Goal: Task Accomplishment & Management: Complete application form

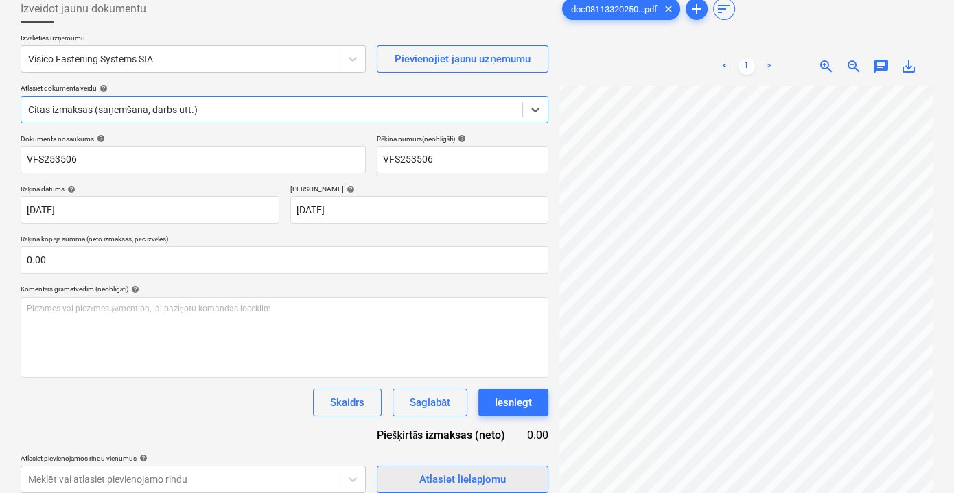
scroll to position [12, 0]
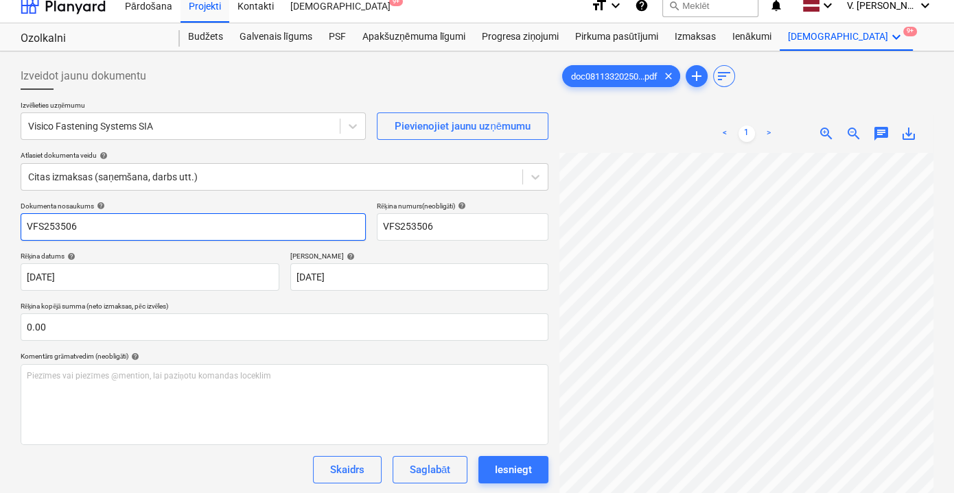
click at [25, 222] on input "VFS253506" at bounding box center [193, 226] width 345 height 27
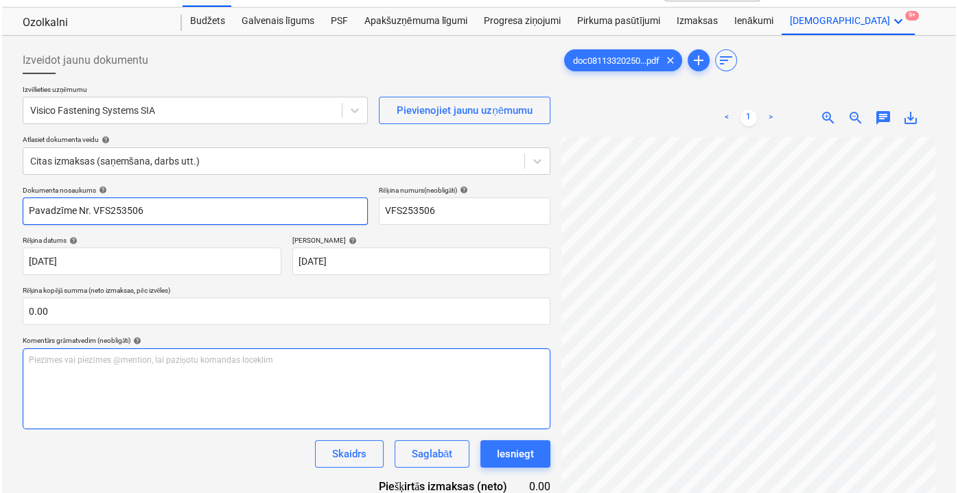
scroll to position [137, 0]
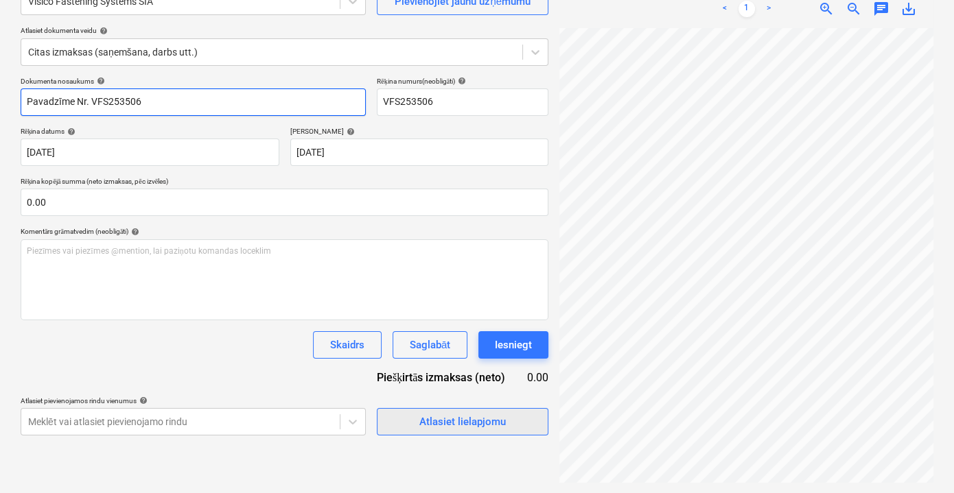
type input "Pavadzīme Nr. VFS253506"
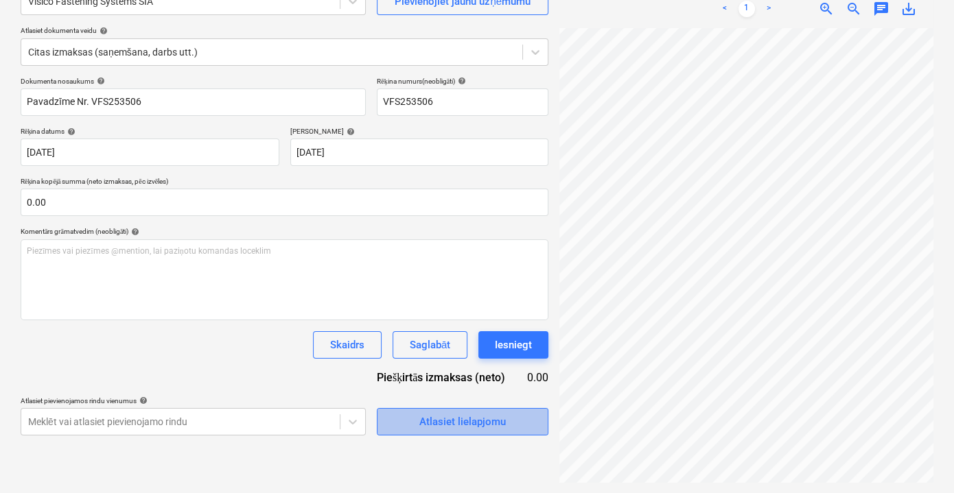
click at [503, 425] on div "Atlasiet lielapjomu" at bounding box center [462, 422] width 86 height 18
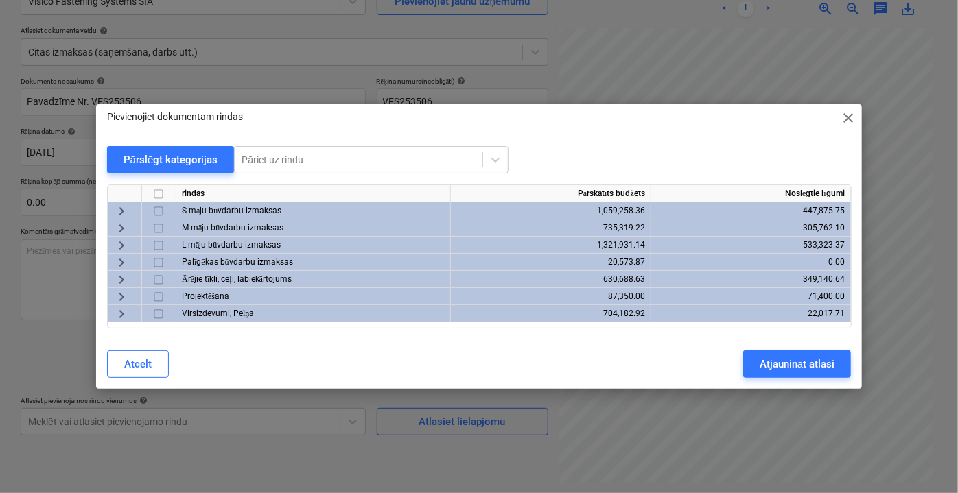
click at [120, 206] on span "keyboard_arrow_right" at bounding box center [121, 211] width 16 height 16
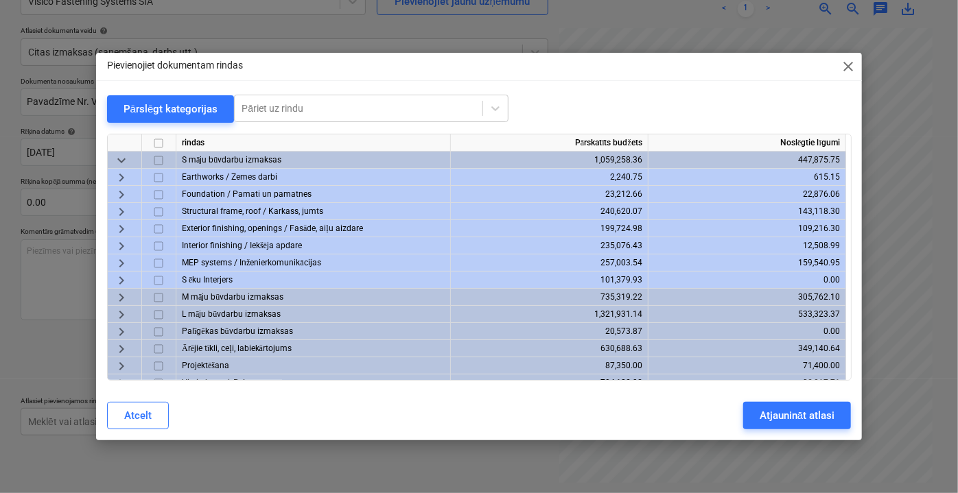
click at [123, 161] on span "keyboard_arrow_down" at bounding box center [121, 160] width 16 height 16
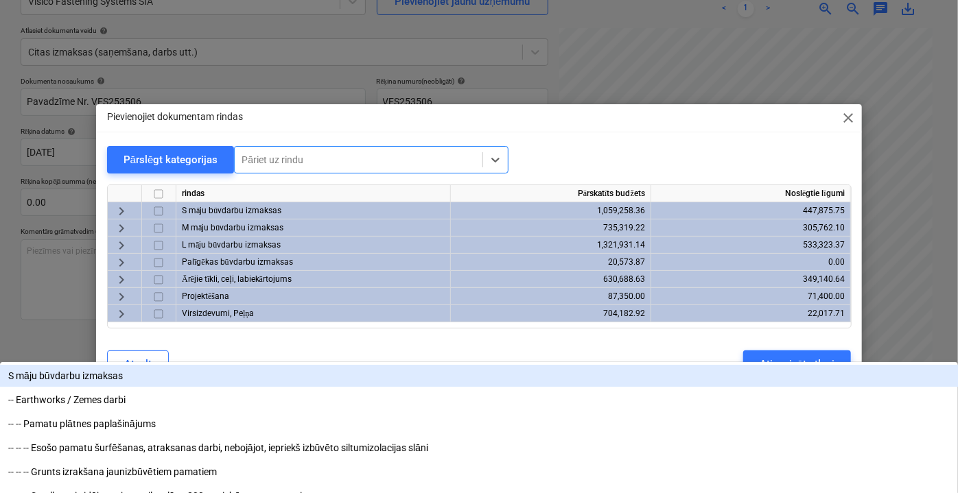
click at [320, 156] on div at bounding box center [358, 160] width 234 height 14
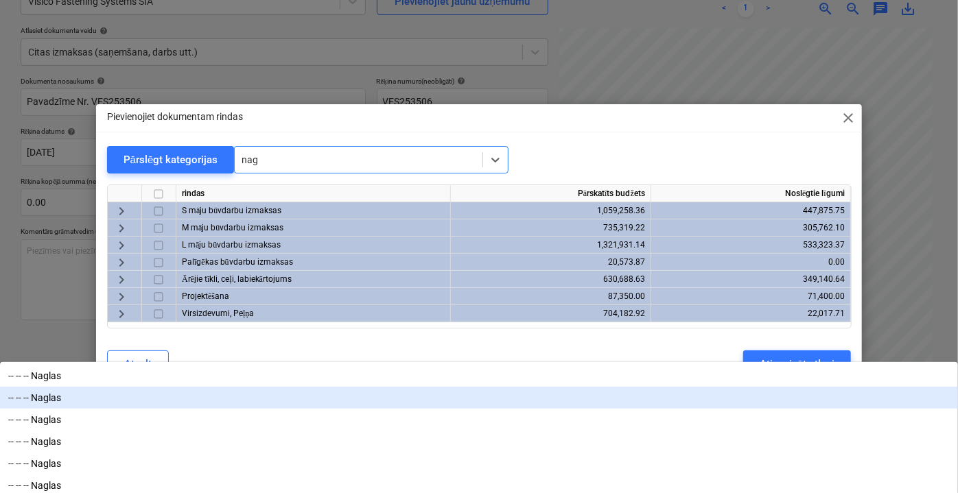
scroll to position [1, 0]
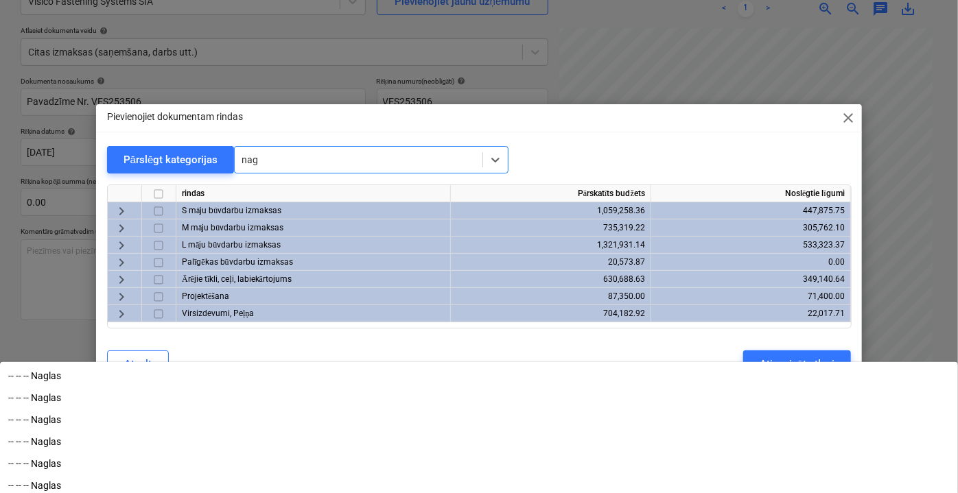
type input "nag"
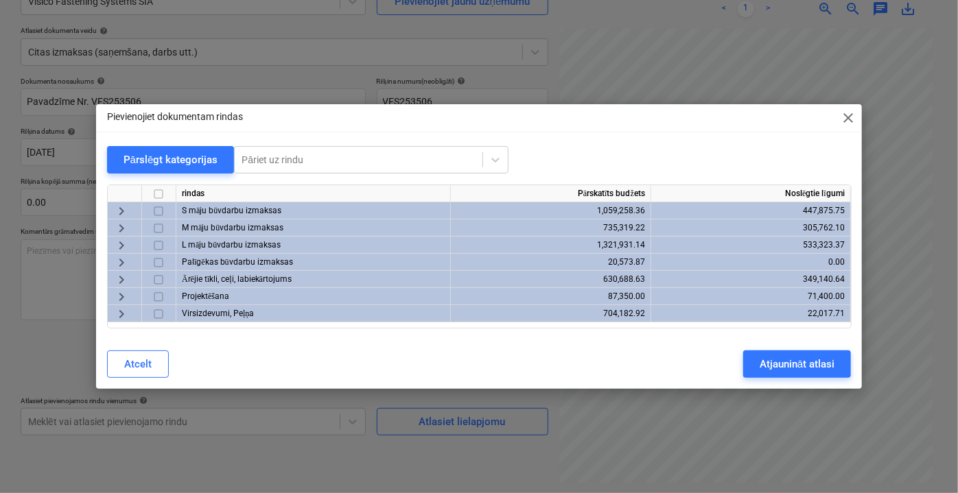
drag, startPoint x: 300, startPoint y: 367, endPoint x: 615, endPoint y: 364, distance: 314.2
click at [615, 364] on div "Atcelt Atjaunināt atlasi" at bounding box center [479, 364] width 744 height 27
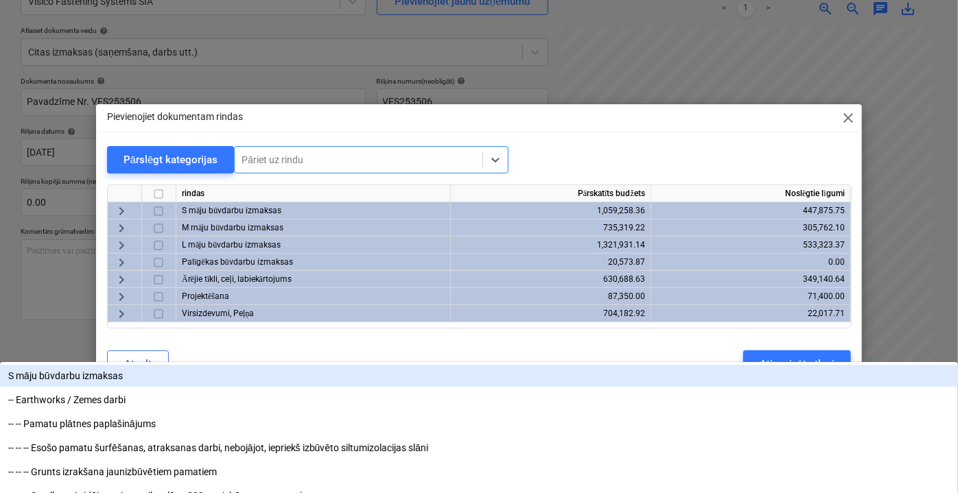
click at [334, 154] on div at bounding box center [358, 160] width 234 height 14
click at [335, 158] on div at bounding box center [358, 160] width 234 height 14
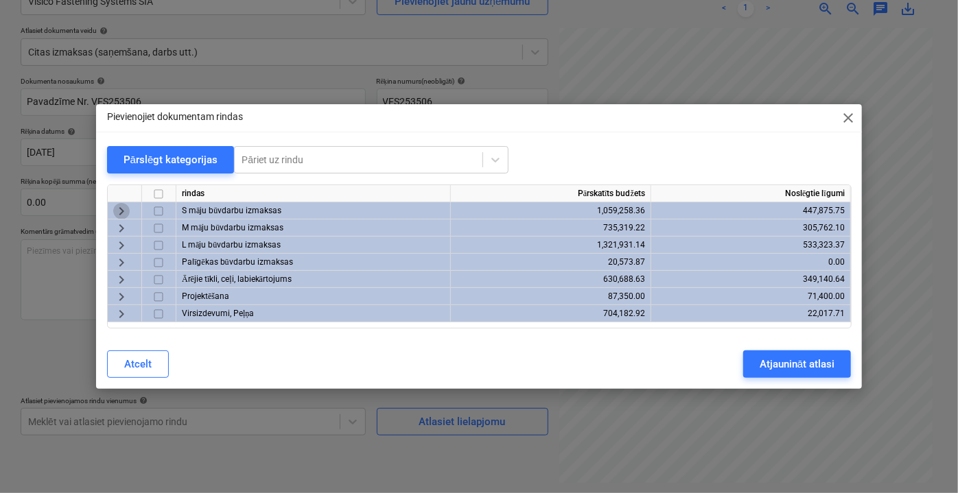
click at [123, 207] on span "keyboard_arrow_right" at bounding box center [121, 211] width 16 height 16
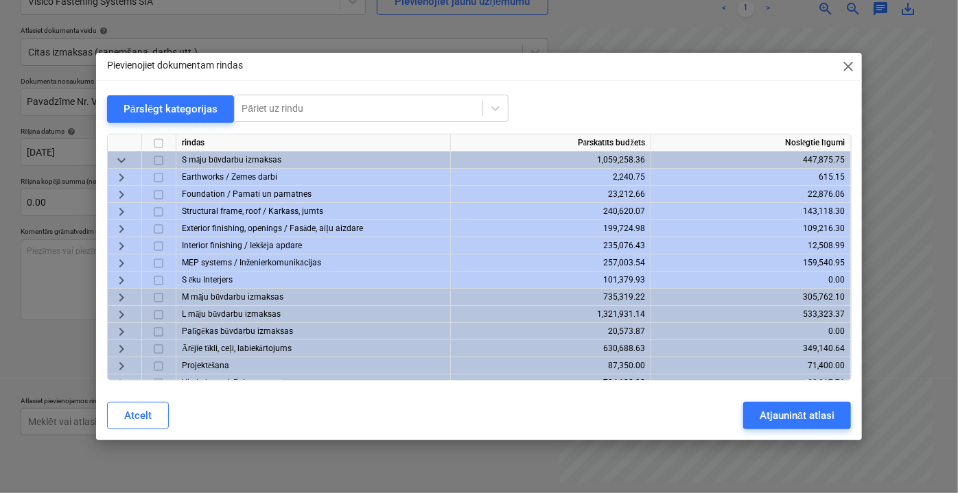
drag, startPoint x: 495, startPoint y: 66, endPoint x: 348, endPoint y: 36, distance: 149.9
click at [348, 36] on div "Pievienojiet dokumentam rindas close Pārslēgt kategorijas Pāriet uz rindu rinda…" at bounding box center [479, 246] width 958 height 493
click at [121, 210] on span "keyboard_arrow_right" at bounding box center [121, 211] width 16 height 16
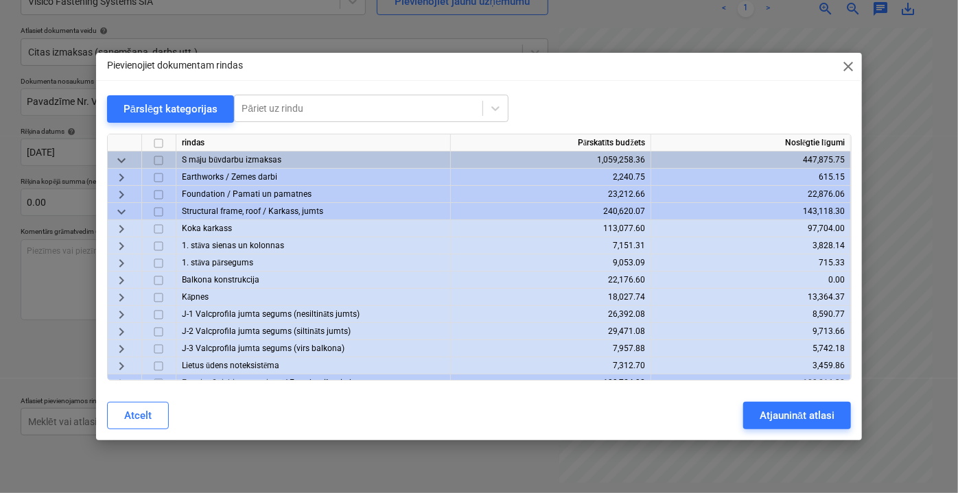
click at [121, 210] on span "keyboard_arrow_down" at bounding box center [121, 211] width 16 height 16
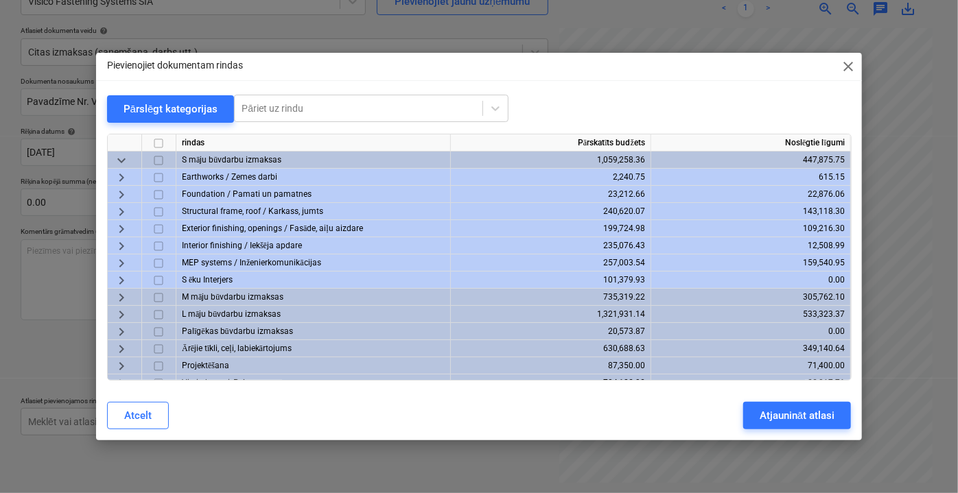
click at [119, 230] on span "keyboard_arrow_right" at bounding box center [121, 228] width 16 height 16
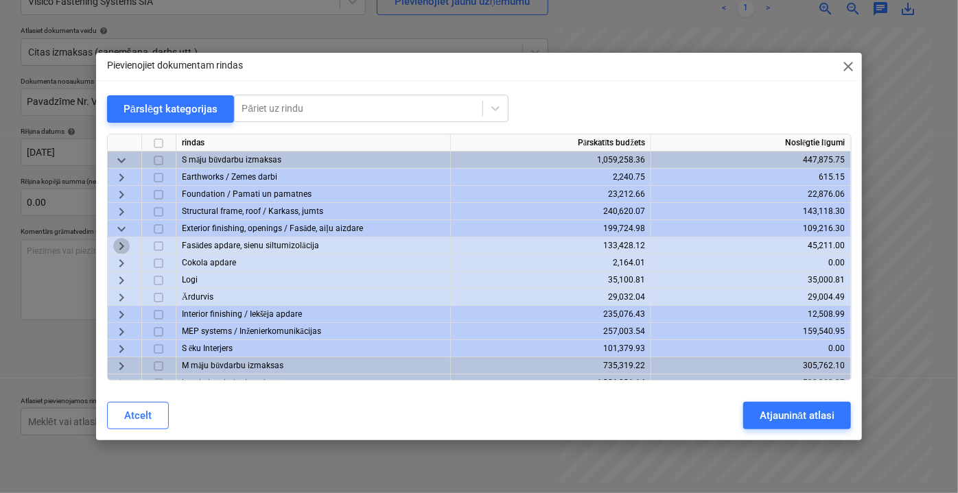
click at [121, 248] on span "keyboard_arrow_right" at bounding box center [121, 245] width 16 height 16
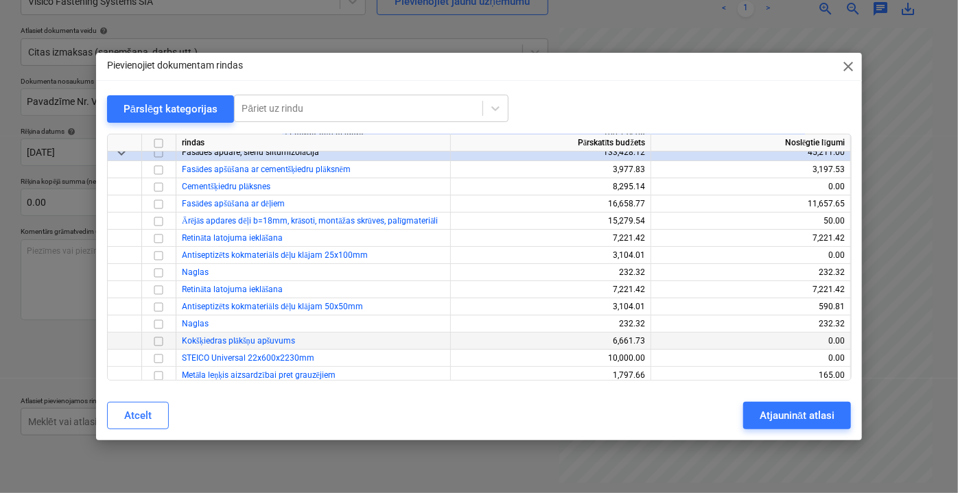
scroll to position [124, 0]
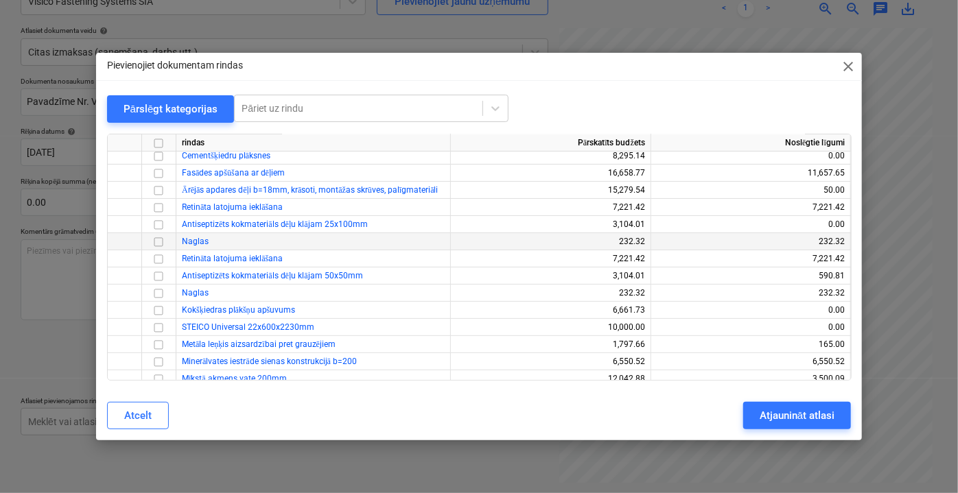
click at [156, 238] on input "checkbox" at bounding box center [158, 241] width 16 height 16
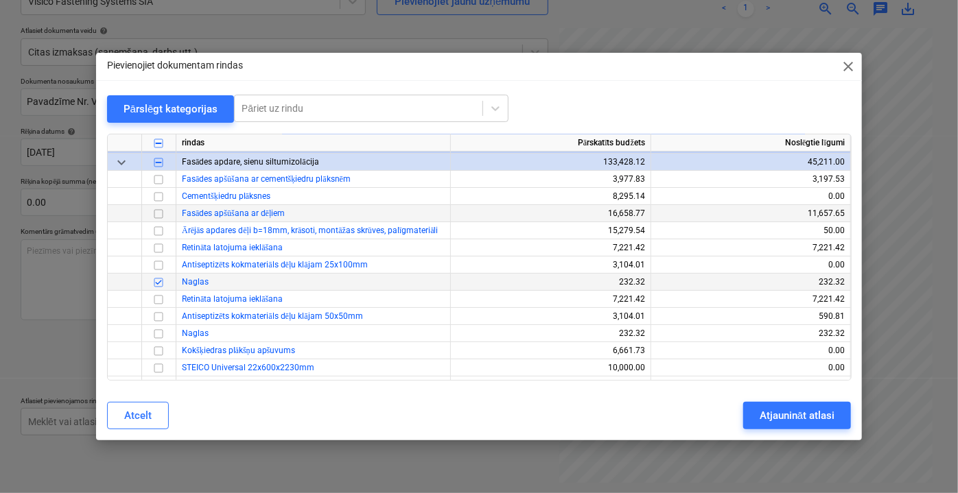
scroll to position [62, 0]
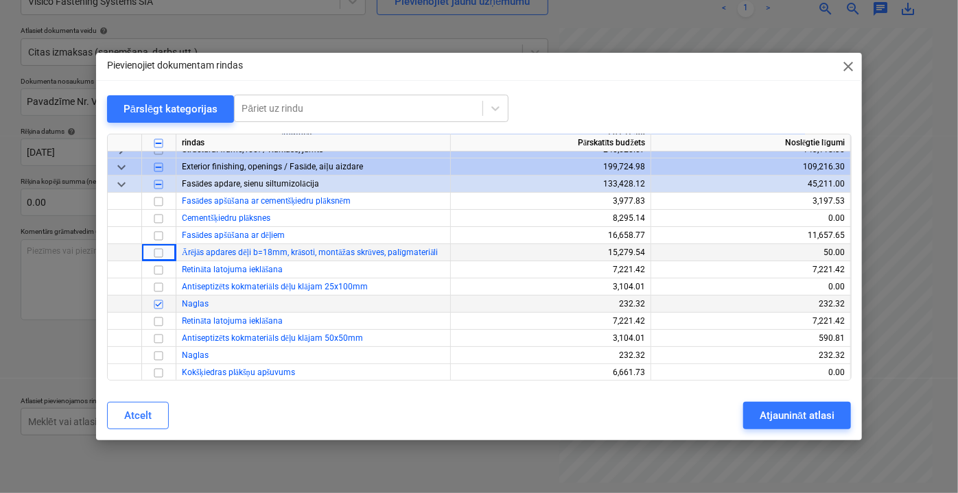
click at [162, 252] on input "checkbox" at bounding box center [158, 252] width 16 height 16
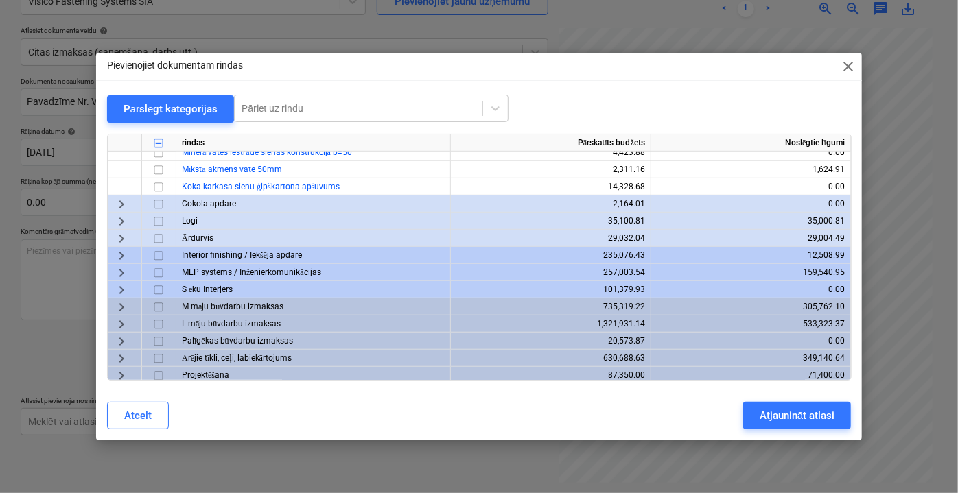
scroll to position [461, 0]
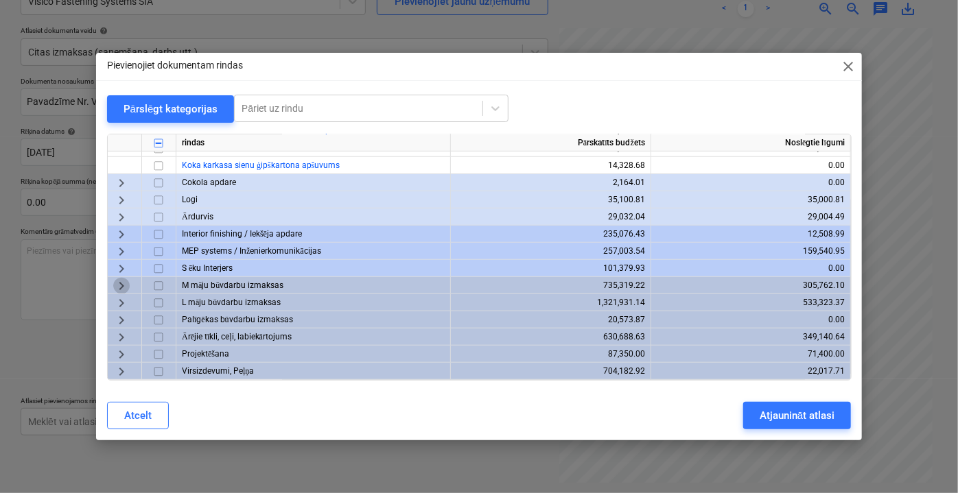
click at [125, 279] on span "keyboard_arrow_right" at bounding box center [121, 285] width 16 height 16
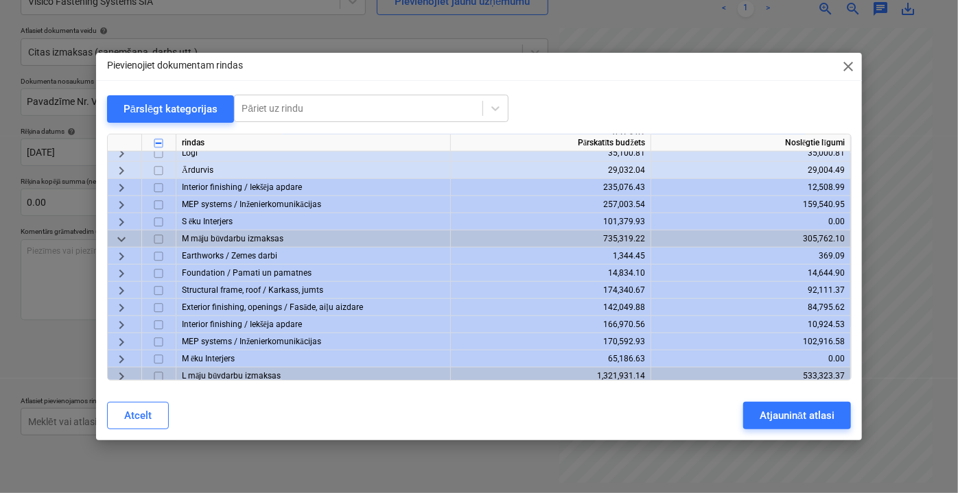
scroll to position [523, 0]
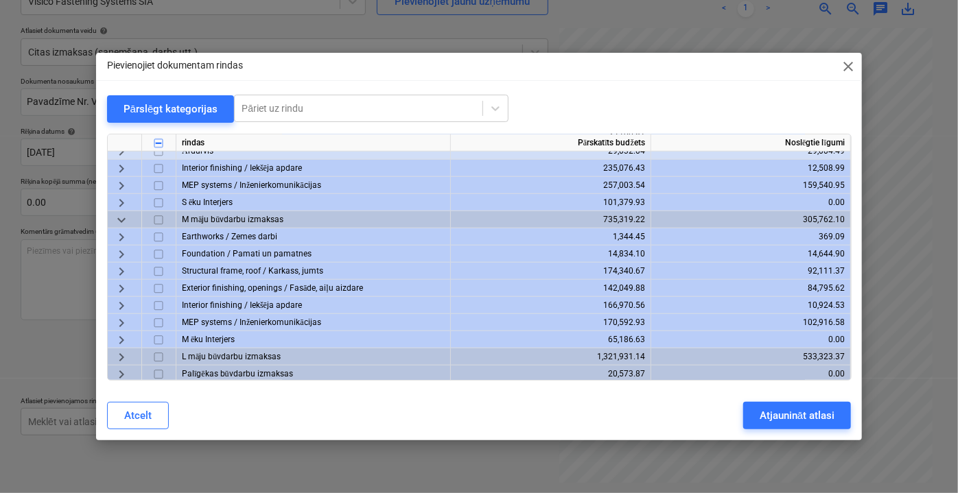
click at [121, 284] on span "keyboard_arrow_right" at bounding box center [121, 288] width 16 height 16
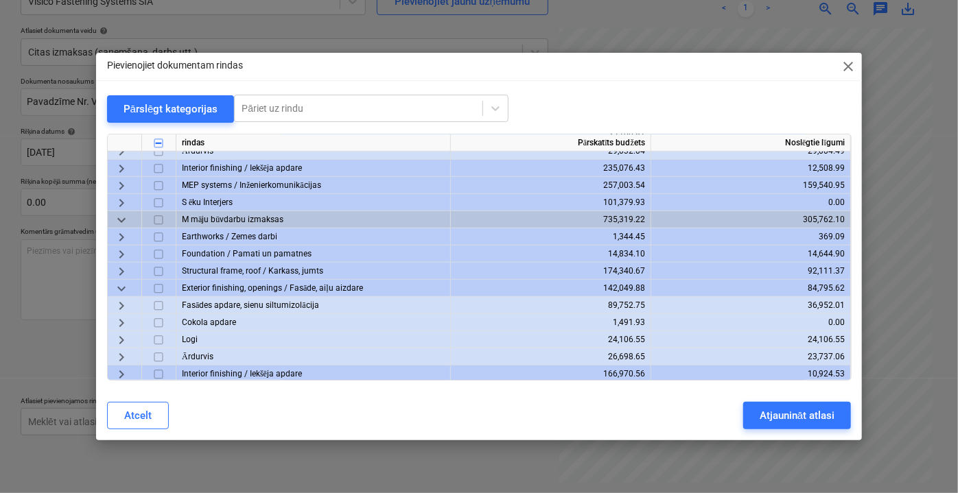
scroll to position [586, 0]
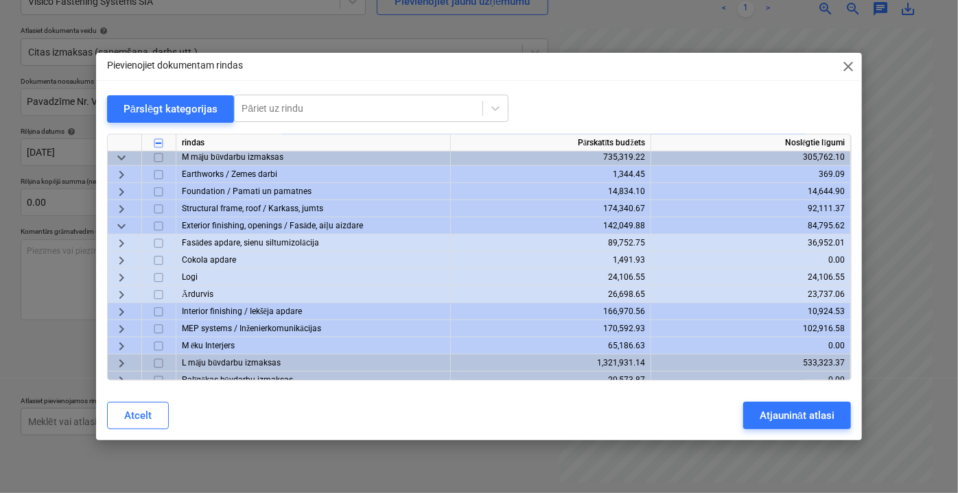
click at [123, 244] on span "keyboard_arrow_right" at bounding box center [121, 243] width 16 height 16
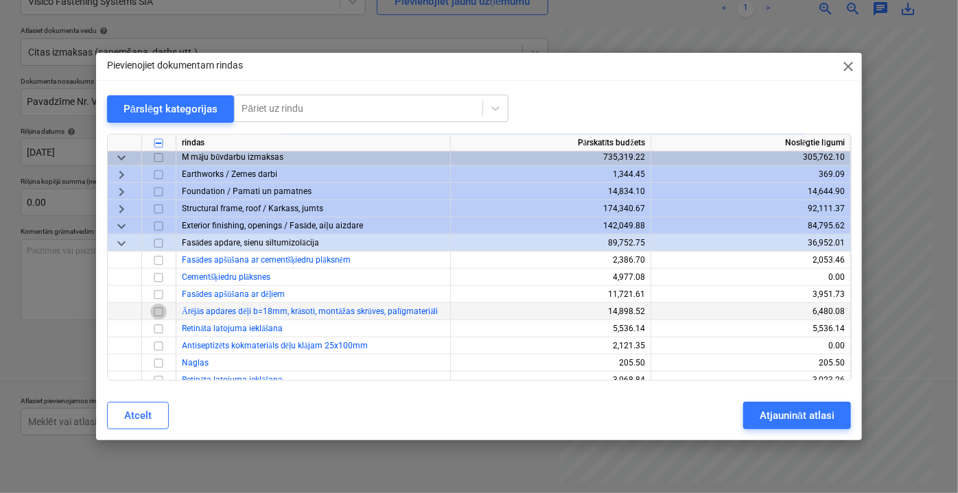
click at [156, 311] on input "checkbox" at bounding box center [158, 311] width 16 height 16
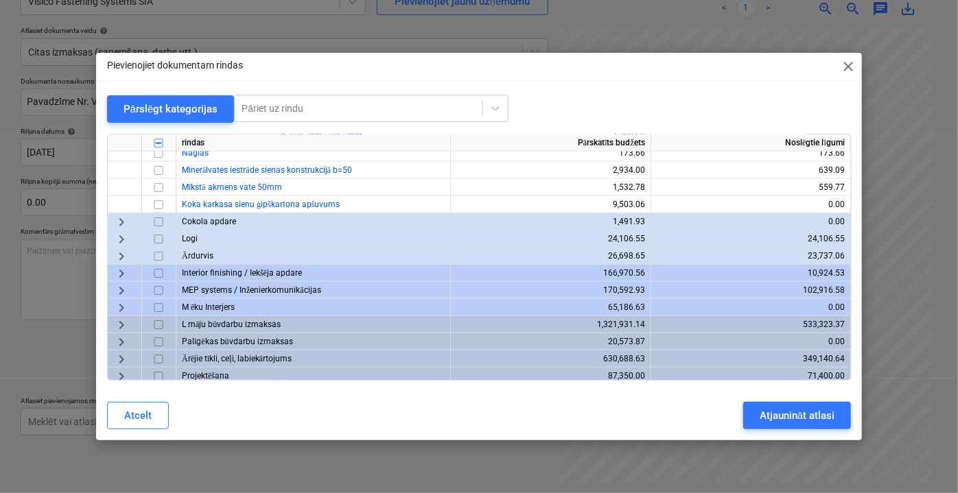
scroll to position [1022, 0]
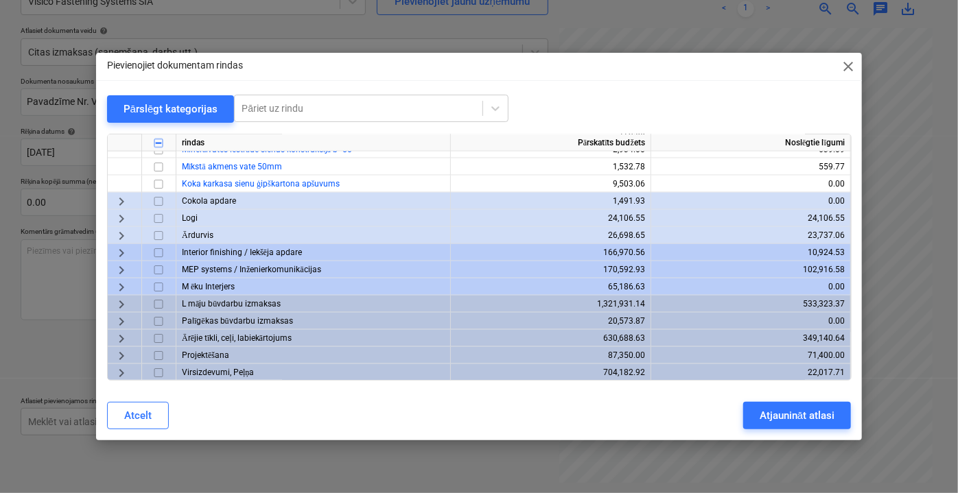
click at [122, 307] on span "keyboard_arrow_right" at bounding box center [121, 304] width 16 height 16
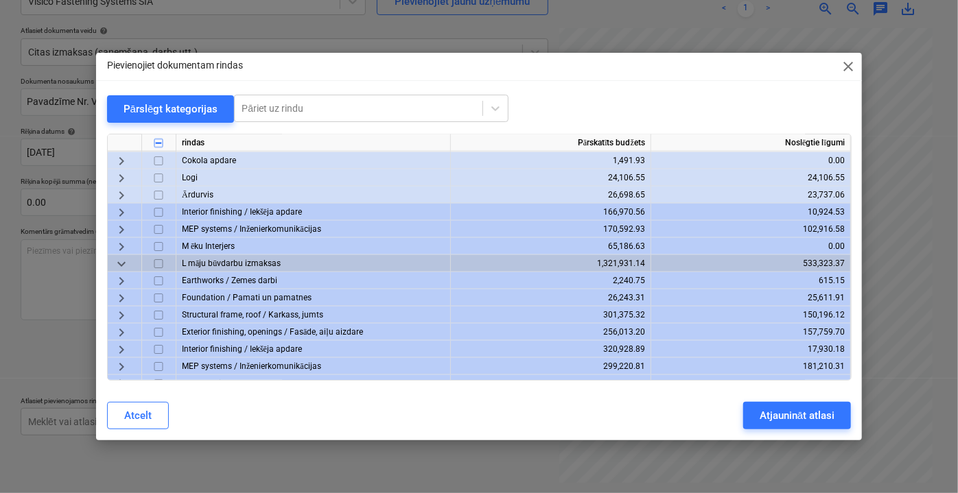
scroll to position [1085, 0]
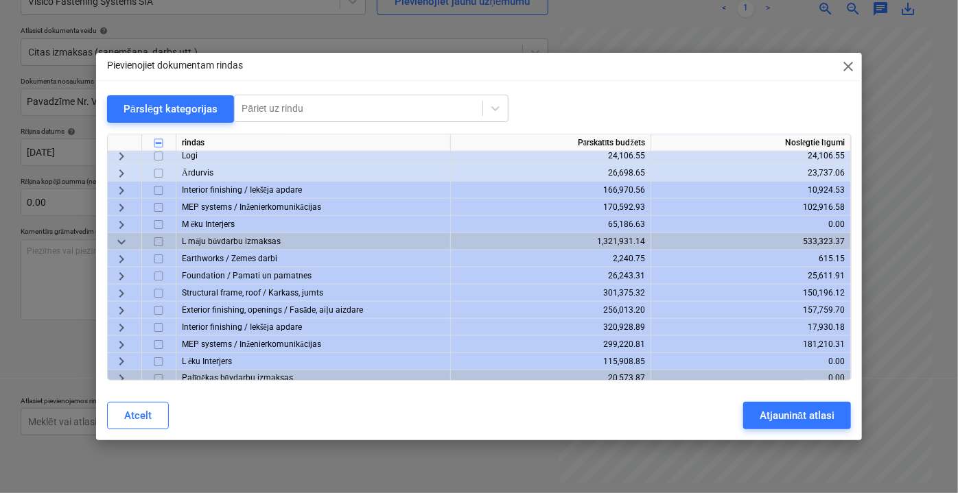
click at [120, 305] on span "keyboard_arrow_right" at bounding box center [121, 310] width 16 height 16
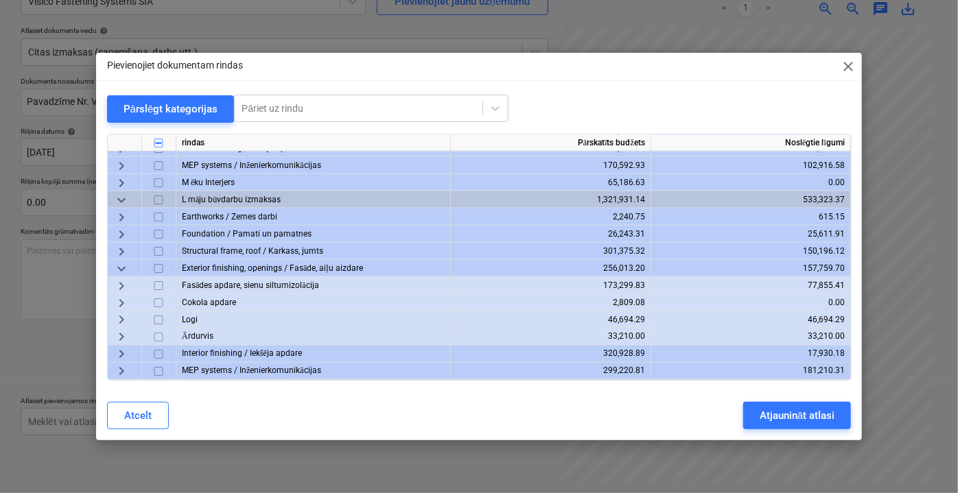
scroll to position [1147, 0]
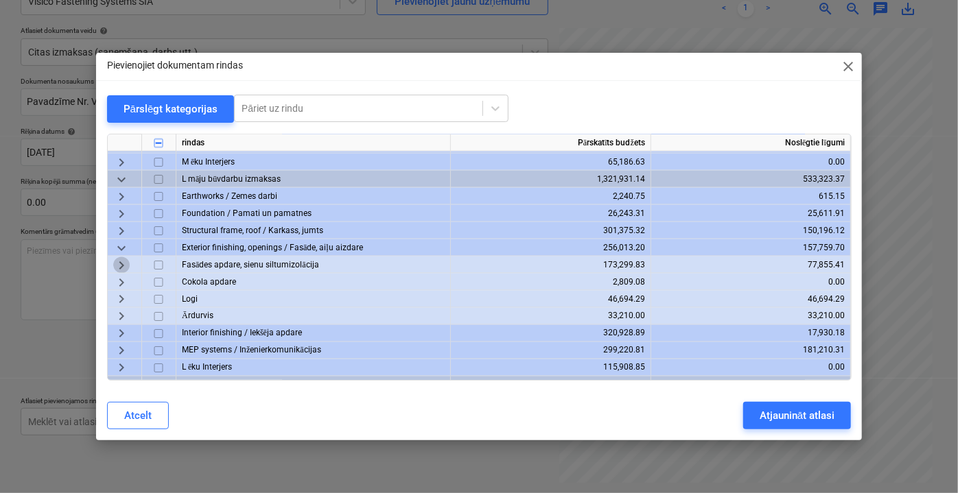
click at [117, 263] on span "keyboard_arrow_right" at bounding box center [121, 265] width 16 height 16
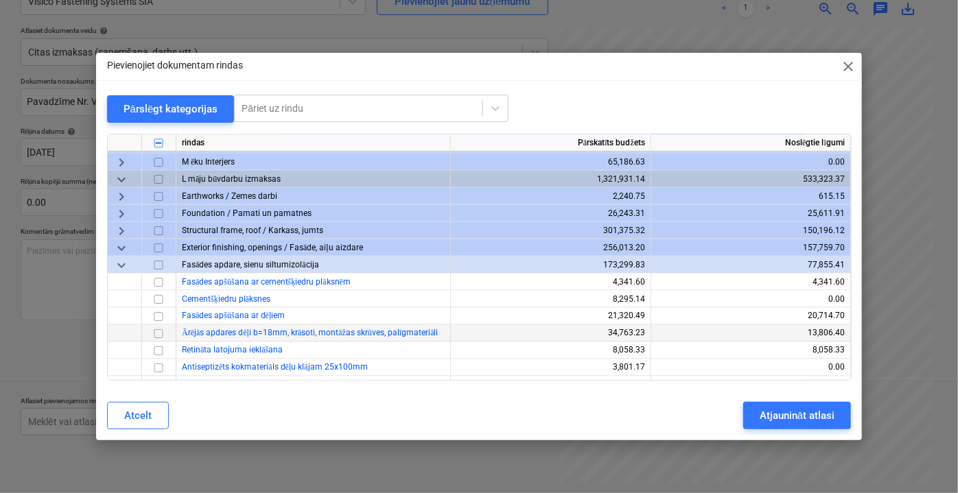
click at [162, 328] on input "checkbox" at bounding box center [158, 333] width 16 height 16
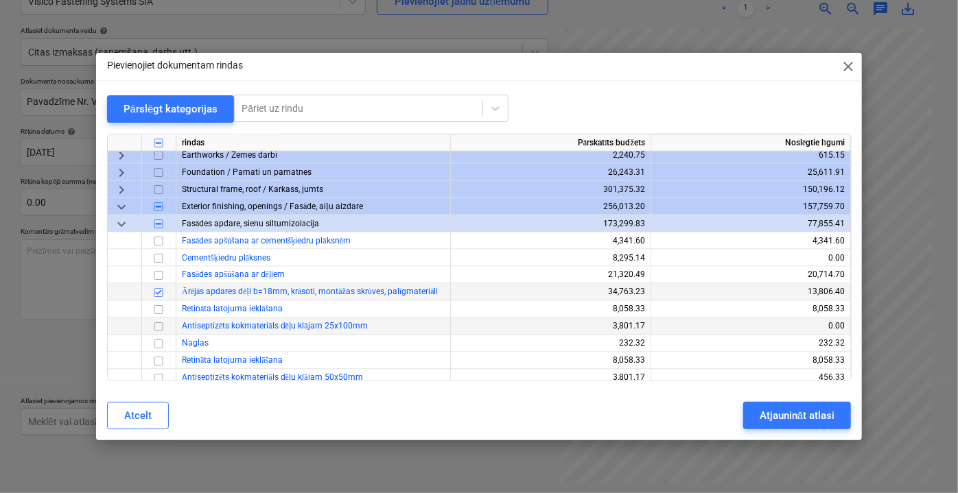
scroll to position [1209, 0]
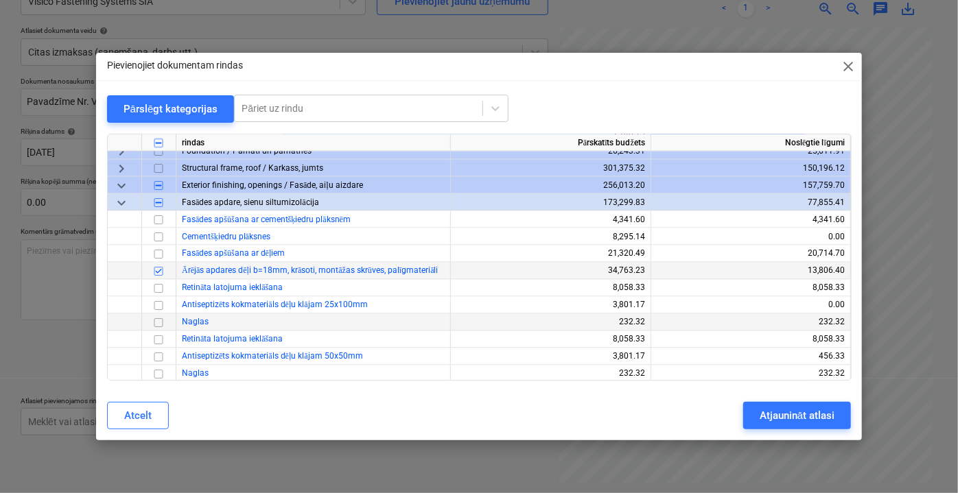
click at [160, 322] on input "checkbox" at bounding box center [158, 322] width 16 height 16
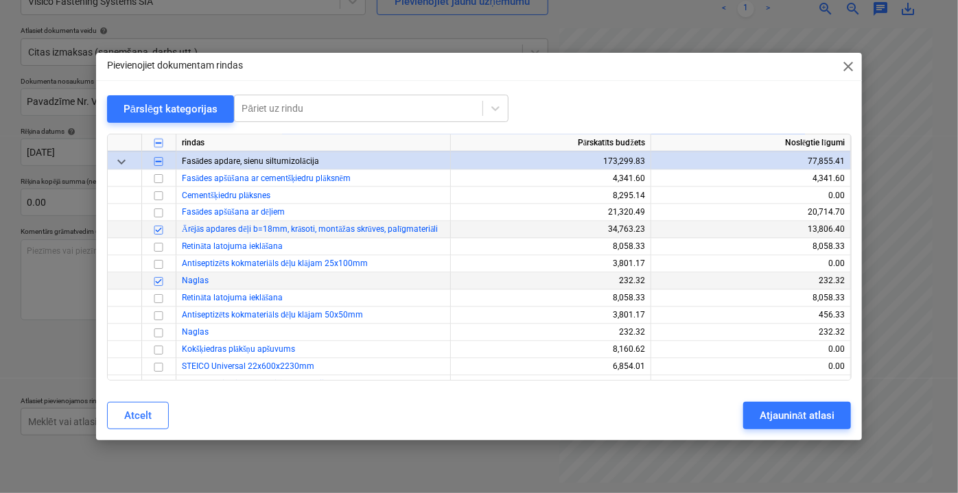
scroll to position [1272, 0]
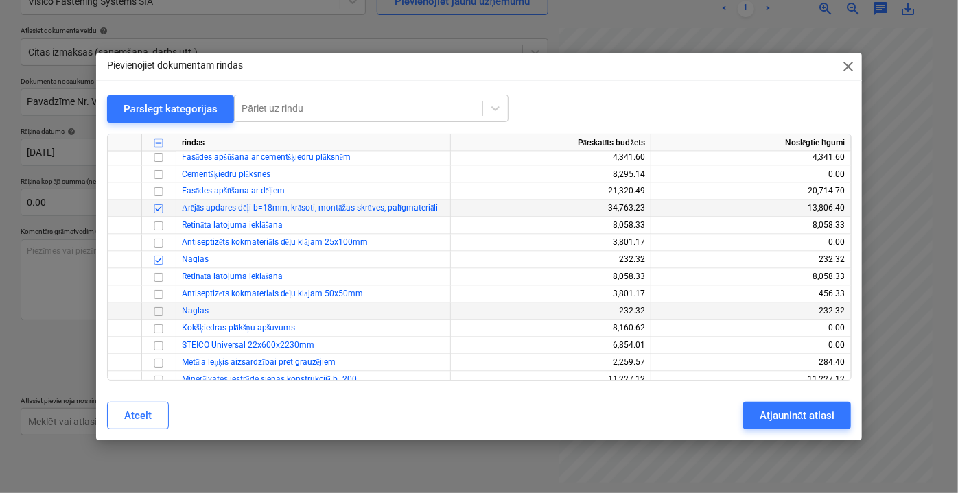
click at [157, 315] on input "checkbox" at bounding box center [158, 311] width 16 height 16
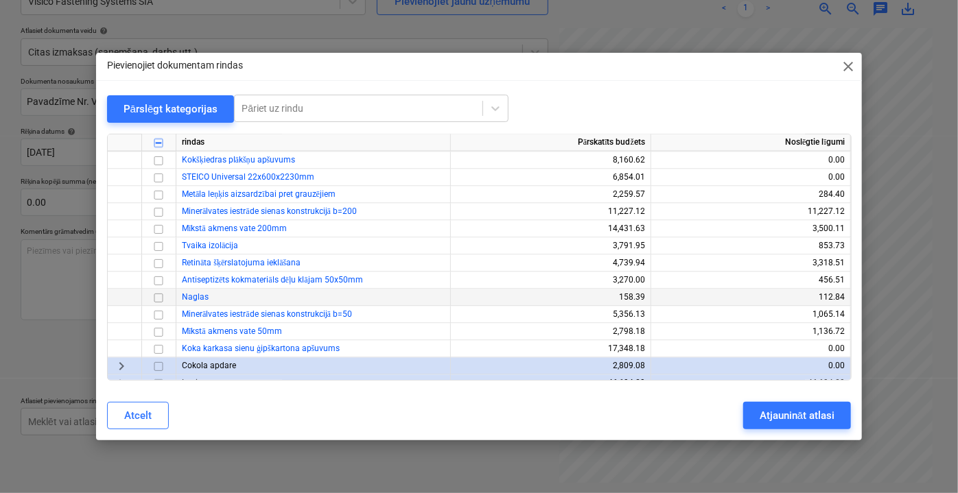
scroll to position [1459, 0]
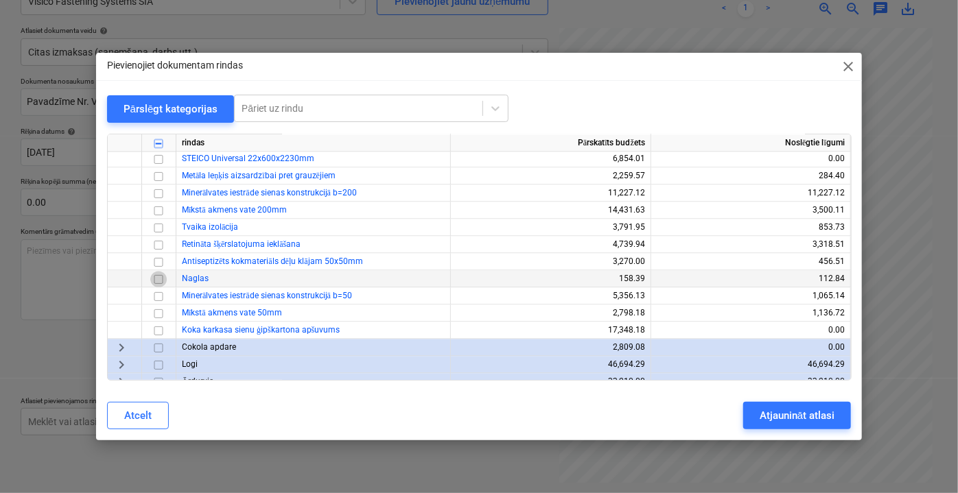
click at [161, 277] on input "checkbox" at bounding box center [158, 278] width 16 height 16
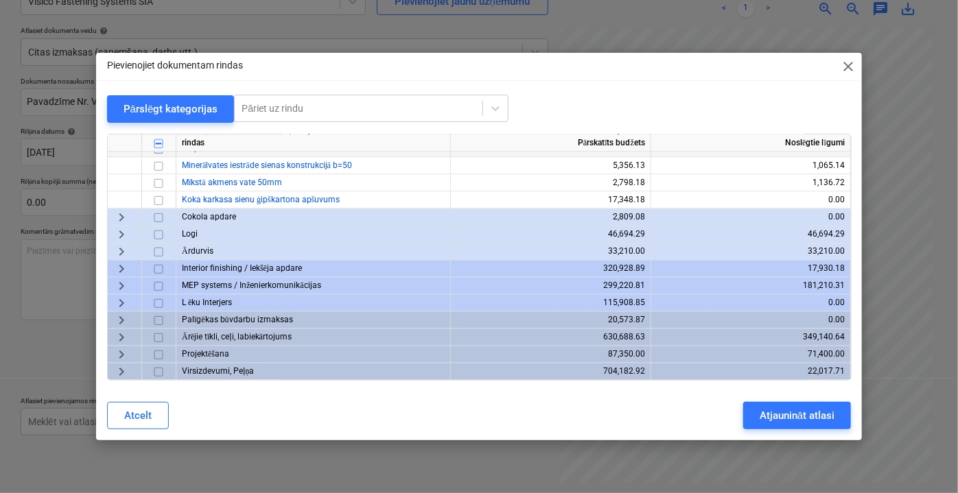
scroll to position [1593, 0]
click at [121, 298] on span "keyboard_arrow_right" at bounding box center [121, 302] width 16 height 16
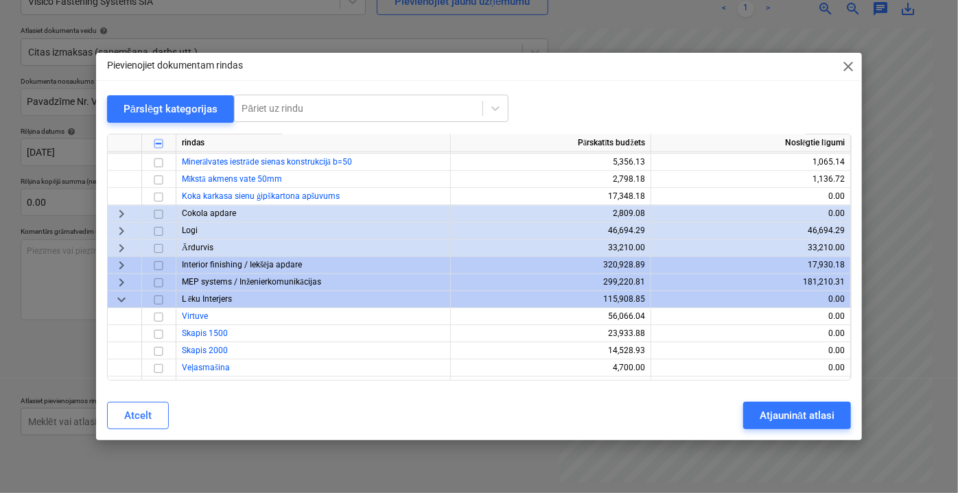
click at [121, 298] on span "keyboard_arrow_down" at bounding box center [121, 299] width 16 height 16
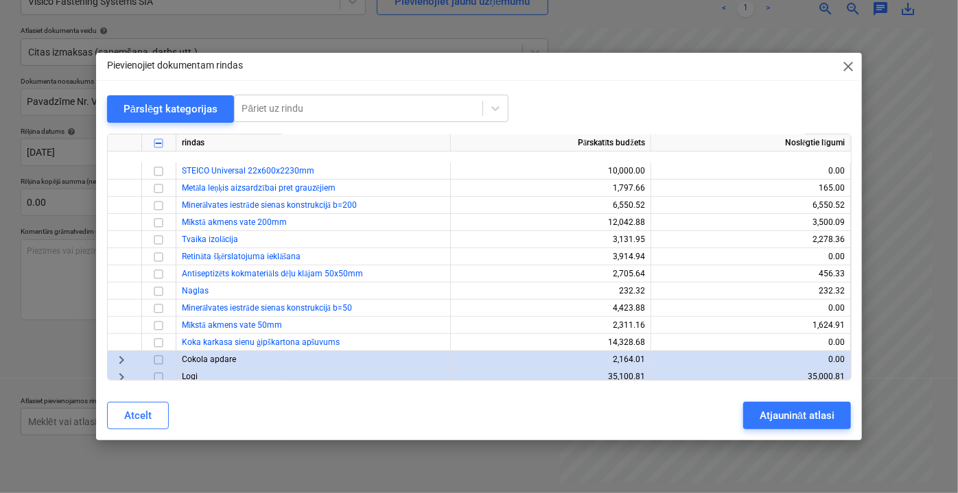
scroll to position [374, 0]
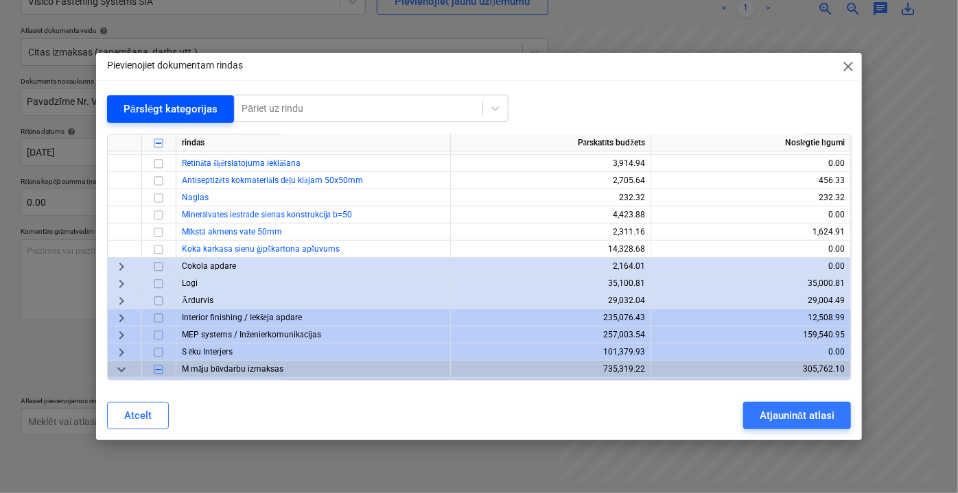
click at [143, 100] on div "Pārslēgt kategorijas" at bounding box center [170, 109] width 95 height 18
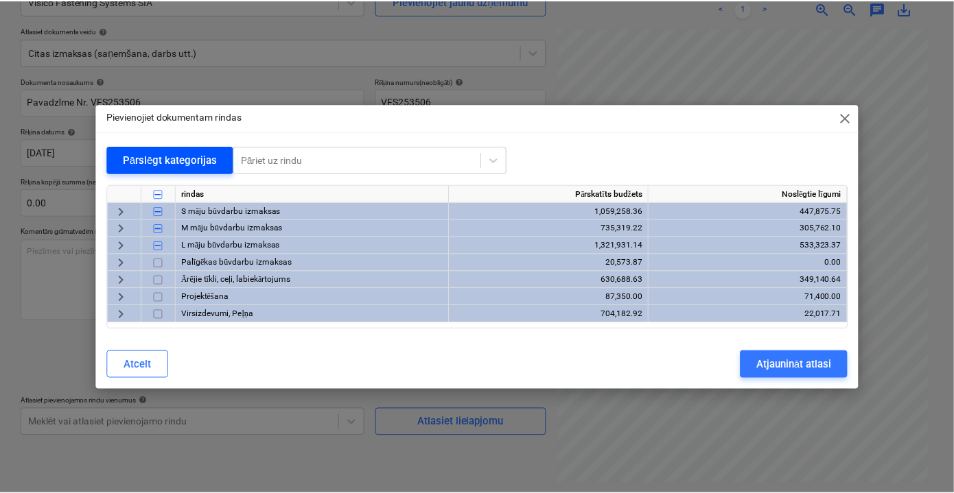
scroll to position [0, 0]
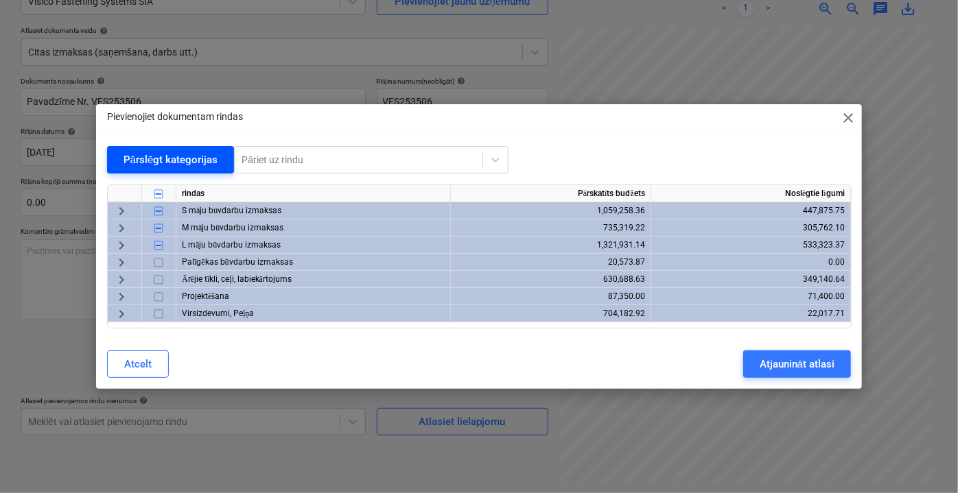
click at [152, 153] on div "Pārslēgt kategorijas" at bounding box center [170, 160] width 95 height 18
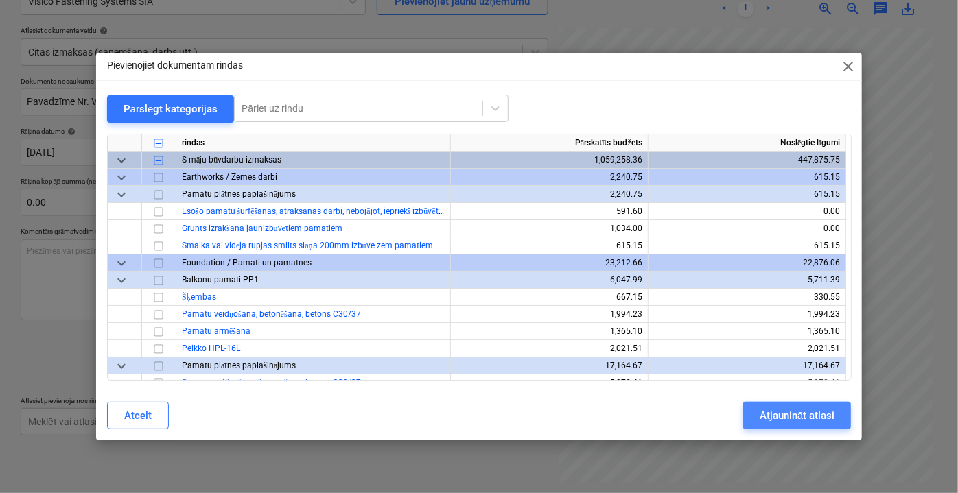
click at [776, 410] on div "Atjaunināt atlasi" at bounding box center [796, 416] width 75 height 18
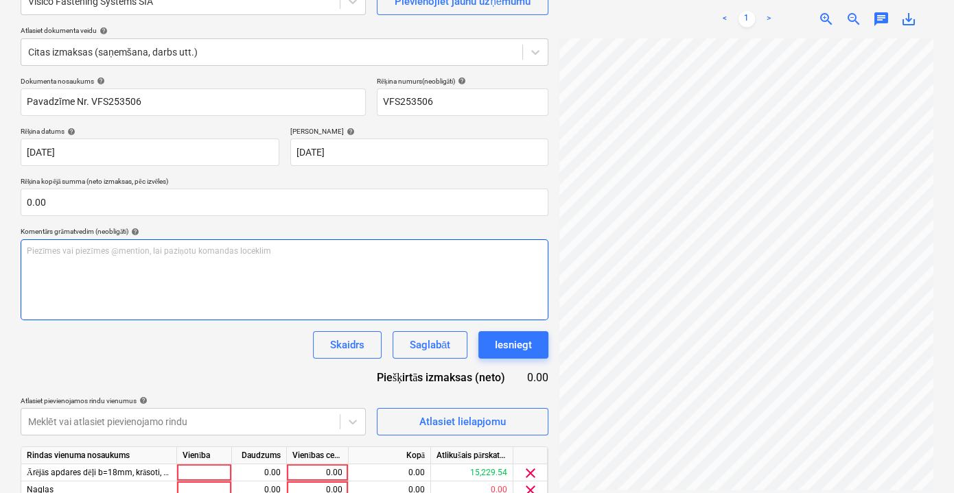
scroll to position [261, 0]
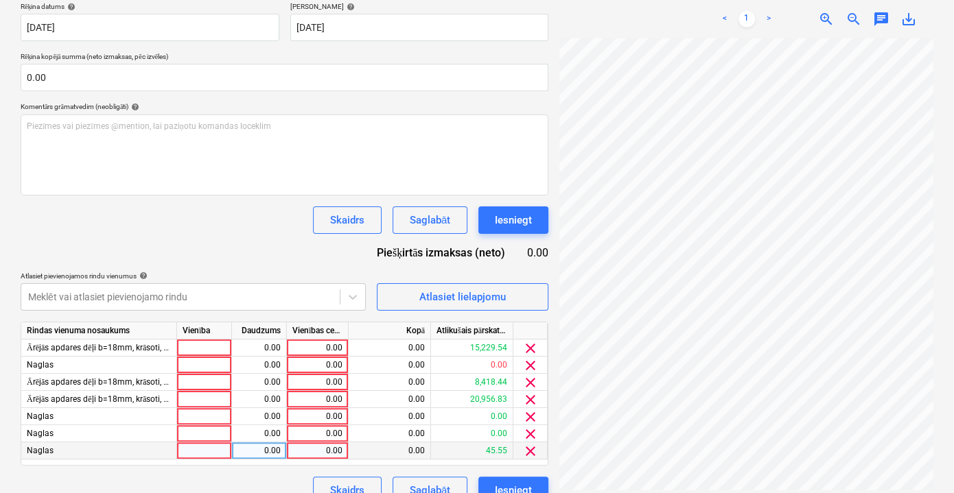
click at [318, 449] on div "0.00" at bounding box center [317, 450] width 50 height 17
type input "45.55"
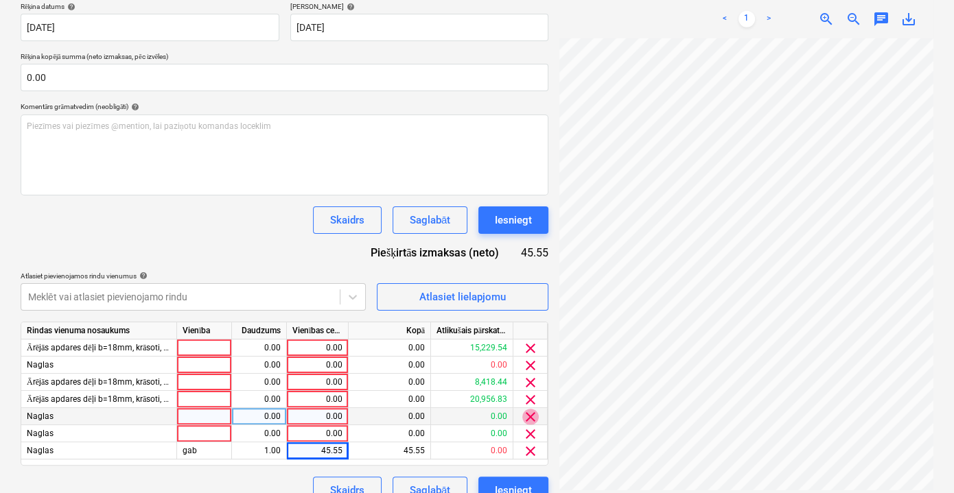
click at [531, 414] on span "clear" at bounding box center [530, 417] width 16 height 16
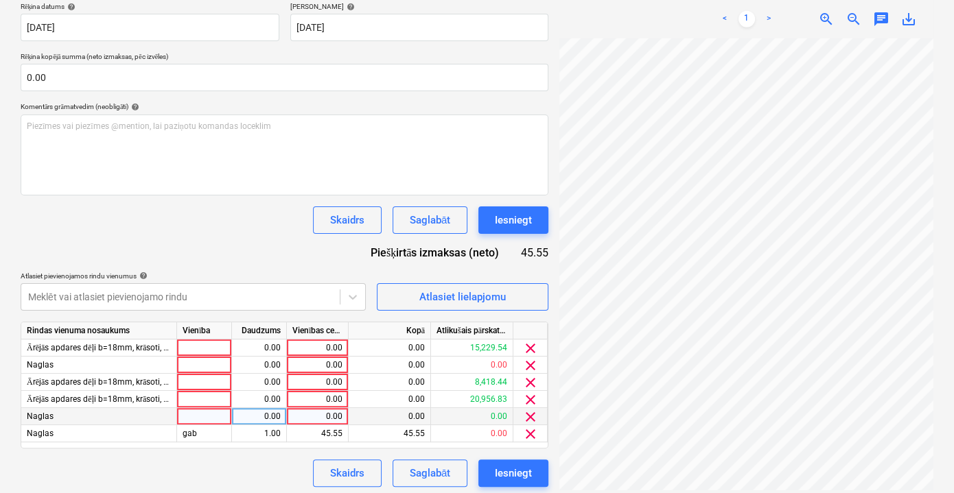
click at [531, 414] on span "clear" at bounding box center [530, 417] width 16 height 16
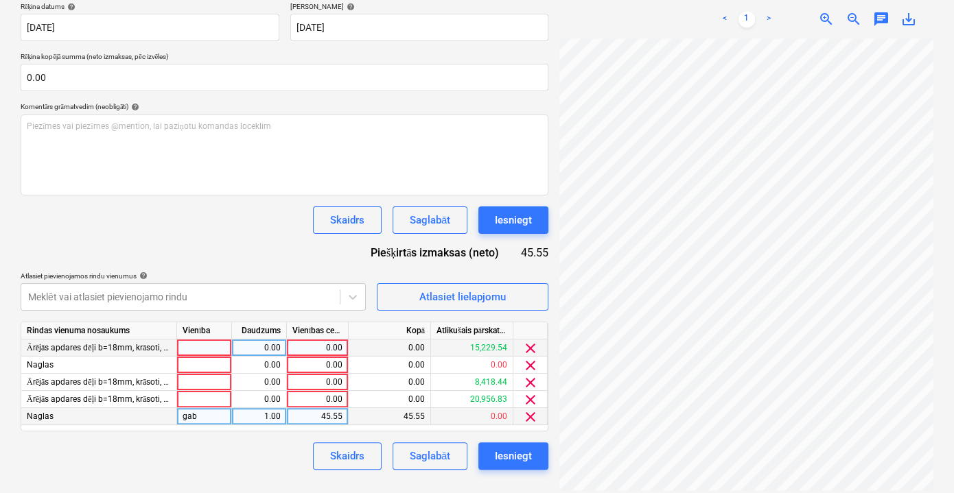
scroll to position [248, 0]
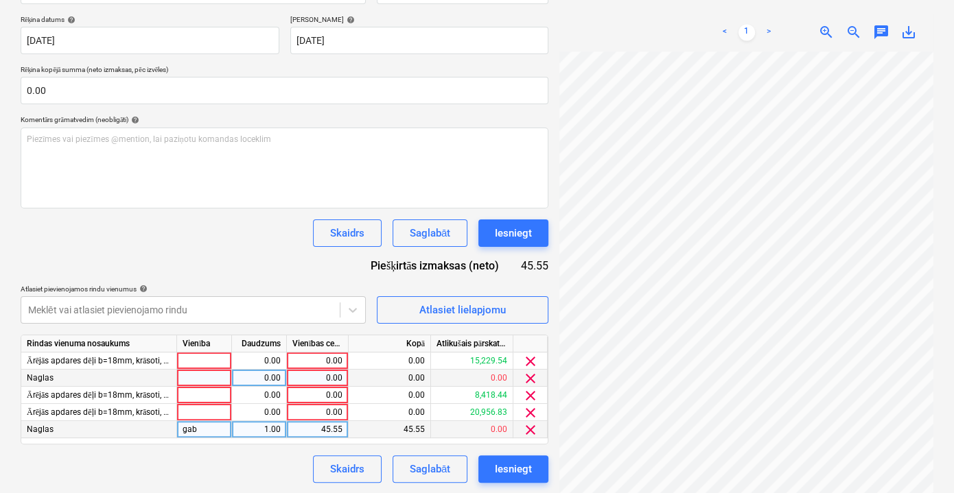
click at [528, 379] on span "clear" at bounding box center [530, 378] width 16 height 16
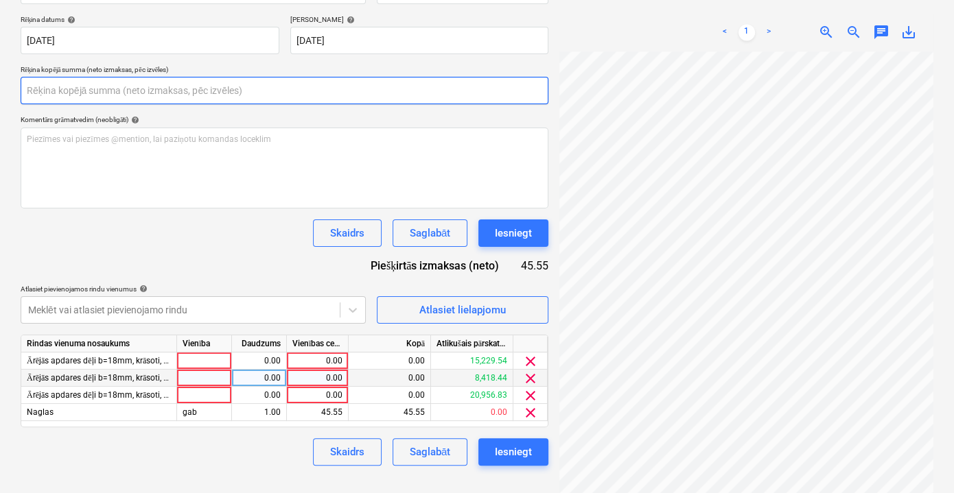
click at [99, 96] on input "text" at bounding box center [285, 90] width 528 height 27
click at [101, 96] on input "text" at bounding box center [285, 90] width 528 height 27
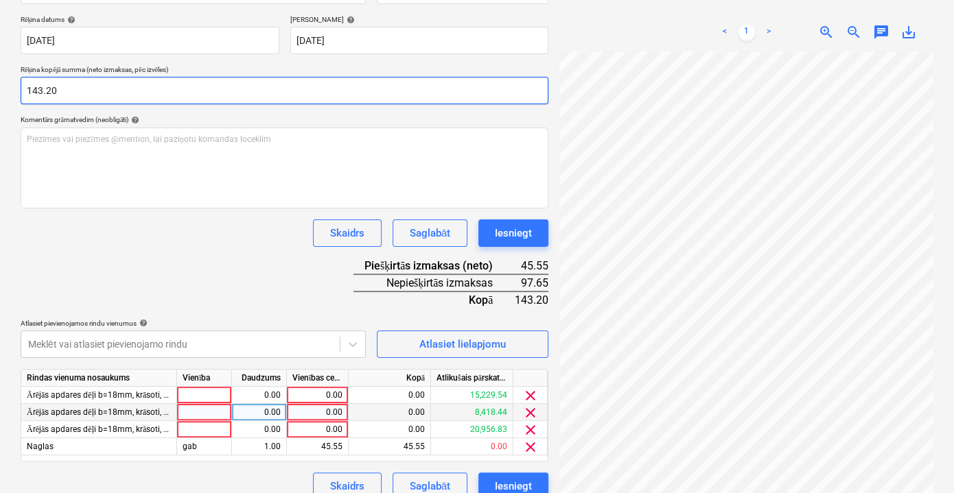
type input "143.20"
click at [230, 255] on div "Dokumenta nosaukums help Pavadzīme Nr. VFS253506 Rēķina numurs (neobligāti) hel…" at bounding box center [285, 232] width 528 height 535
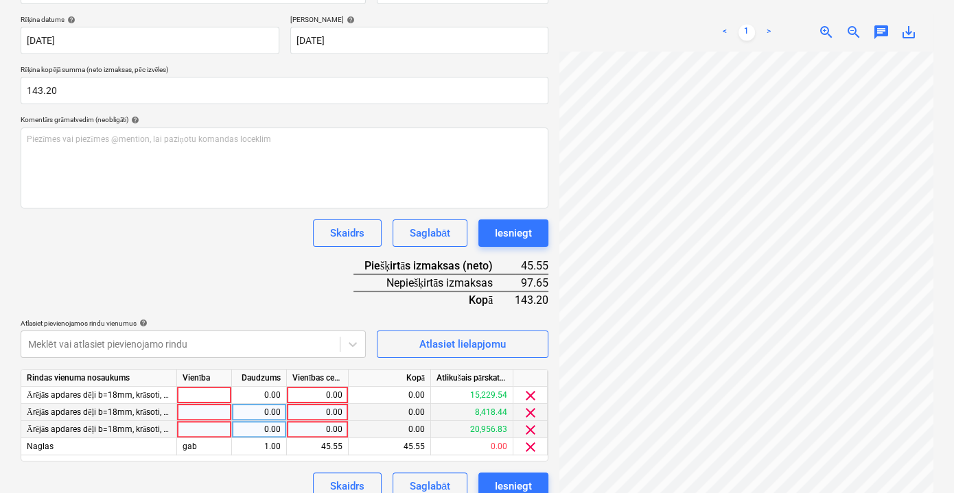
click at [318, 432] on div "0.00" at bounding box center [317, 429] width 50 height 17
type input "97.65"
click at [248, 269] on div "Dokumenta nosaukums help Pavadzīme Nr. VFS253506 Rēķina numurs (neobligāti) hel…" at bounding box center [285, 232] width 528 height 535
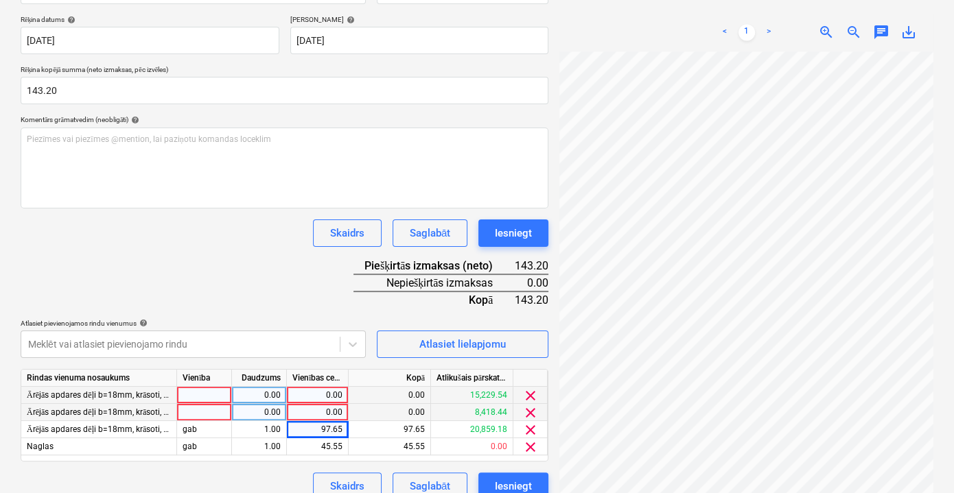
click at [532, 390] on span "clear" at bounding box center [530, 396] width 16 height 16
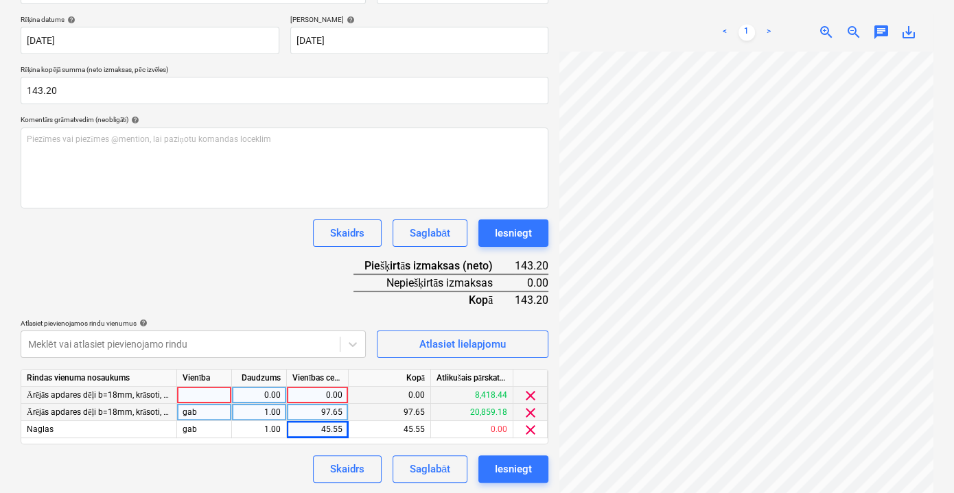
click at [532, 390] on span "clear" at bounding box center [530, 396] width 16 height 16
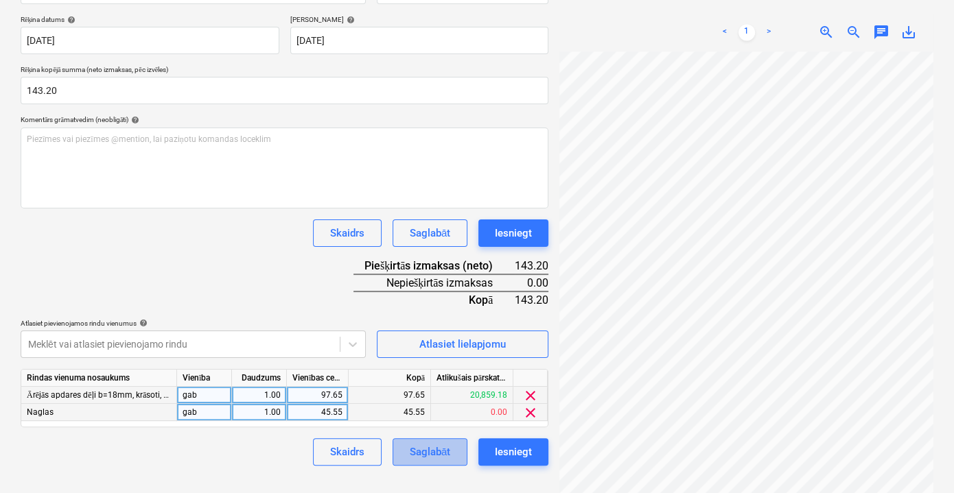
click at [424, 446] on div "Saglabāt" at bounding box center [430, 452] width 40 height 18
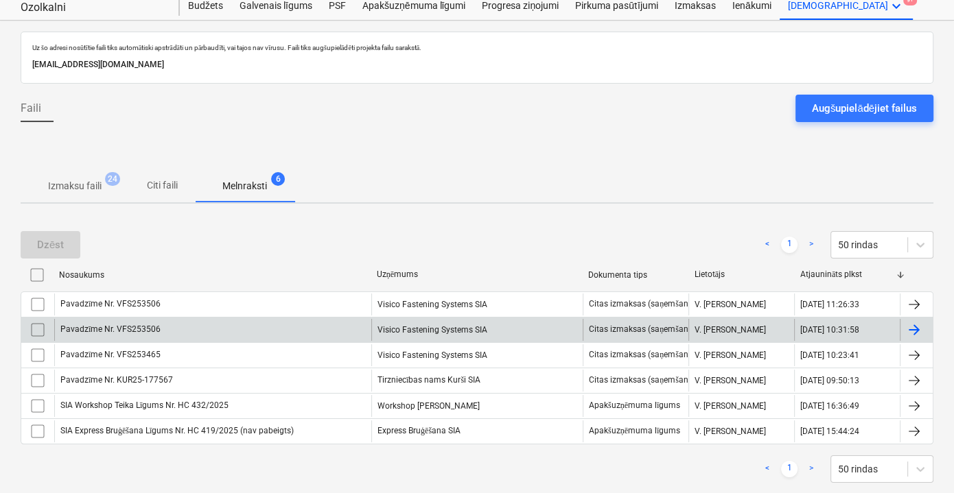
click at [246, 324] on div "Pavadzīme Nr. VFS253506" at bounding box center [212, 330] width 317 height 22
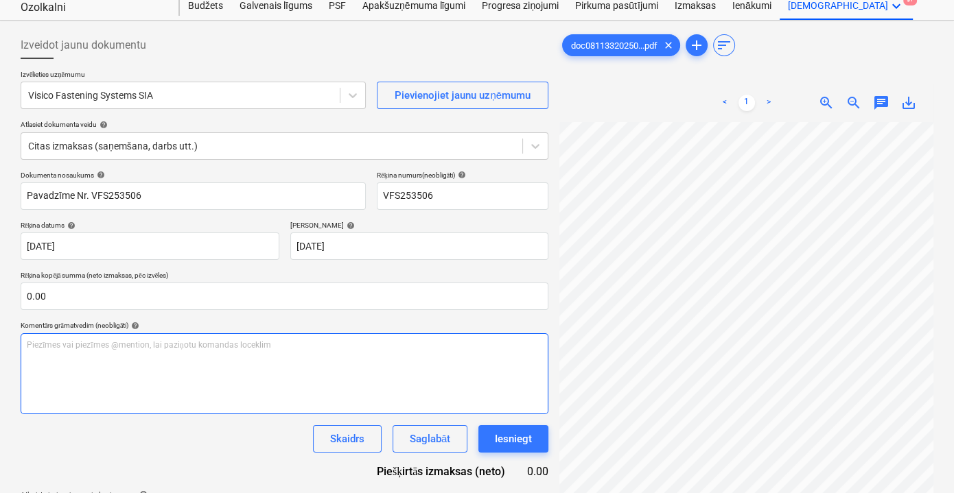
scroll to position [292, 0]
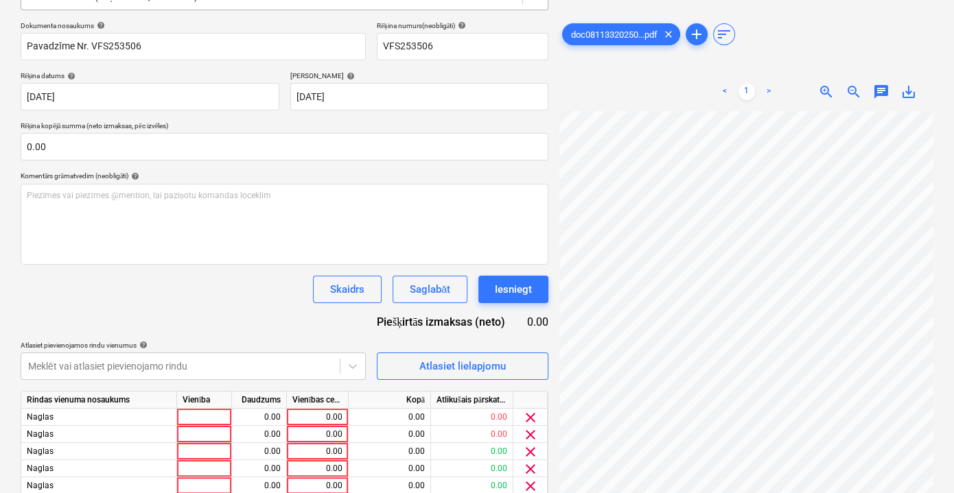
scroll to position [43, 0]
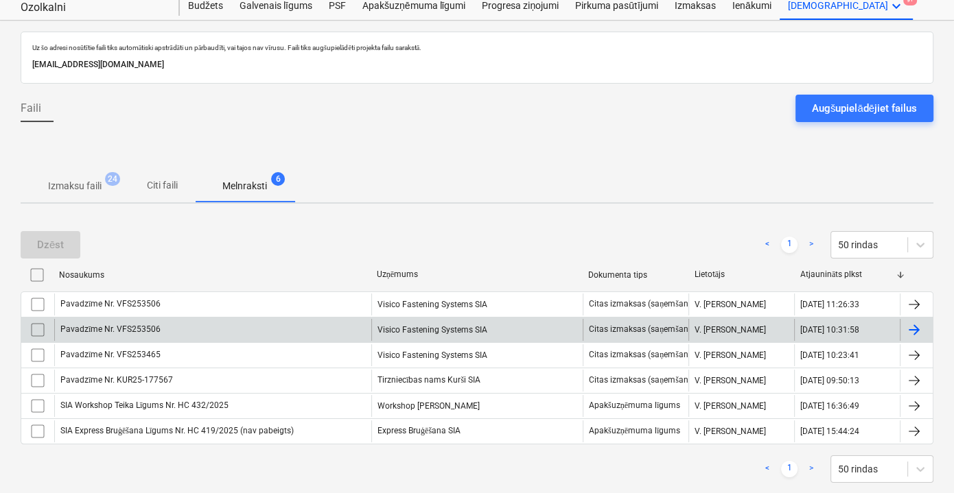
click at [250, 333] on div "Pavadzīme Nr. VFS253506" at bounding box center [212, 330] width 317 height 22
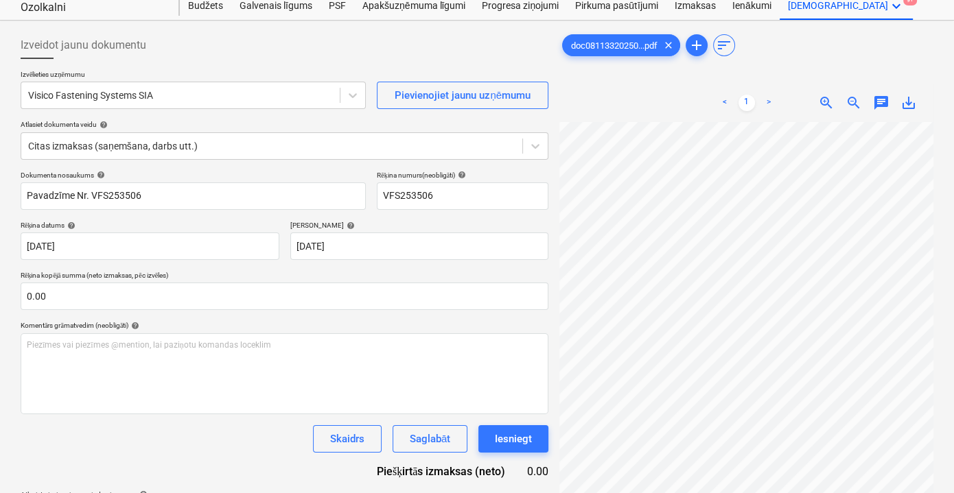
scroll to position [132, 42]
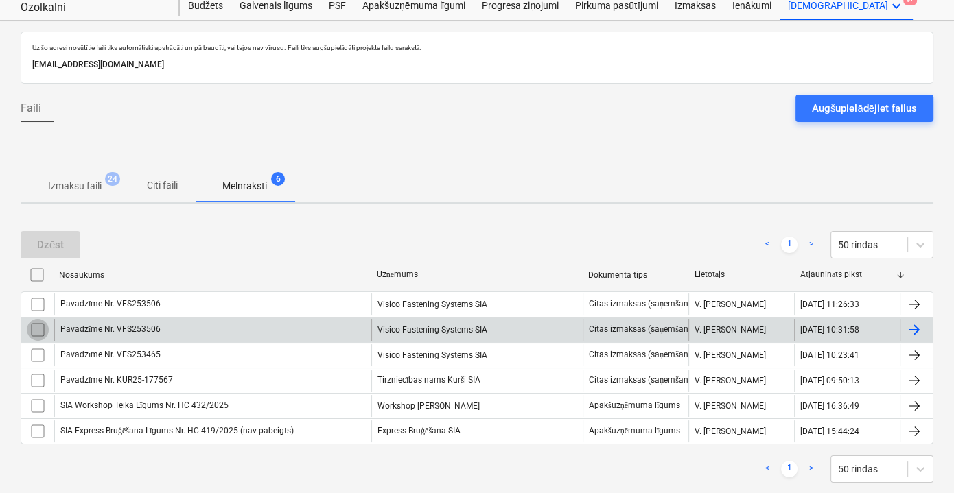
click at [43, 321] on input "checkbox" at bounding box center [38, 330] width 22 height 22
drag, startPoint x: 71, startPoint y: 241, endPoint x: 134, endPoint y: 233, distance: 63.0
click at [71, 241] on button "Dzēst" at bounding box center [51, 244] width 60 height 27
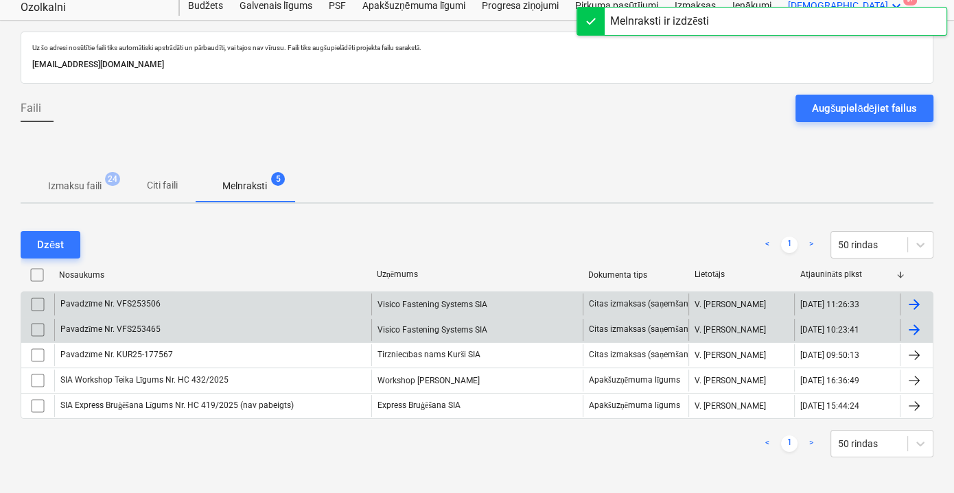
click at [196, 313] on div "Pavadzīme Nr. VFS253506" at bounding box center [212, 305] width 317 height 22
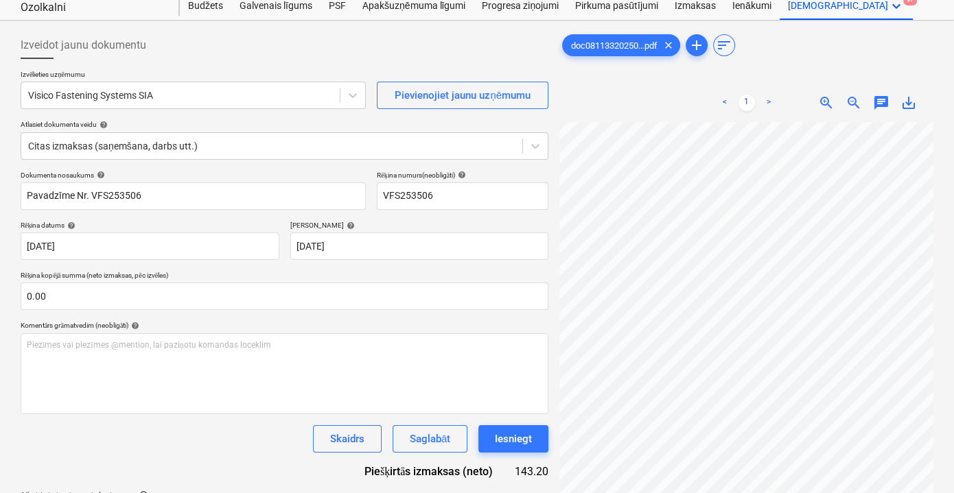
scroll to position [124, 0]
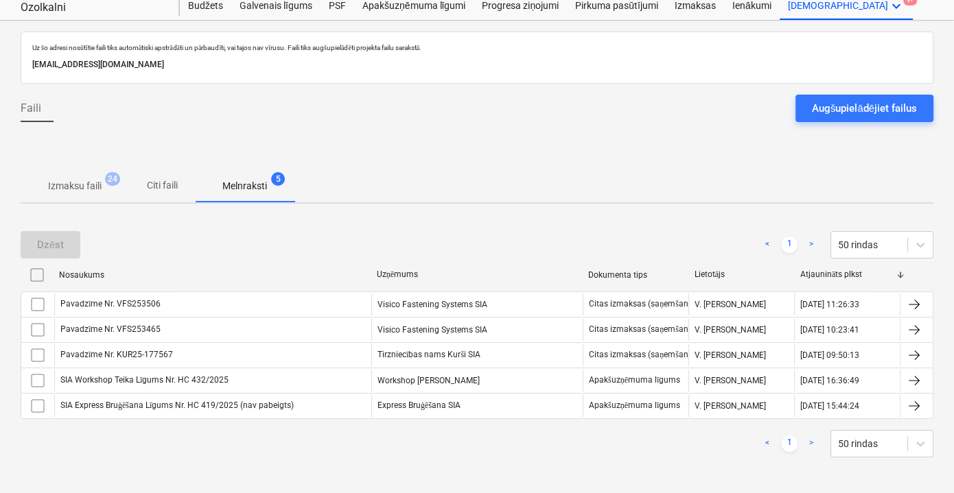
click at [451, 248] on div "Dzēst < 1 > 50 rindas" at bounding box center [477, 244] width 912 height 27
click at [226, 465] on div "Dzēst < 1 > 50 rindas Nosaukums Uzņēmums Dokumenta tips Lietotājs Atjaunināts p…" at bounding box center [477, 344] width 912 height 259
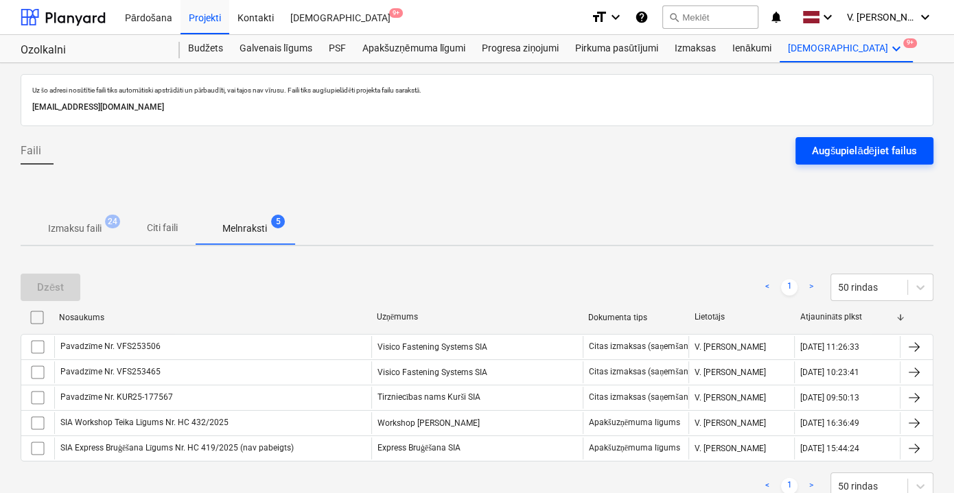
click at [866, 157] on div "Augšupielādējiet failus" at bounding box center [864, 151] width 105 height 18
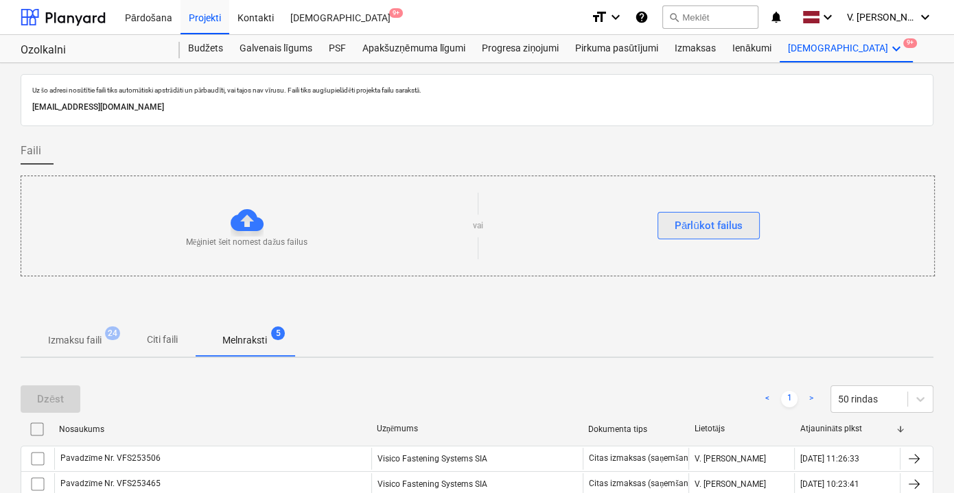
click at [727, 212] on button "Pārlūkot failus" at bounding box center [708, 225] width 102 height 27
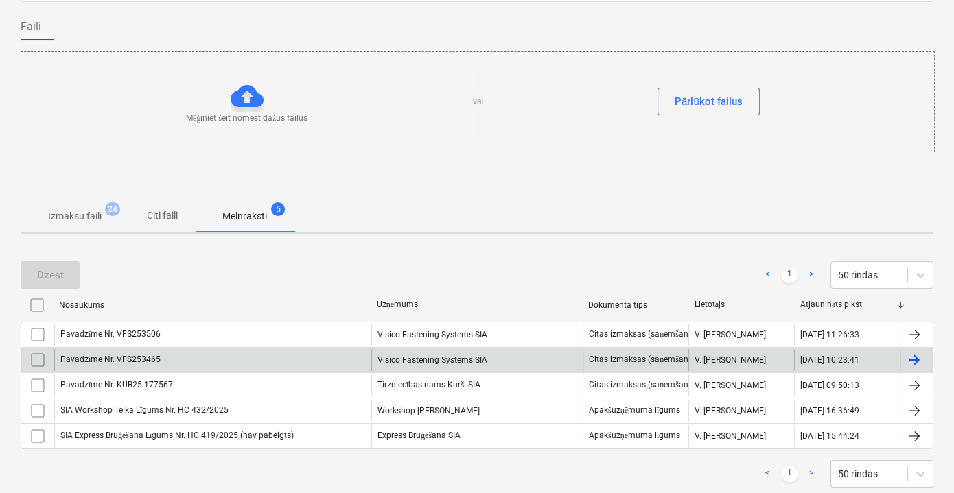
click at [254, 357] on div "Pavadzīme Nr. VFS253465" at bounding box center [212, 360] width 317 height 22
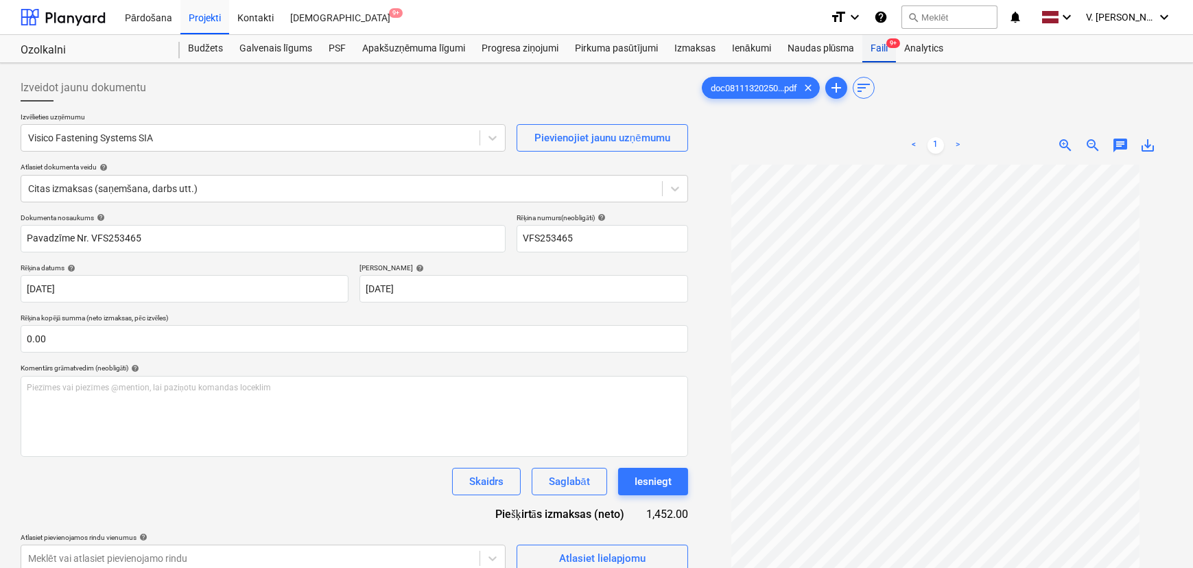
click at [879, 46] on div "Faili 9+" at bounding box center [879, 48] width 34 height 27
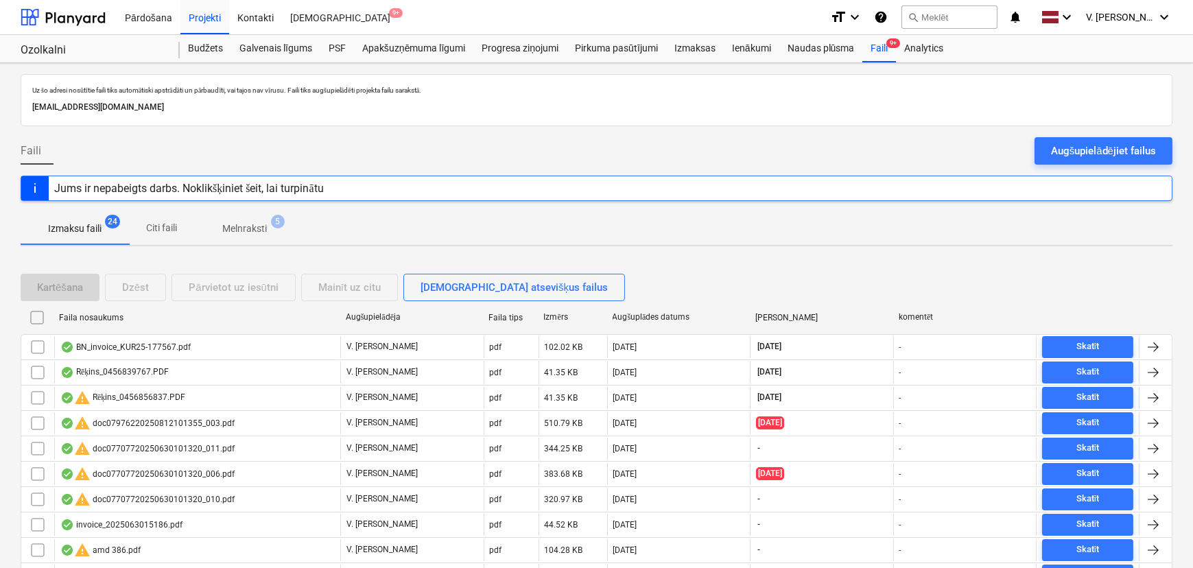
click at [953, 147] on div "Augšupielādējiet failus" at bounding box center [1103, 151] width 105 height 18
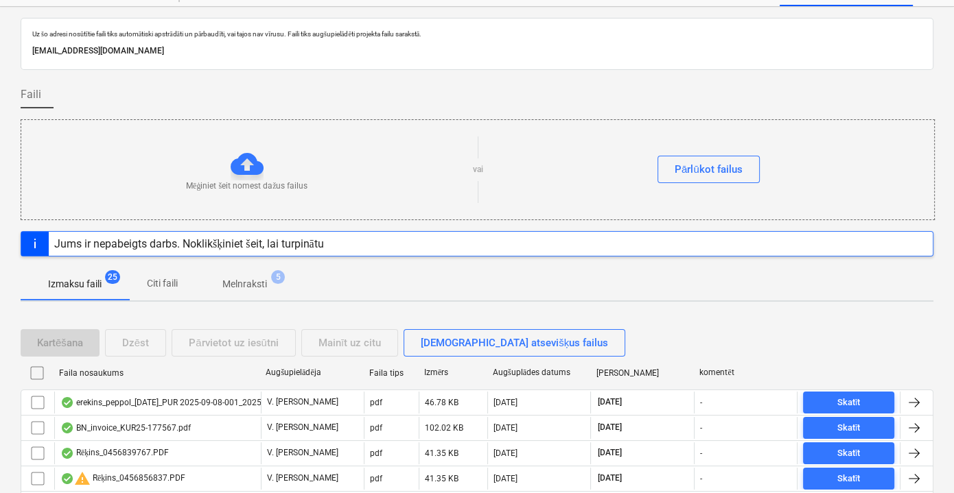
scroll to position [124, 0]
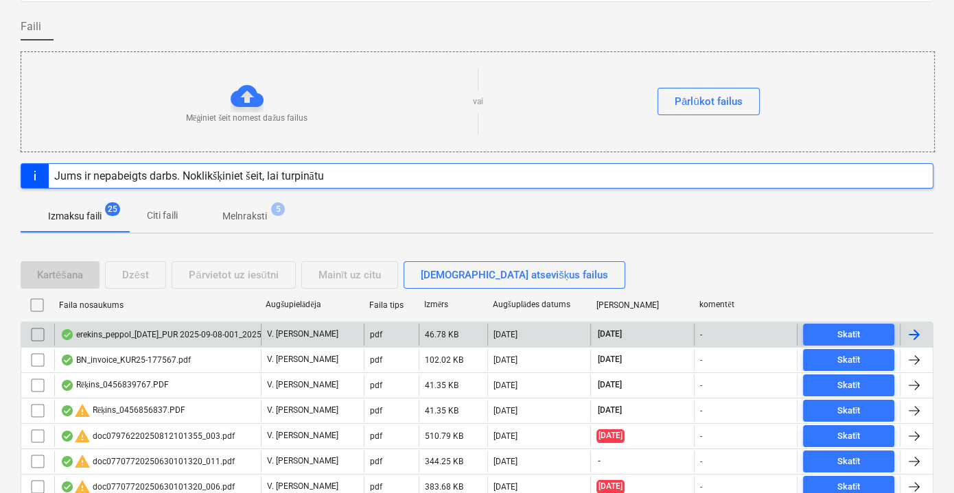
click at [239, 334] on div "erekins_peppol_[DATE]_PUR 2025-09-08-001_20250908110731262.pdf" at bounding box center [199, 334] width 278 height 11
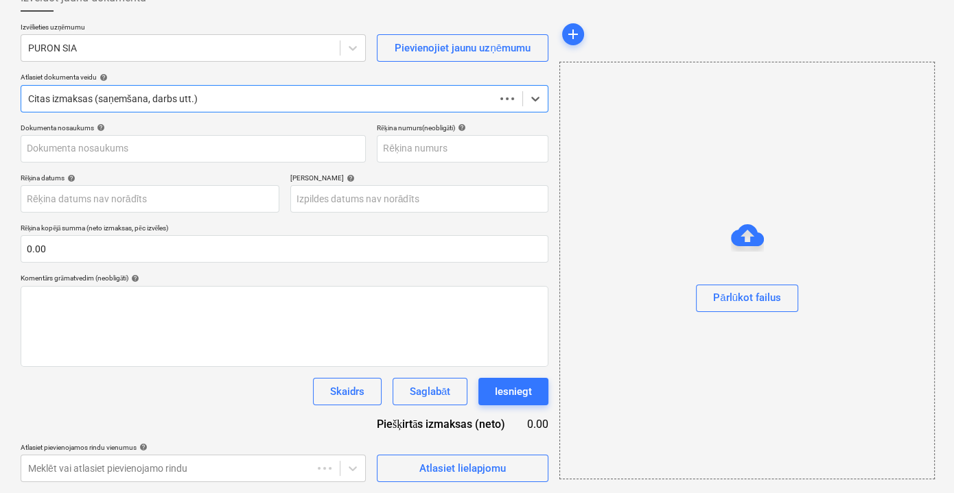
scroll to position [89, 0]
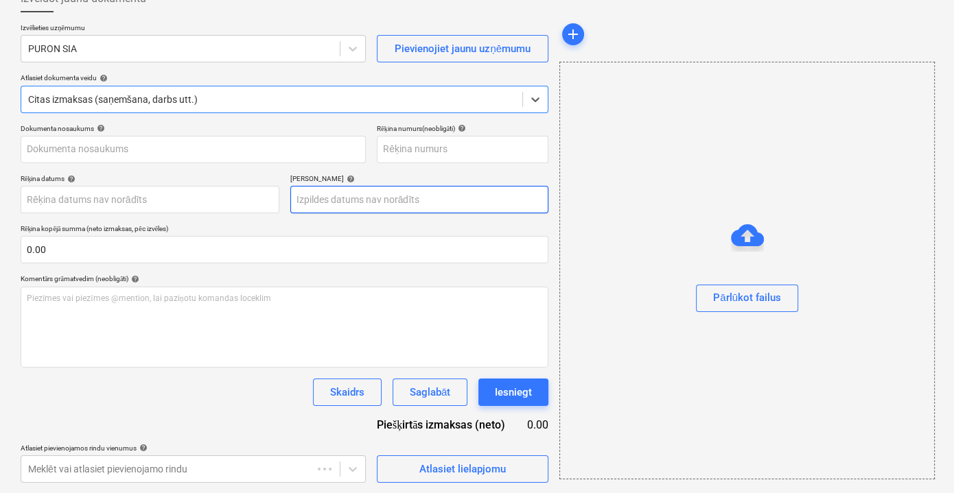
type input "1"
type input "[DATE]"
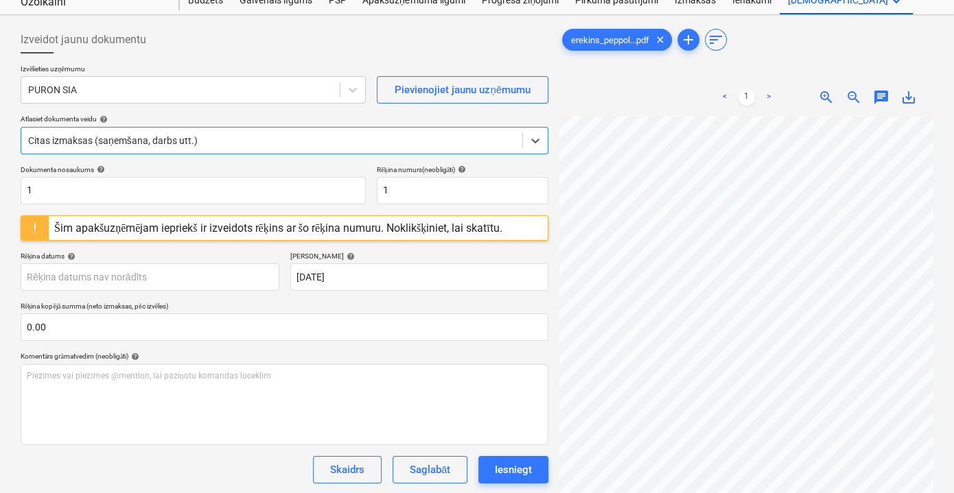
scroll to position [27, 0]
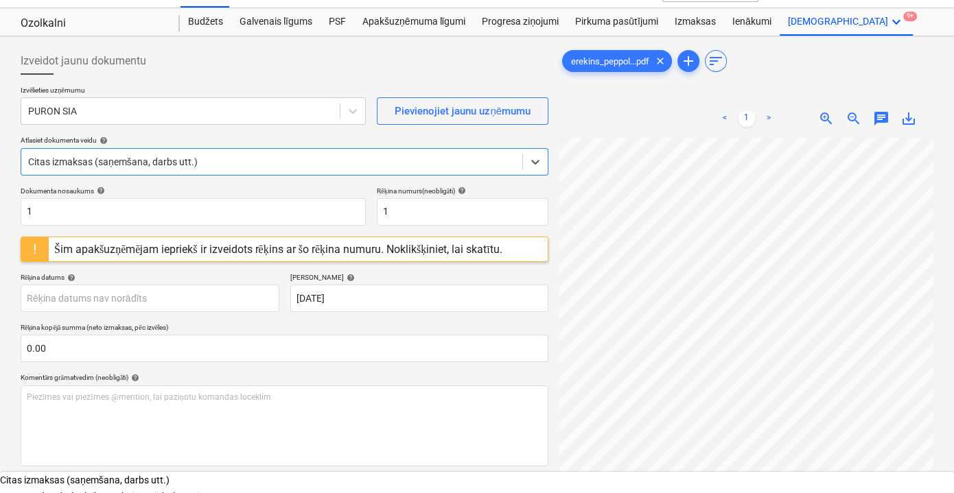
click at [196, 158] on div at bounding box center [271, 162] width 487 height 14
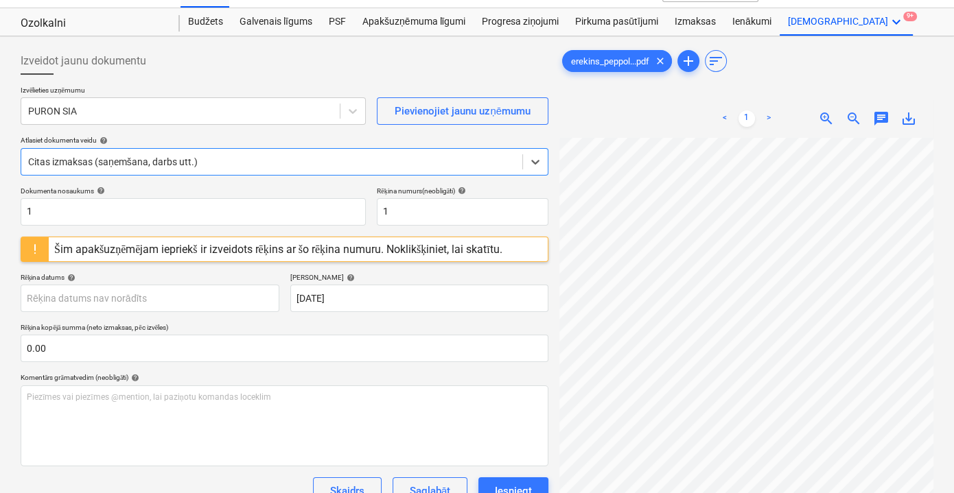
click at [196, 158] on div at bounding box center [271, 162] width 487 height 14
click at [154, 213] on input "1" at bounding box center [193, 211] width 345 height 27
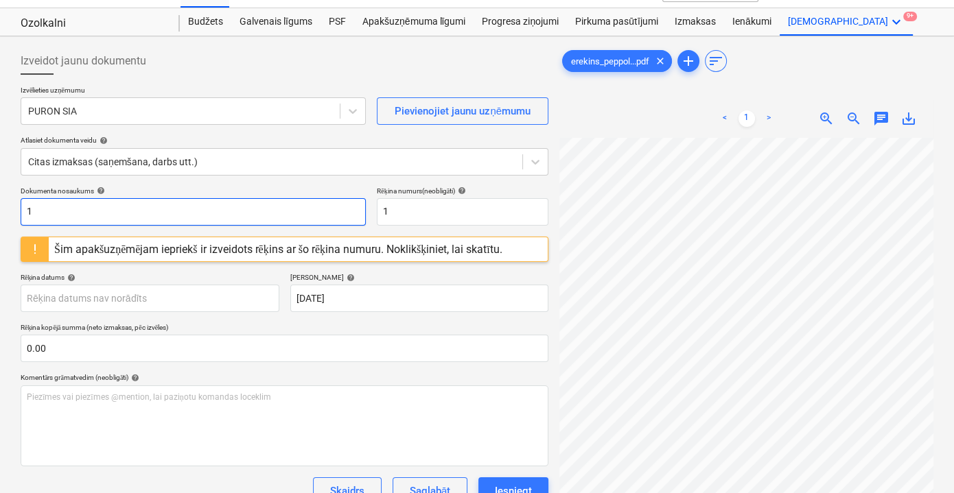
click at [154, 213] on input "1" at bounding box center [193, 211] width 345 height 27
drag, startPoint x: 168, startPoint y: 210, endPoint x: 58, endPoint y: 208, distance: 109.8
click at [58, 208] on input "Rēķins Nr. PUR 2025/09/08/001" at bounding box center [193, 211] width 345 height 27
type input "Rēķins Nr. PUR 2025/09/08/001"
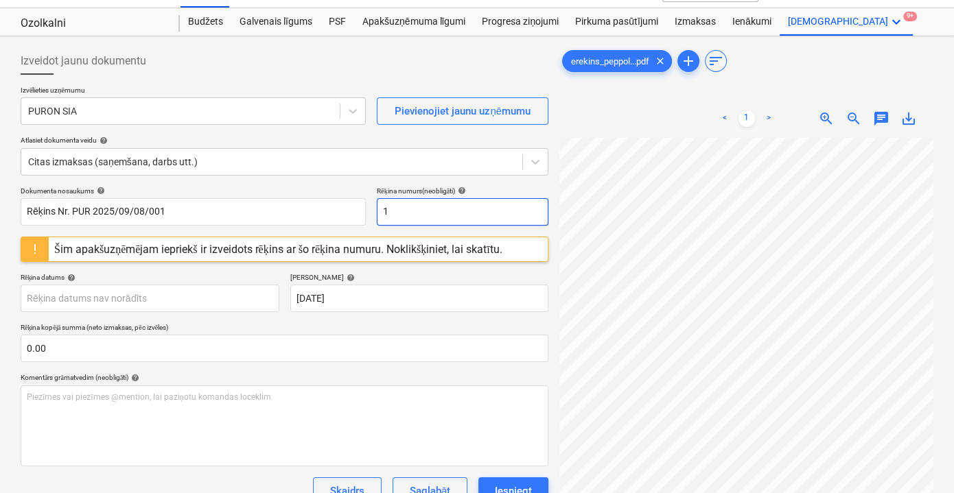
click at [423, 206] on input "1" at bounding box center [463, 211] width 172 height 27
paste input "Nr. PUR 2025/09/08/001"
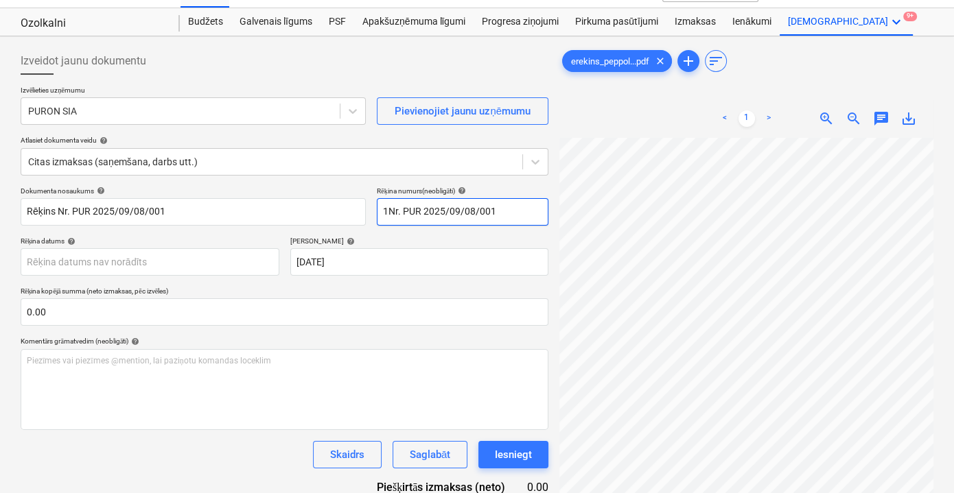
click at [386, 209] on input "1Nr. PUR 2025/09/08/001" at bounding box center [463, 211] width 172 height 27
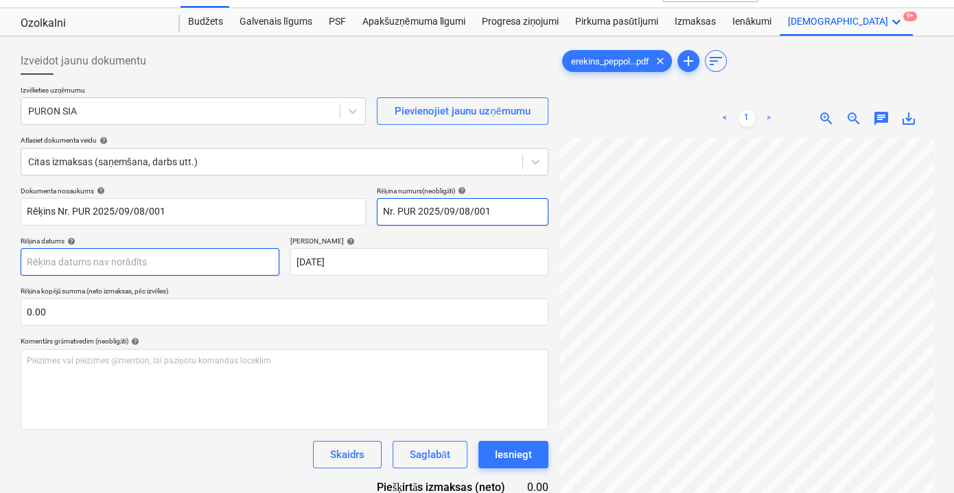
type input "Nr. PUR 2025/09/08/001"
click at [189, 258] on body "Pārdošana Projekti Kontakti Iesūtne 9+ format_size keyboard_arrow_down help sea…" at bounding box center [477, 219] width 954 height 493
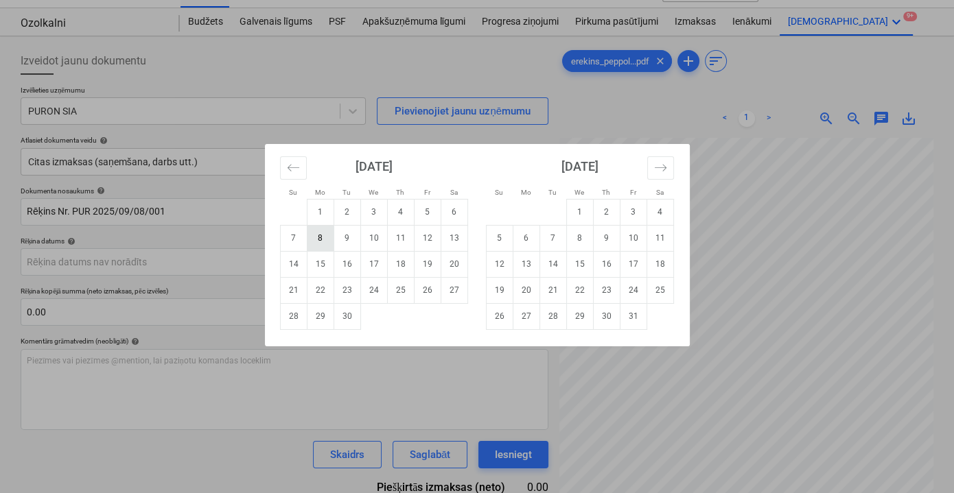
click at [316, 237] on td "8" at bounding box center [320, 238] width 27 height 26
type input "[DATE]"
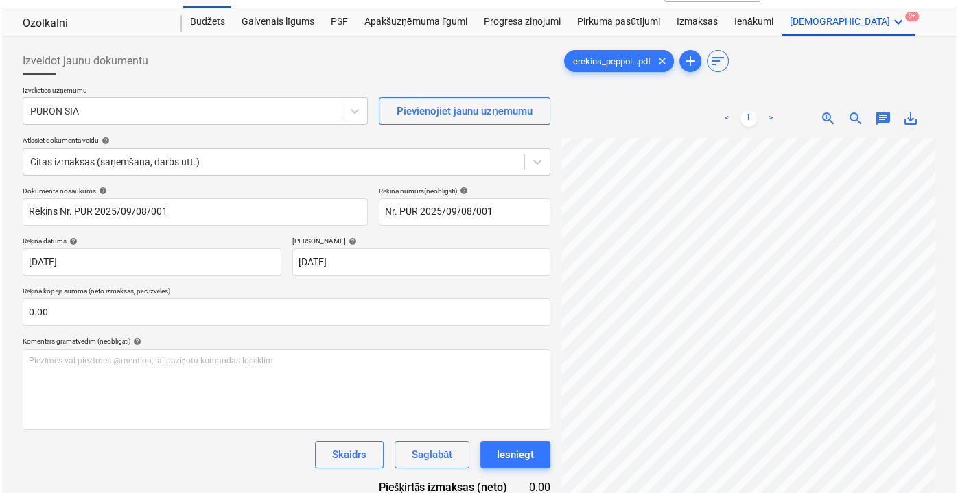
scroll to position [137, 0]
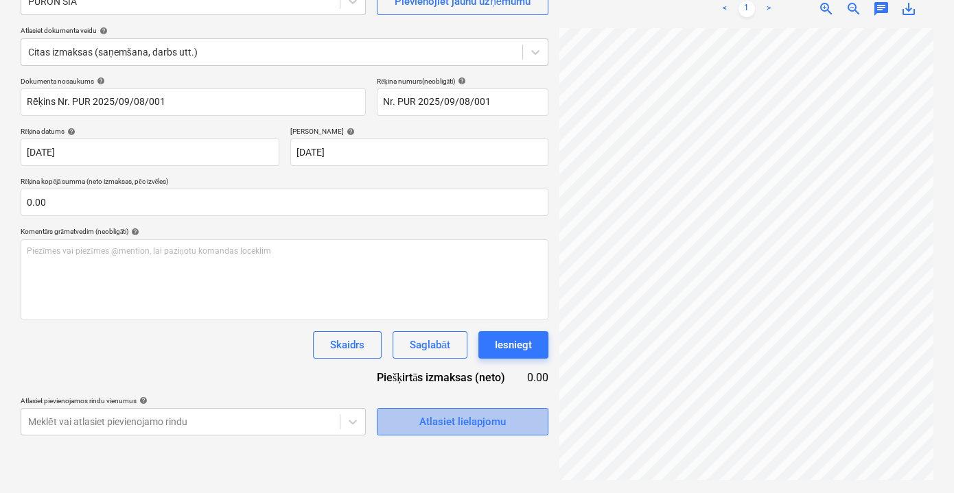
click at [450, 429] on div "Atlasiet lielapjomu" at bounding box center [462, 422] width 86 height 18
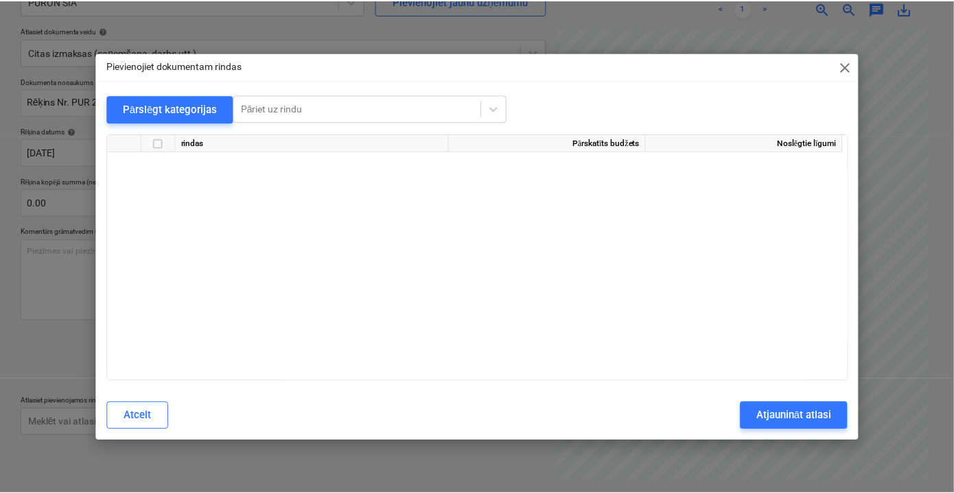
scroll to position [10541, 0]
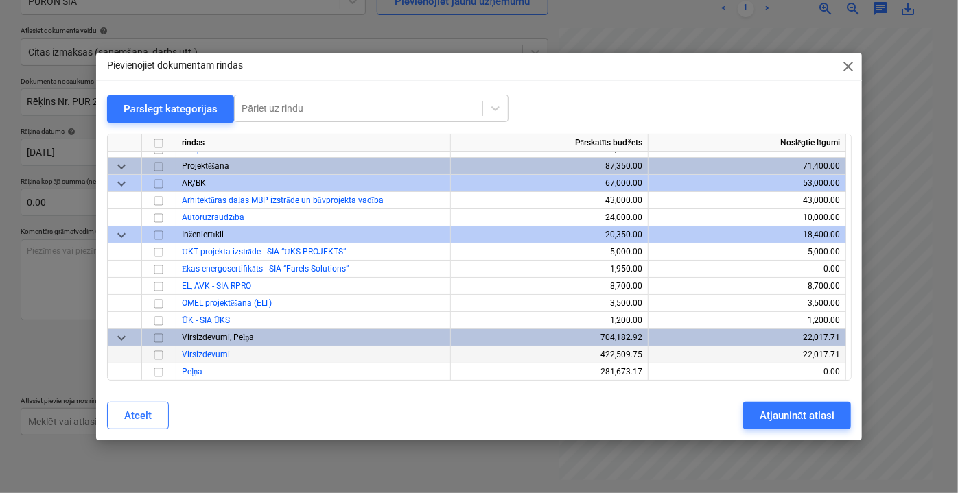
click at [158, 354] on input "checkbox" at bounding box center [158, 354] width 16 height 16
click at [771, 426] on button "Atjaunināt atlasi" at bounding box center [797, 415] width 108 height 27
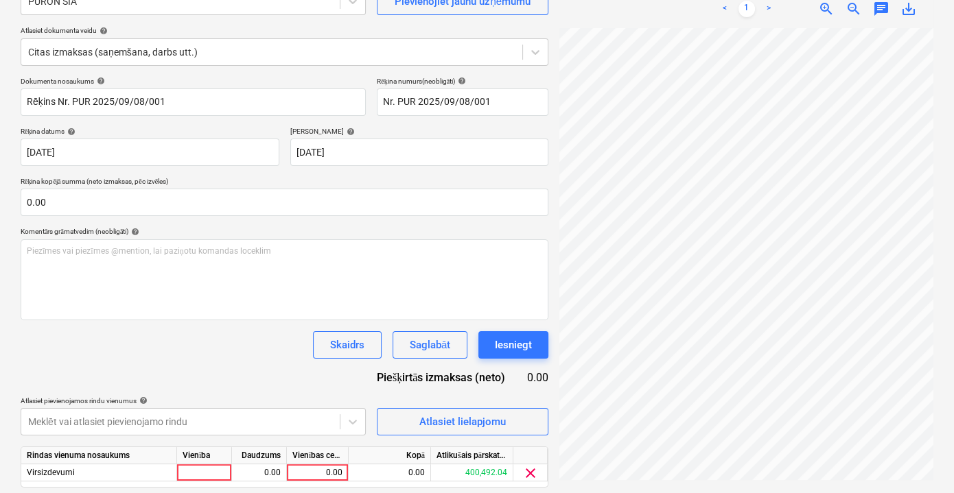
scroll to position [133, 36]
click at [307, 467] on div "0.00" at bounding box center [317, 472] width 50 height 17
type input "50"
click at [274, 375] on div "Dokumenta nosaukums help Rēķins Nr. PUR 2025/09/08/001 Rēķina numurs (neobligāt…" at bounding box center [285, 301] width 528 height 449
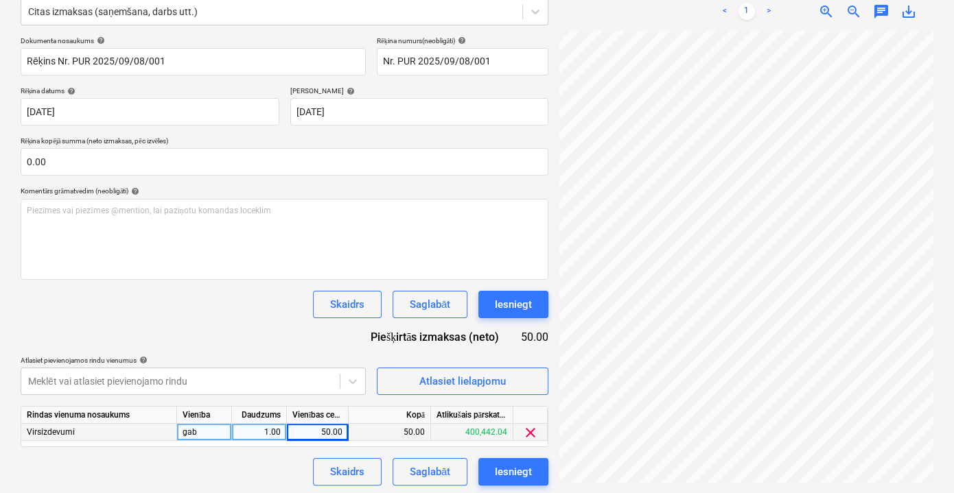
scroll to position [180, 0]
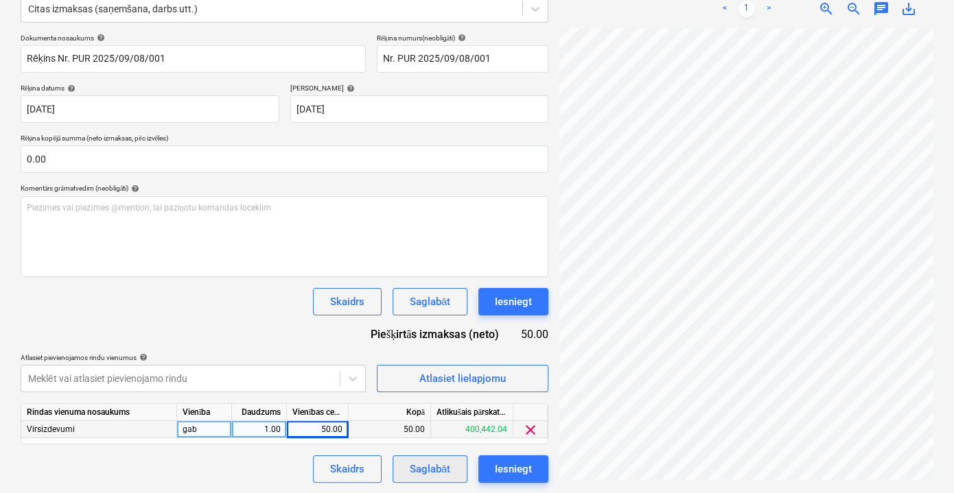
click at [427, 466] on div "Saglabāt" at bounding box center [430, 469] width 40 height 18
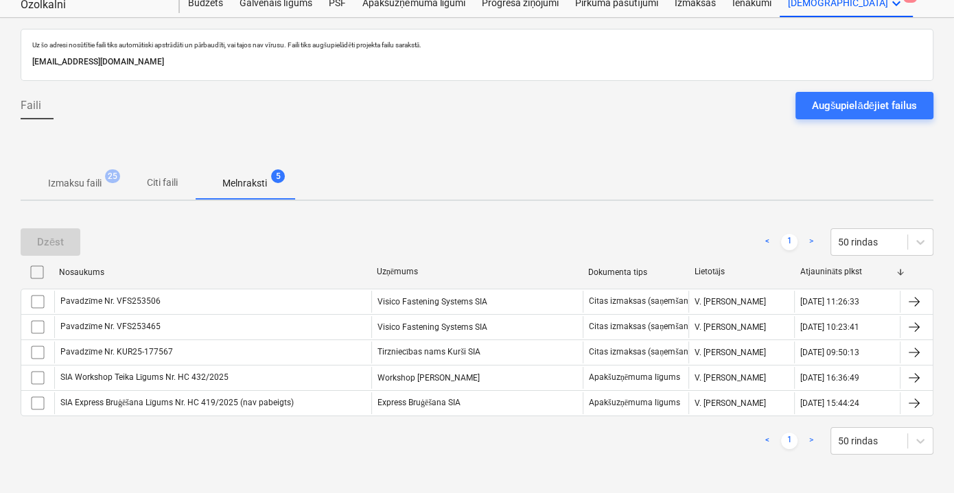
scroll to position [43, 0]
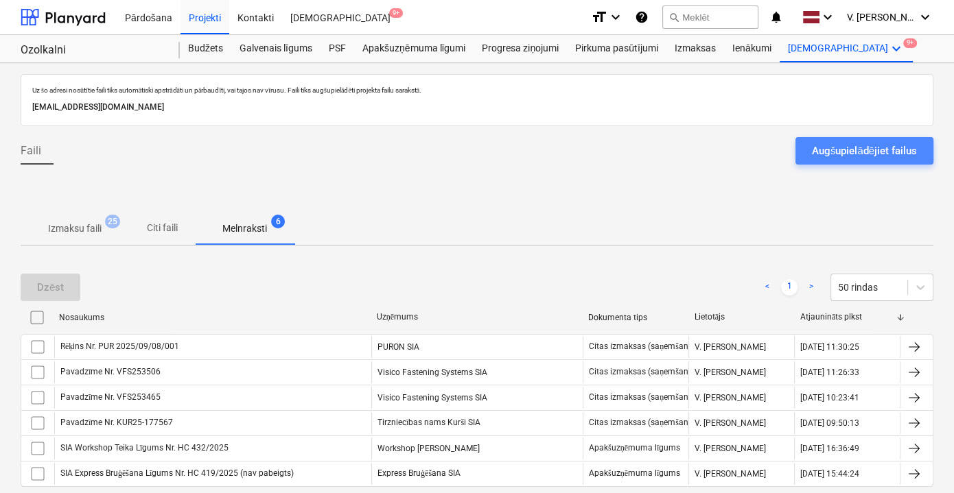
click at [830, 153] on div "Augšupielādējiet failus" at bounding box center [864, 151] width 105 height 18
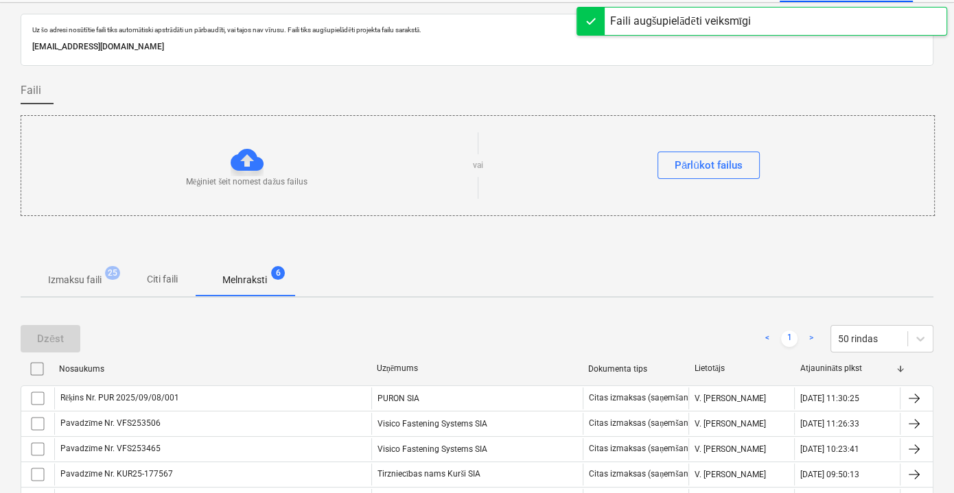
scroll to position [124, 0]
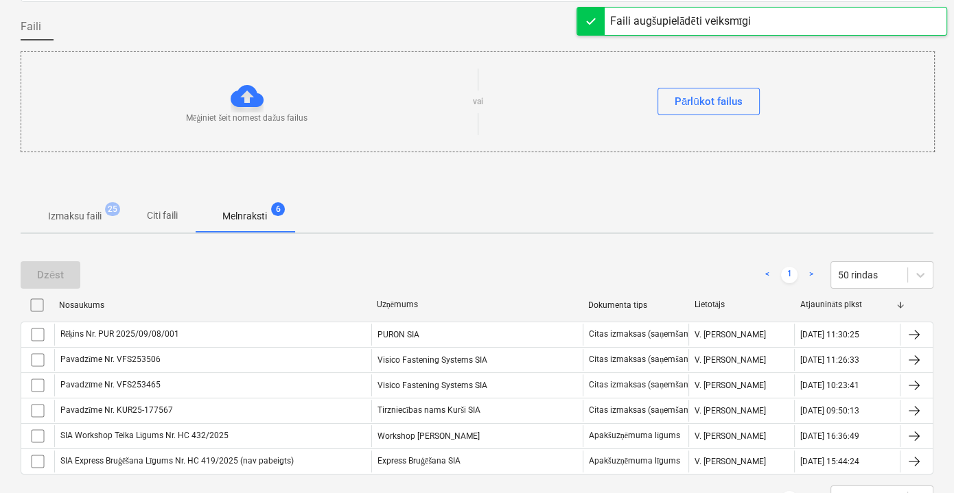
click at [159, 211] on p "Citi faili" at bounding box center [161, 216] width 33 height 14
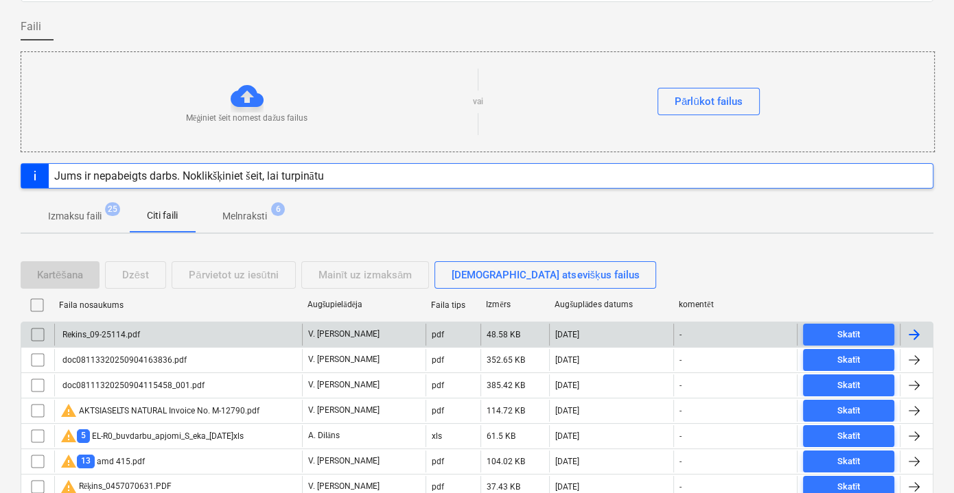
click at [179, 327] on div "Rekins_09-25114.pdf" at bounding box center [178, 335] width 248 height 22
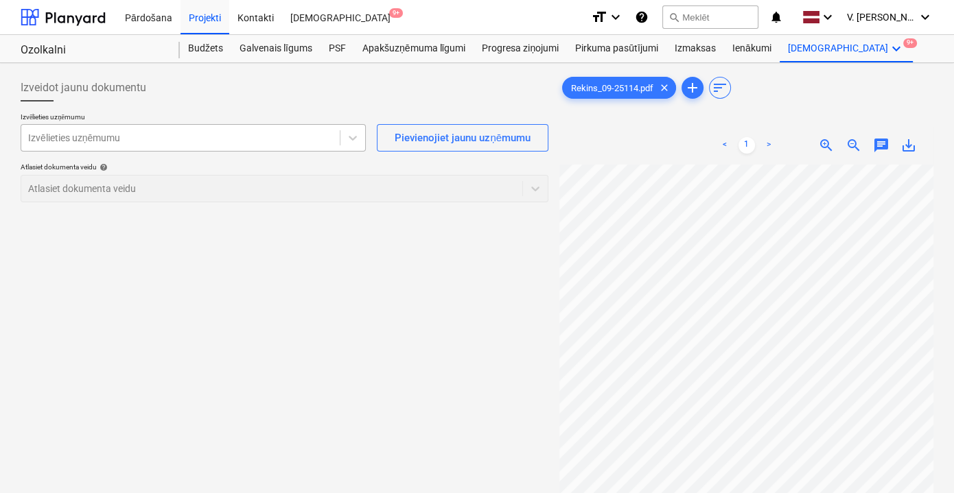
click at [200, 142] on div at bounding box center [180, 138] width 305 height 14
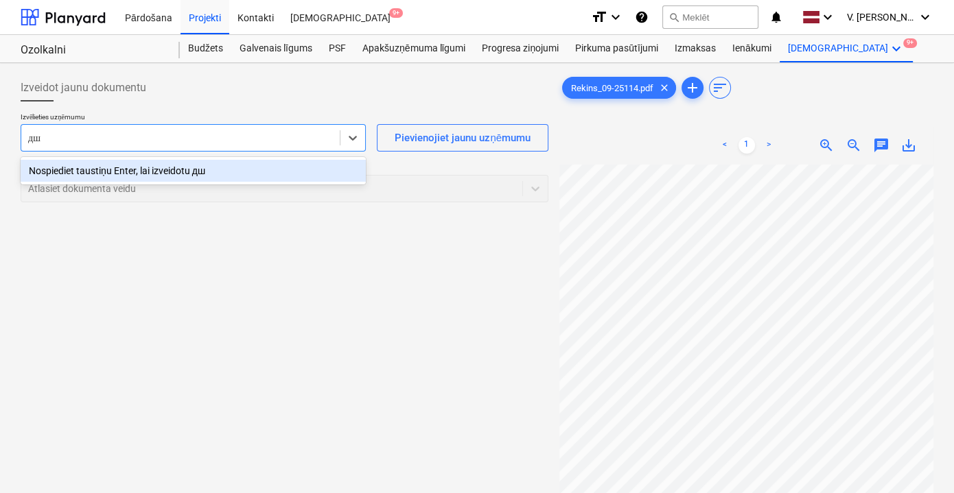
type input "д"
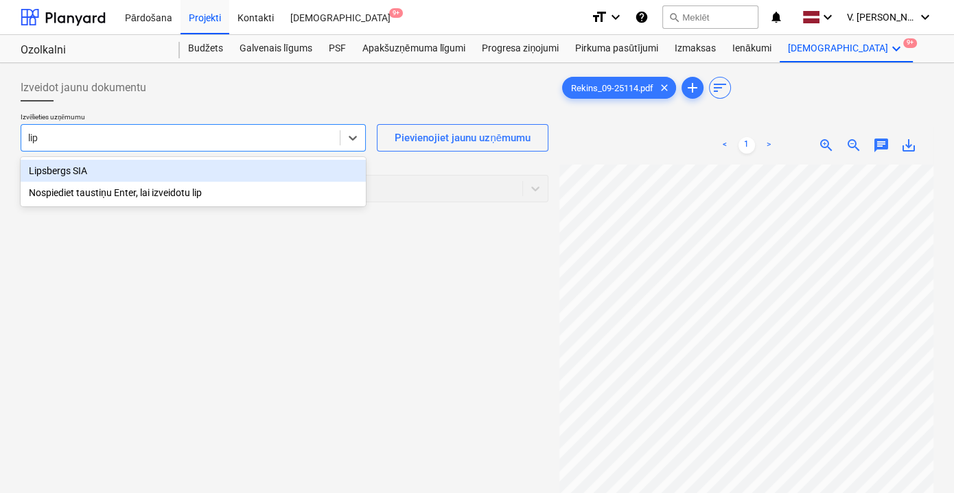
type input "lips"
click at [237, 172] on div "Lipsbergs SIA" at bounding box center [193, 171] width 345 height 22
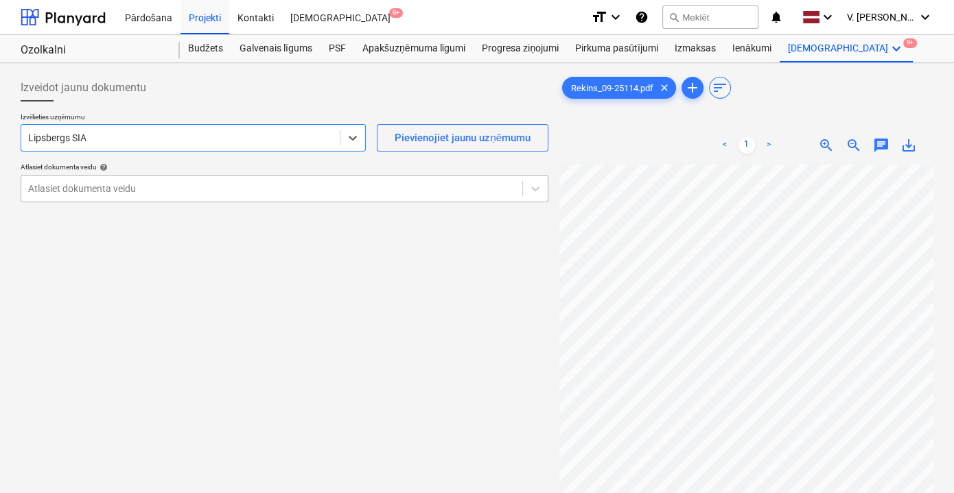
click at [226, 187] on div at bounding box center [271, 189] width 487 height 14
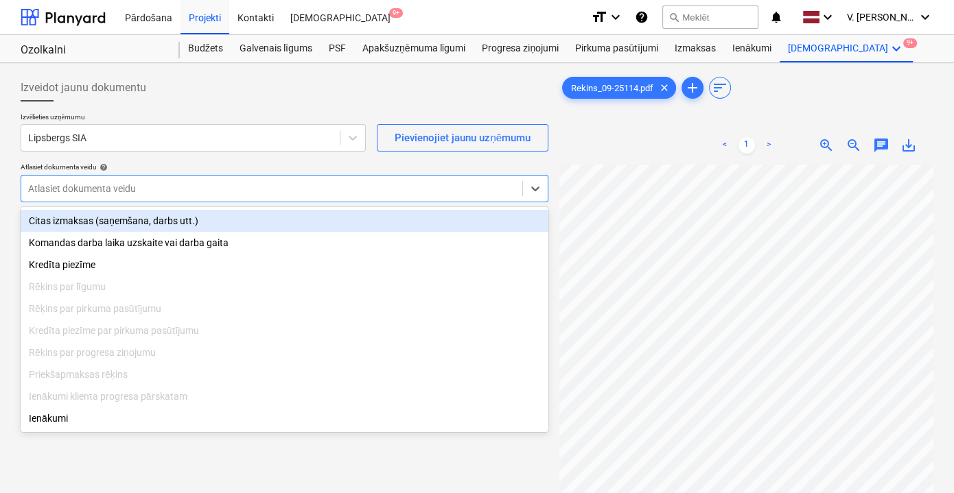
click at [228, 230] on div "Citas izmaksas (saņemšana, darbs utt.)" at bounding box center [285, 221] width 528 height 22
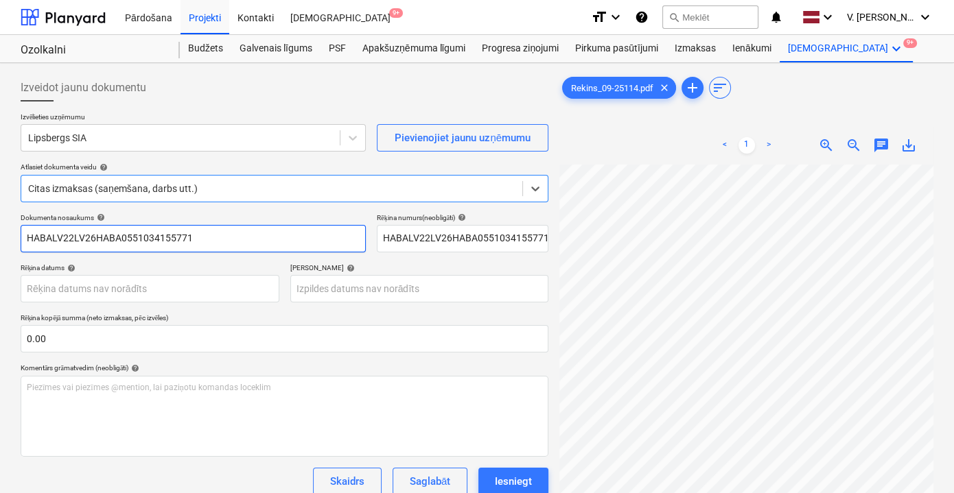
click at [231, 241] on input "HABALV22LV26HABA0551034155771" at bounding box center [193, 238] width 345 height 27
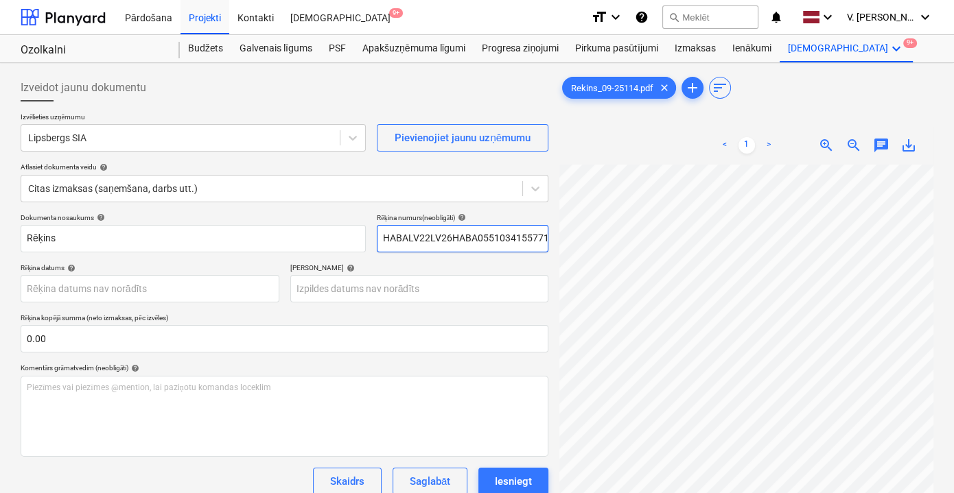
scroll to position [0, 42]
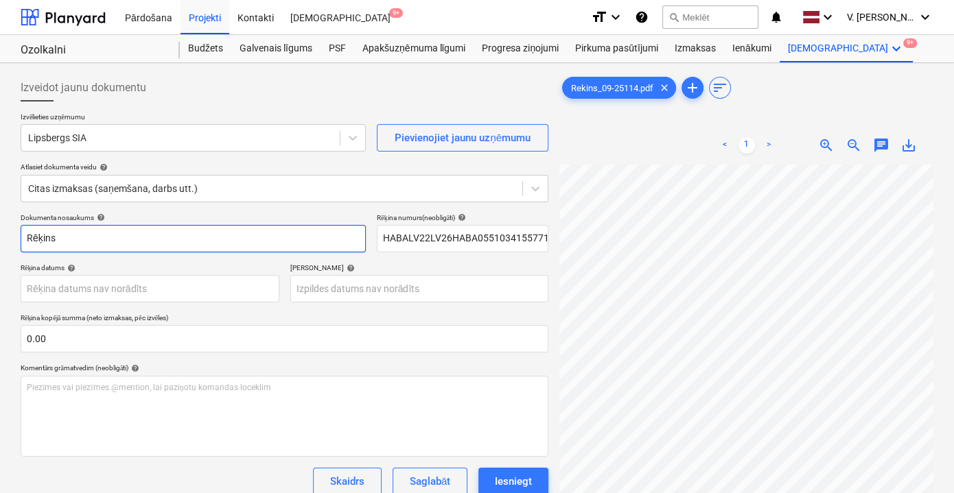
click at [139, 231] on input "Rēķins" at bounding box center [193, 238] width 345 height 27
drag, startPoint x: 132, startPoint y: 239, endPoint x: 58, endPoint y: 228, distance: 74.9
click at [58, 228] on input "Rēķins Nr.: 09-25 114" at bounding box center [193, 238] width 345 height 27
type input "Rēķins Nr.: 09-25 114"
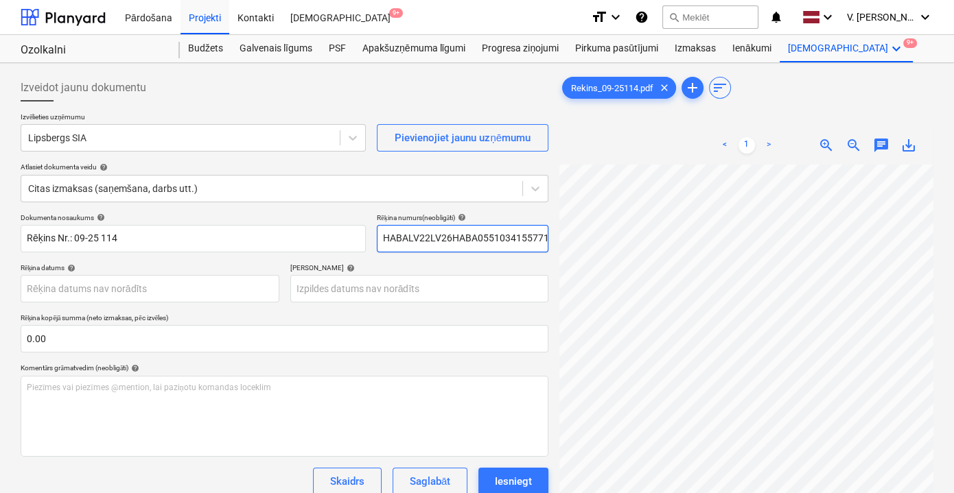
click at [393, 233] on input "HABALV22LV26HABA0551034155771" at bounding box center [463, 238] width 172 height 27
paste input "Nr.: 09-25 114"
type input "Nr.: 09-25 114"
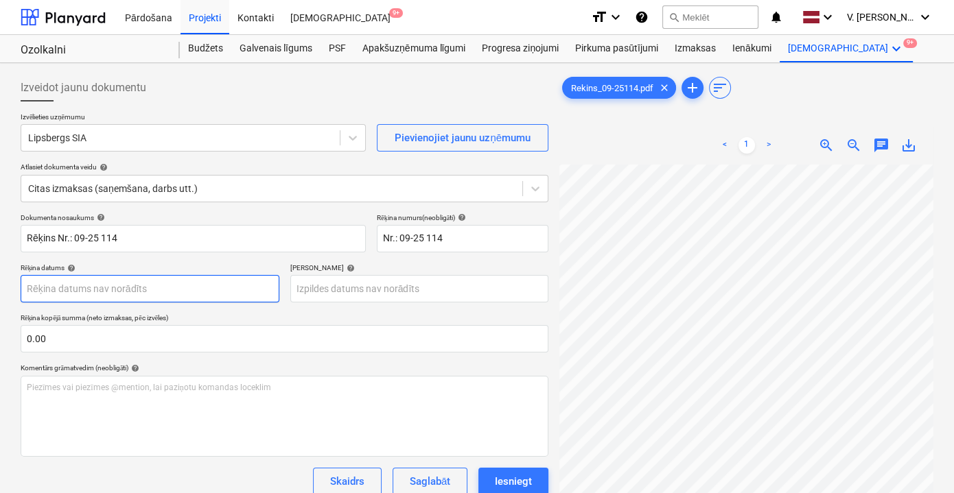
click at [195, 287] on body "Pārdošana Projekti Kontakti Iesūtne 9+ format_size keyboard_arrow_down help sea…" at bounding box center [477, 246] width 954 height 493
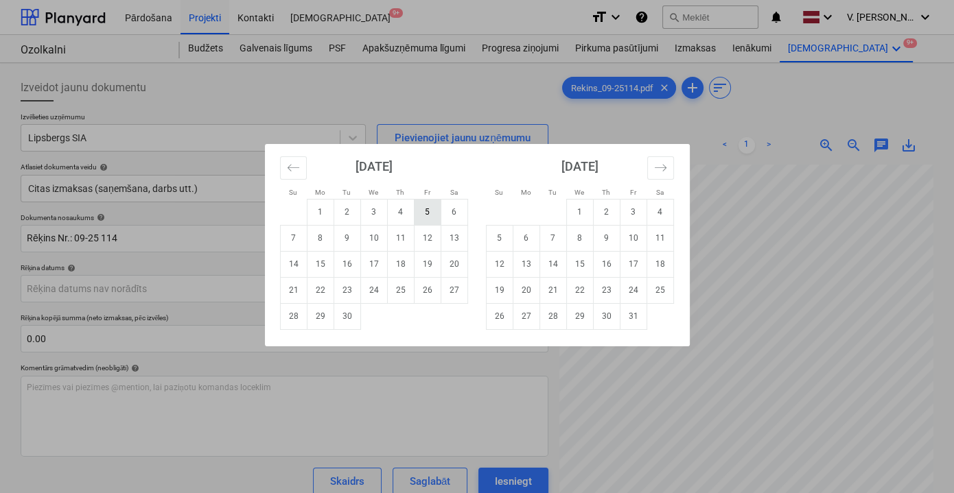
click at [435, 212] on td "5" at bounding box center [427, 212] width 27 height 26
type input "[DATE]"
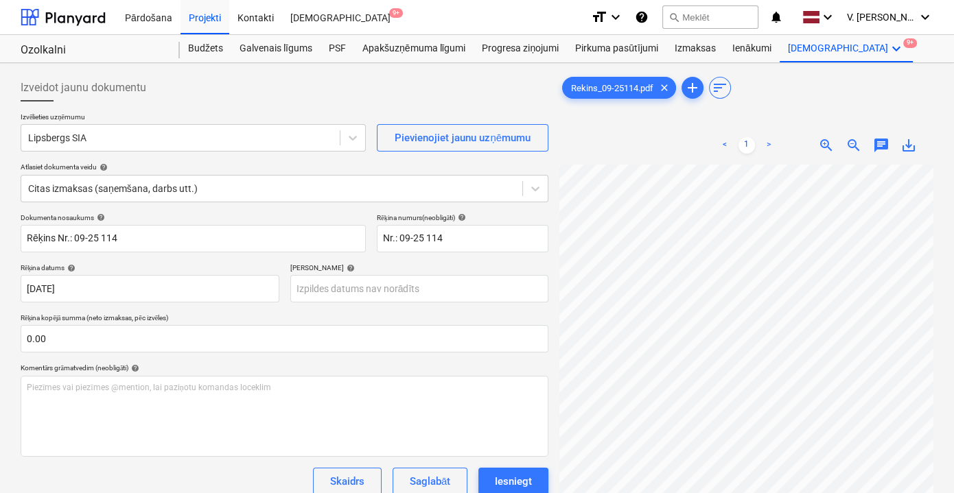
scroll to position [10, 42]
click at [416, 285] on body "Pārdošana Projekti Kontakti Iesūtne 9+ format_size keyboard_arrow_down help sea…" at bounding box center [477, 246] width 954 height 493
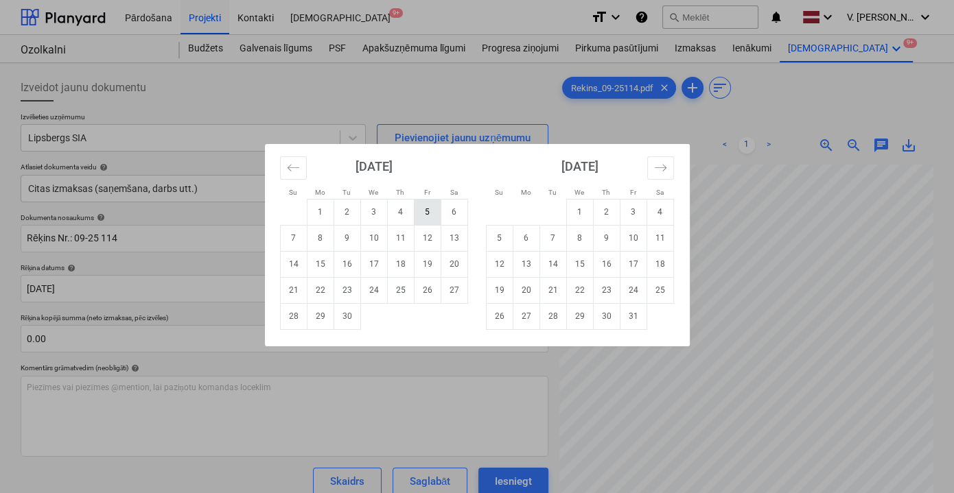
click at [425, 211] on td "5" at bounding box center [427, 212] width 27 height 26
type input "[DATE]"
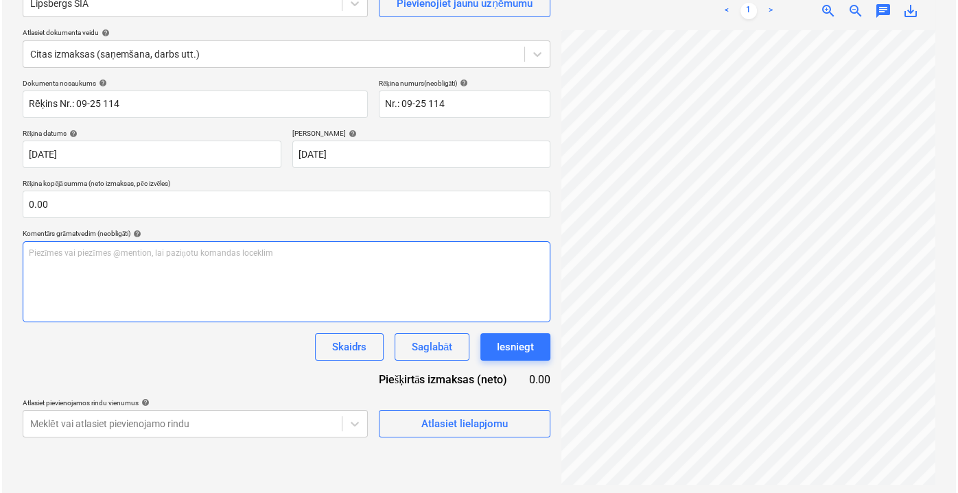
scroll to position [137, 0]
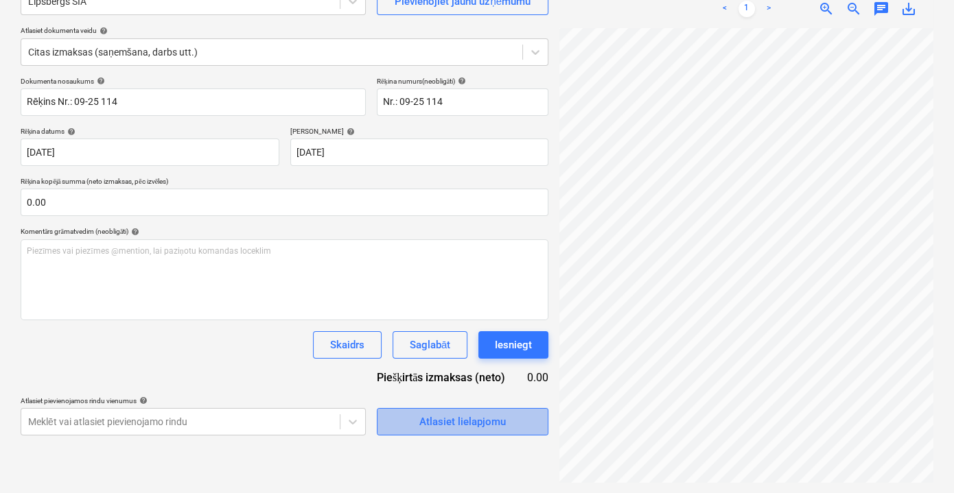
click at [456, 431] on button "Atlasiet lielapjomu" at bounding box center [463, 421] width 172 height 27
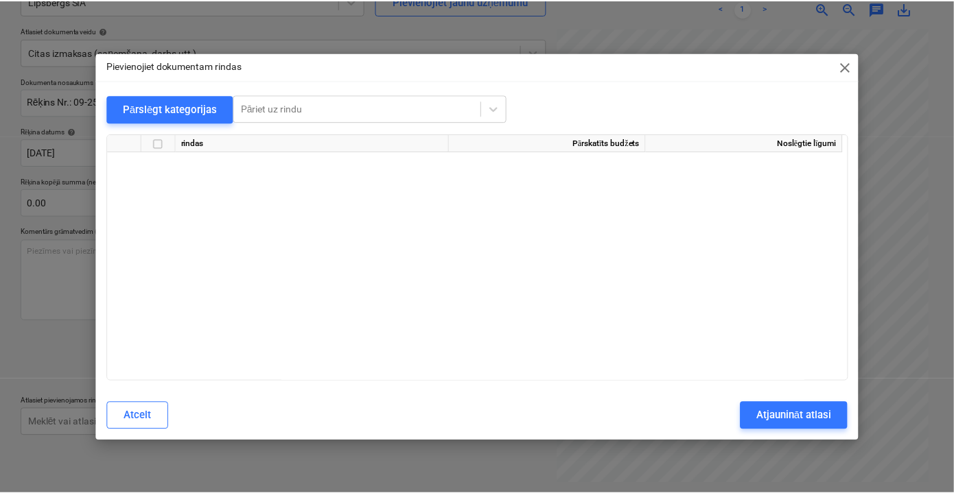
scroll to position [10541, 0]
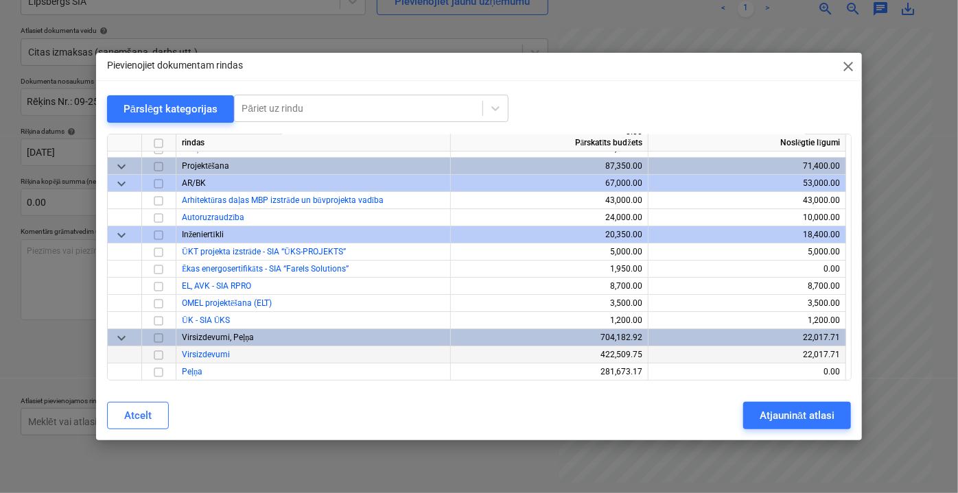
click at [155, 354] on input "checkbox" at bounding box center [158, 354] width 16 height 16
click at [772, 407] on div "Atjaunināt atlasi" at bounding box center [796, 416] width 75 height 18
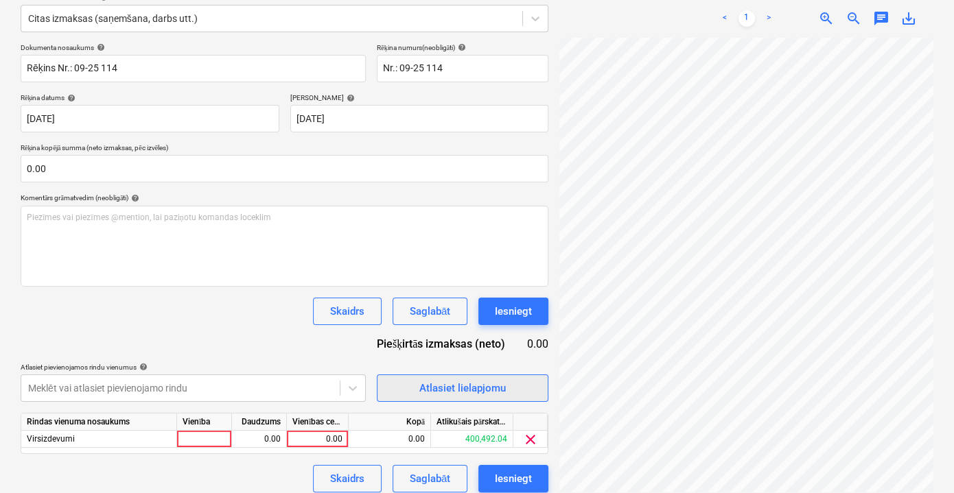
scroll to position [180, 0]
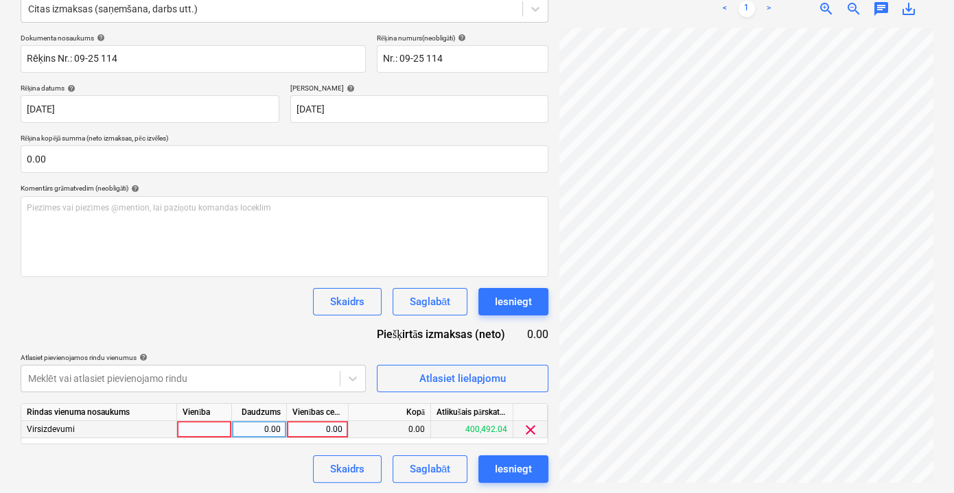
click at [325, 431] on div "0.00" at bounding box center [317, 429] width 50 height 17
type input "100"
click at [270, 464] on div "Skaidrs Saglabāt Iesniegt" at bounding box center [285, 469] width 528 height 27
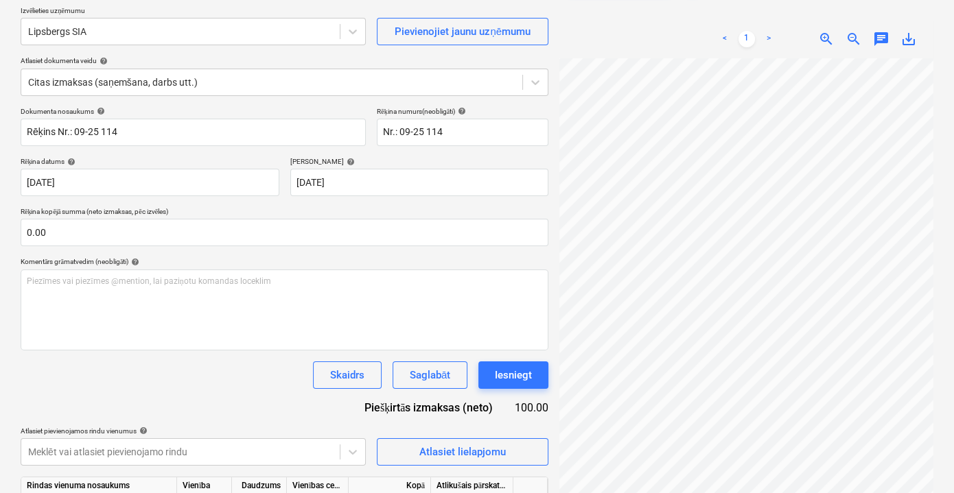
scroll to position [0, 0]
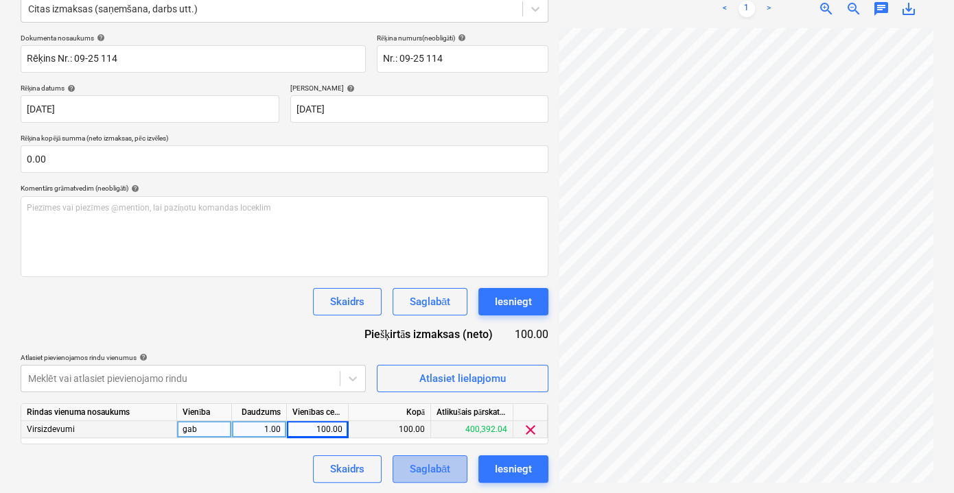
click at [438, 470] on div "Saglabāt" at bounding box center [430, 469] width 40 height 18
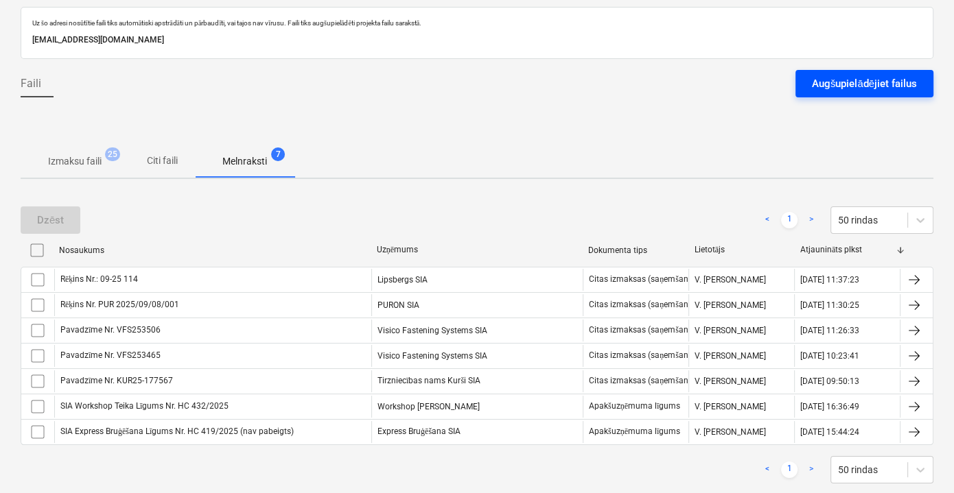
click at [840, 86] on div "Augšupielādējiet failus" at bounding box center [864, 84] width 105 height 18
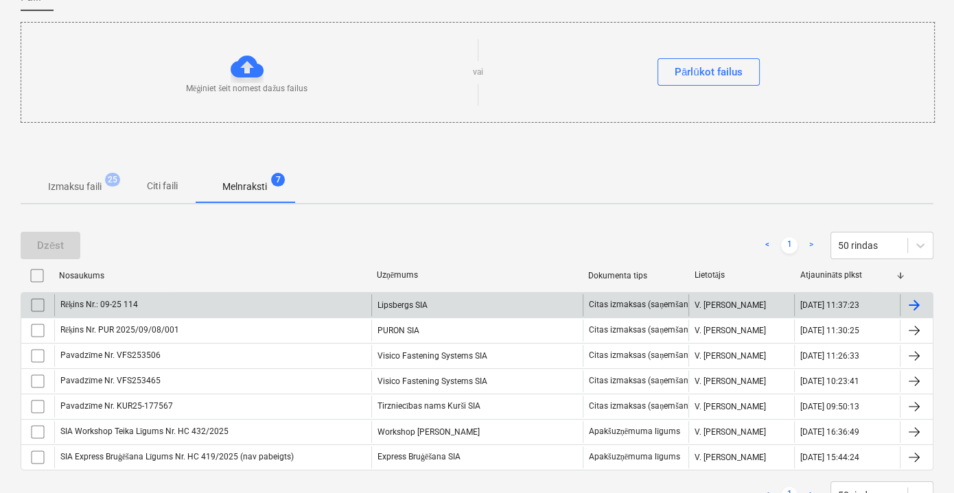
scroll to position [80, 0]
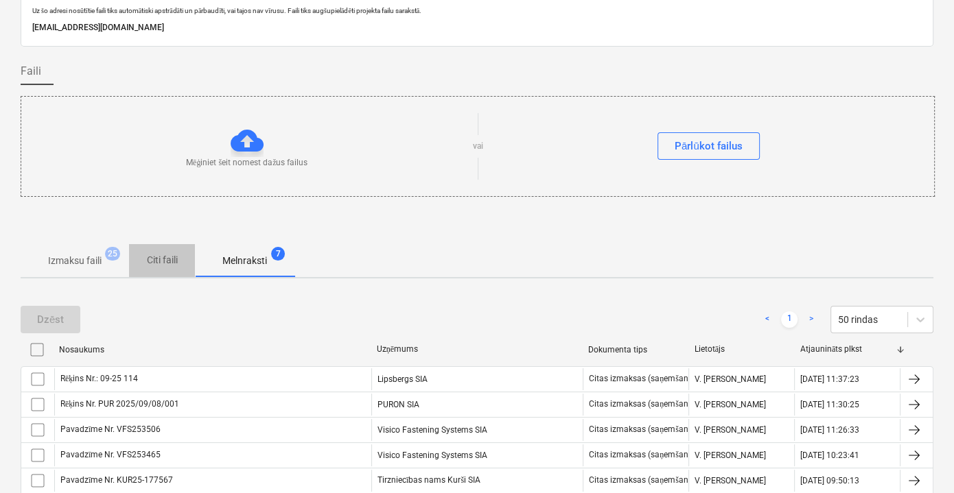
click at [172, 258] on p "Citi faili" at bounding box center [161, 260] width 33 height 14
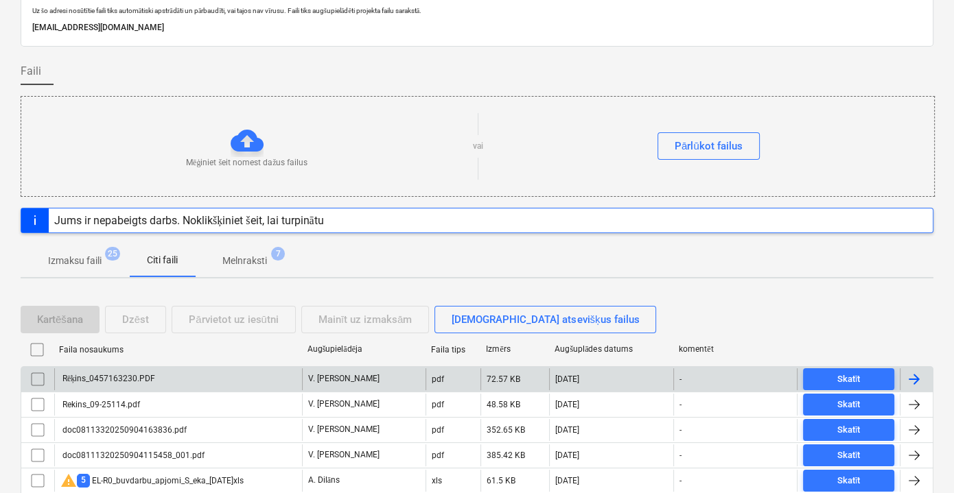
click at [174, 369] on div "Rēķins_0457163230.PDF" at bounding box center [178, 379] width 248 height 22
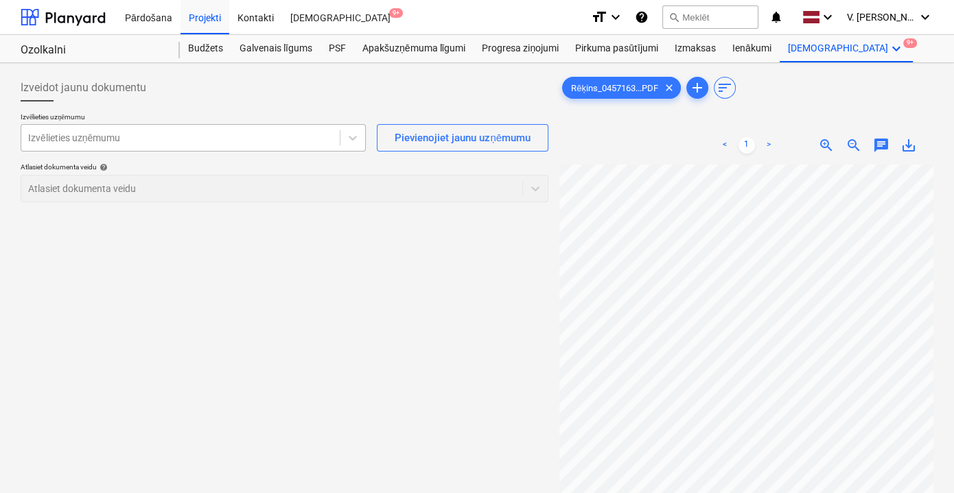
click at [254, 133] on div at bounding box center [180, 138] width 305 height 14
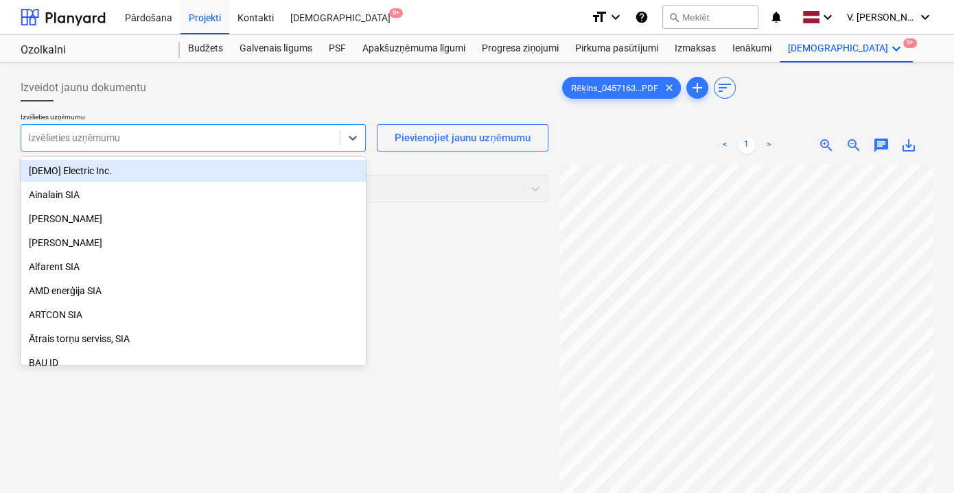
type input "у"
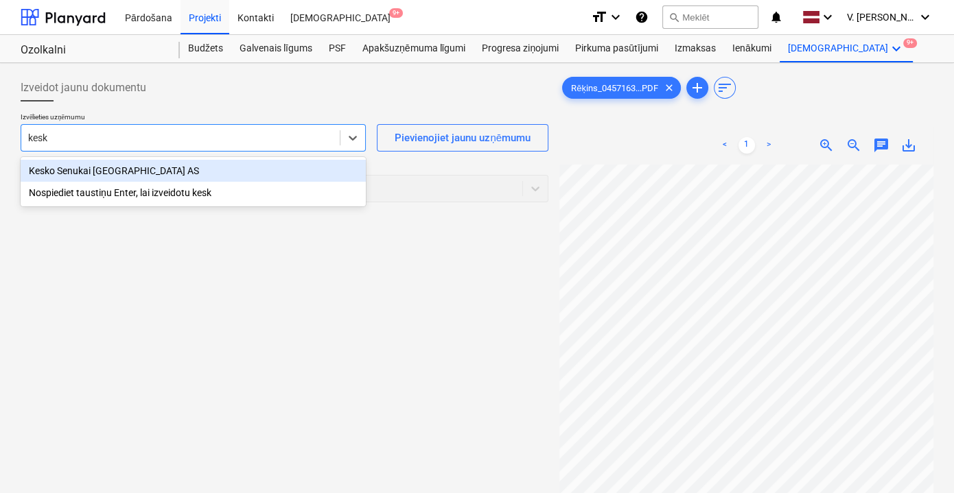
type input "kesko"
click at [166, 178] on div "Kesko Senukai [GEOGRAPHIC_DATA] AS" at bounding box center [193, 171] width 345 height 22
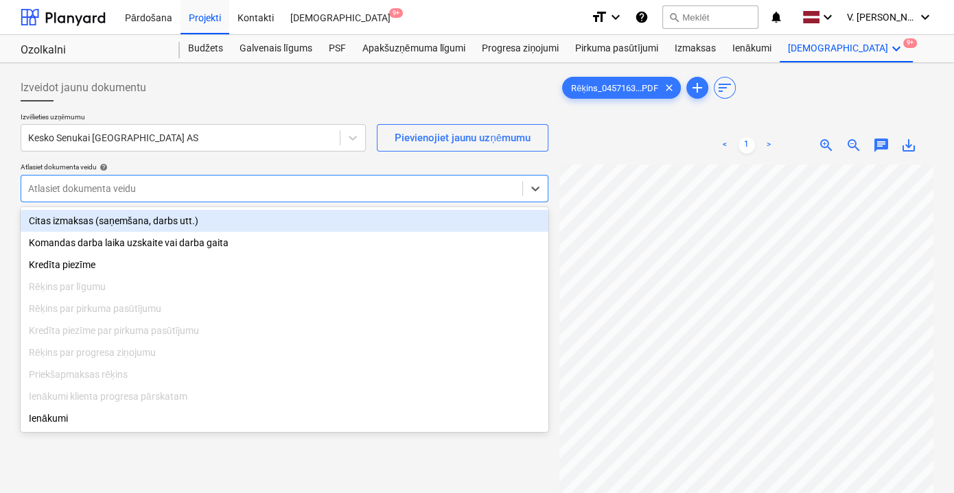
click at [215, 182] on div at bounding box center [271, 189] width 487 height 14
click at [185, 218] on div "Citas izmaksas (saņemšana, darbs utt.)" at bounding box center [285, 221] width 528 height 22
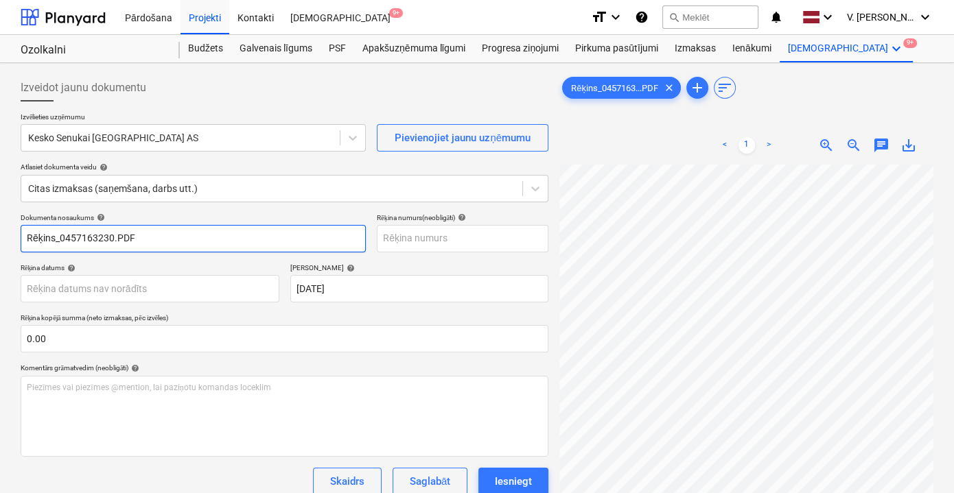
click at [158, 247] on input "Rēķins_0457163230.PDF" at bounding box center [193, 238] width 345 height 27
drag, startPoint x: 153, startPoint y: 237, endPoint x: 77, endPoint y: 235, distance: 76.2
click at [77, 235] on input "Pavadzīme Nr.457163230" at bounding box center [193, 238] width 345 height 27
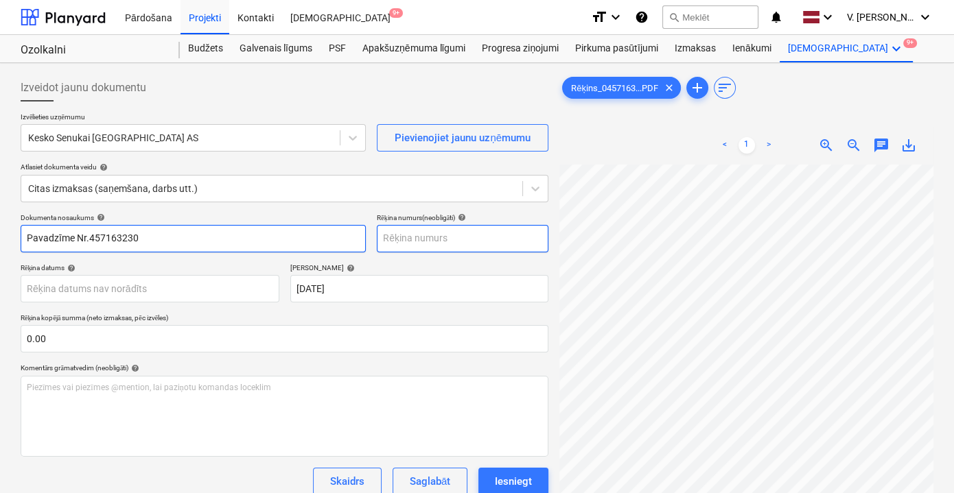
type input "Pavadzīme Nr.457163230"
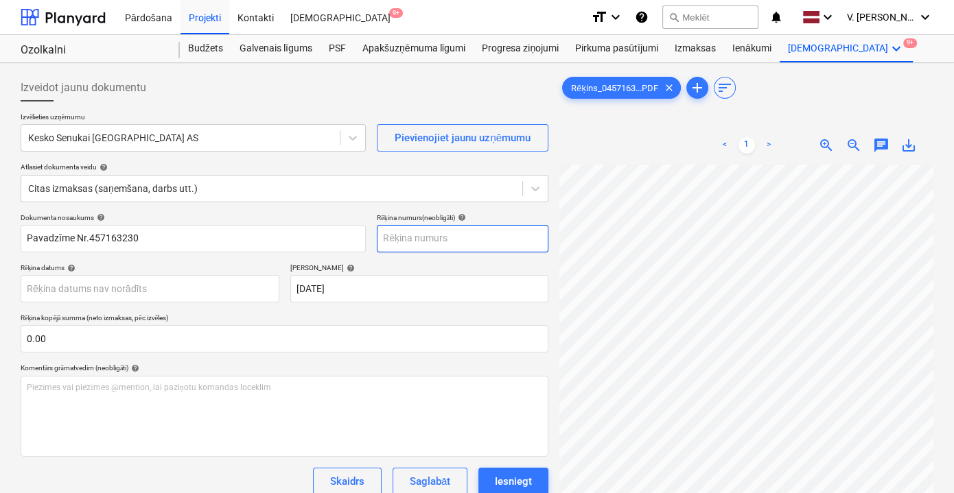
click at [407, 238] on input "text" at bounding box center [463, 238] width 172 height 27
paste input "Nr.457163230"
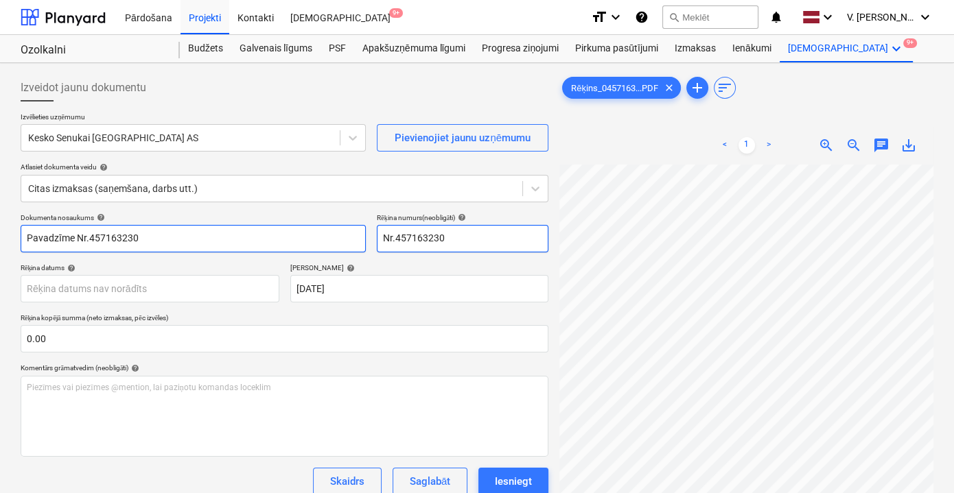
type input "Nr.457163230"
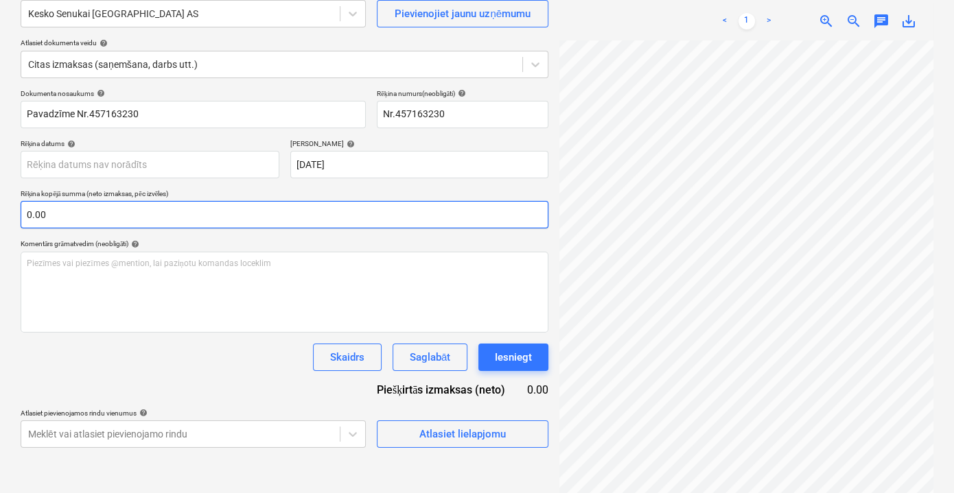
scroll to position [0, 3]
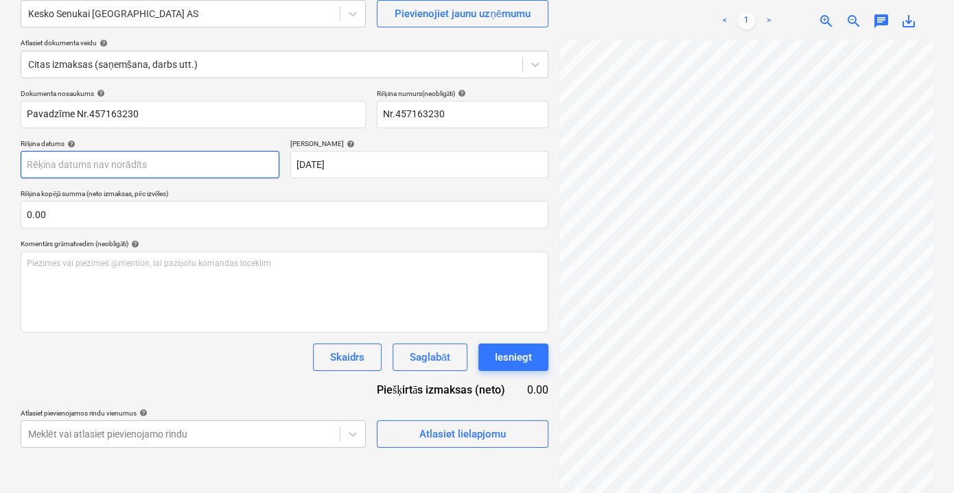
click at [129, 158] on body "Pārdošana Projekti Kontakti Iesūtne 9+ format_size keyboard_arrow_down help sea…" at bounding box center [477, 122] width 954 height 493
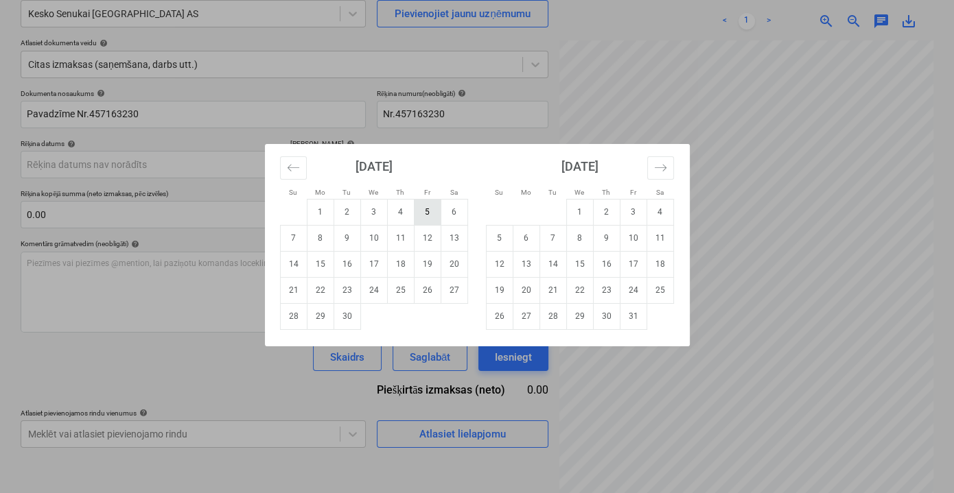
click at [435, 212] on td "5" at bounding box center [427, 212] width 27 height 26
type input "[DATE]"
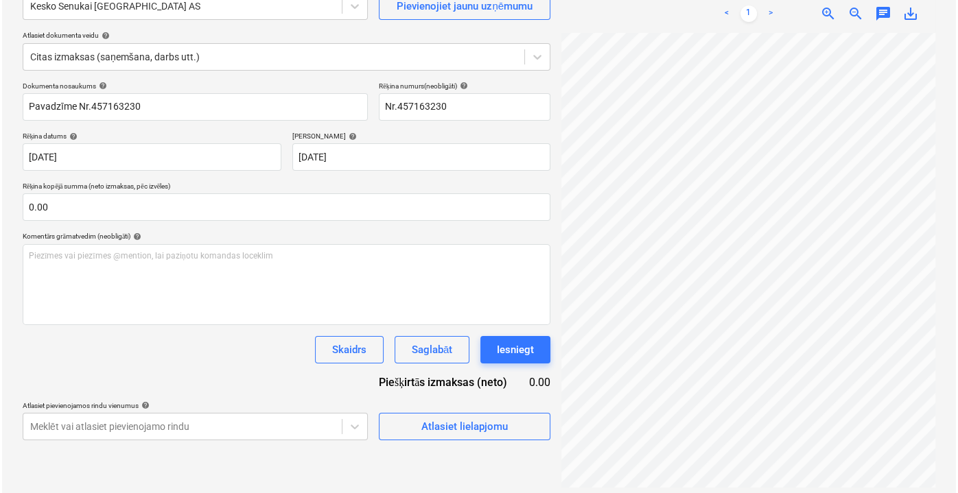
scroll to position [137, 0]
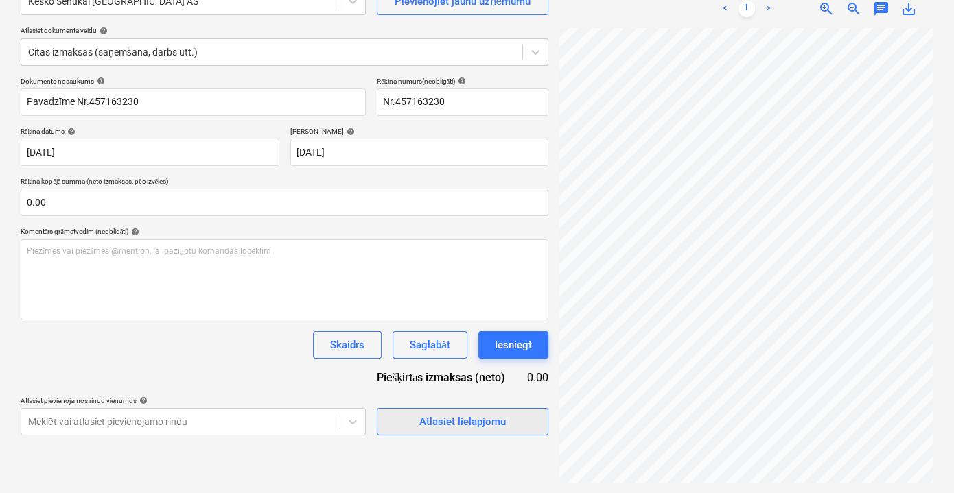
click at [512, 420] on span "Atlasiet lielapjomu" at bounding box center [462, 422] width 137 height 18
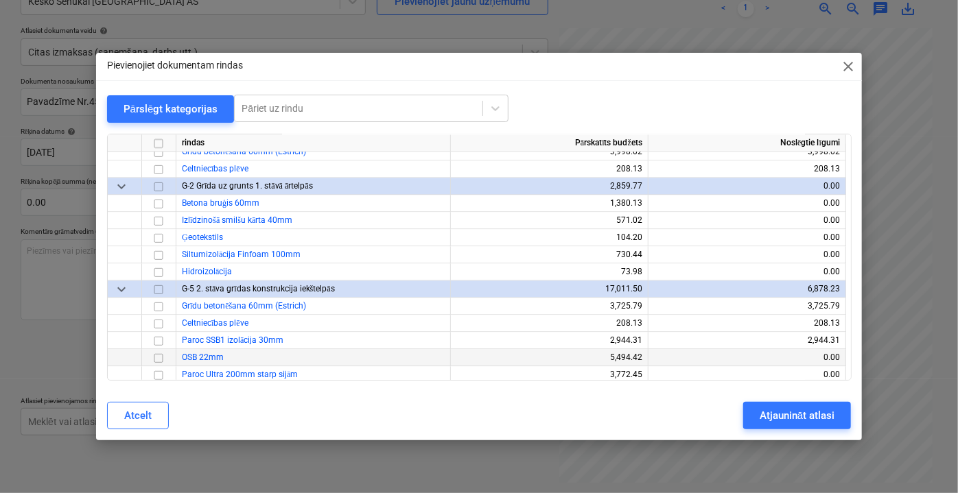
scroll to position [1808, 0]
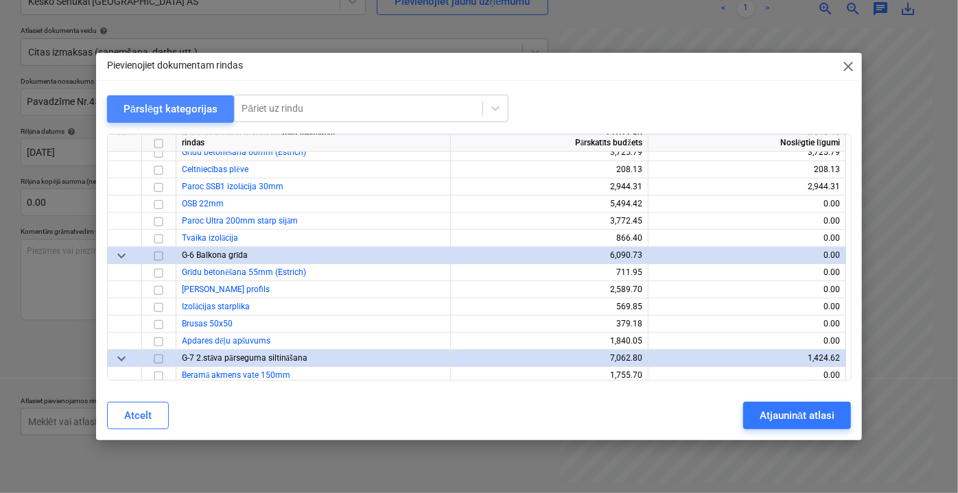
click at [190, 113] on div "Pārslēgt kategorijas" at bounding box center [170, 109] width 95 height 18
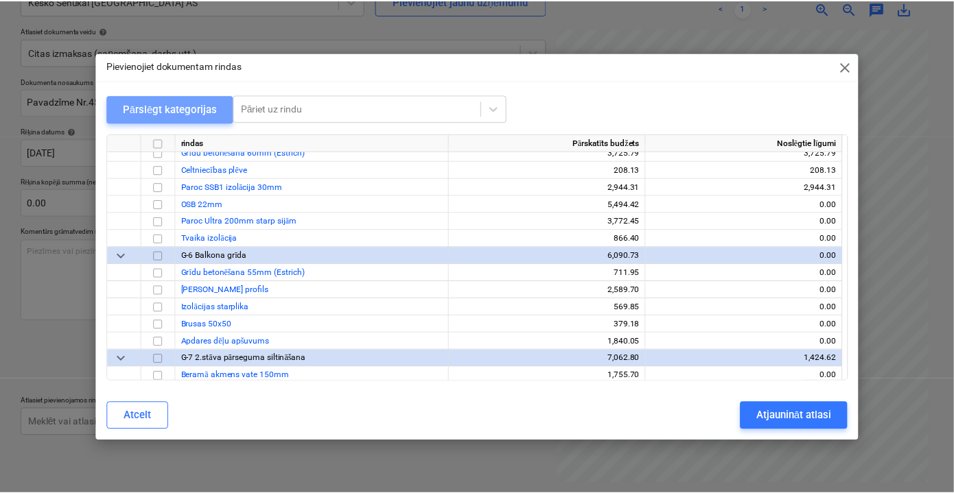
scroll to position [0, 0]
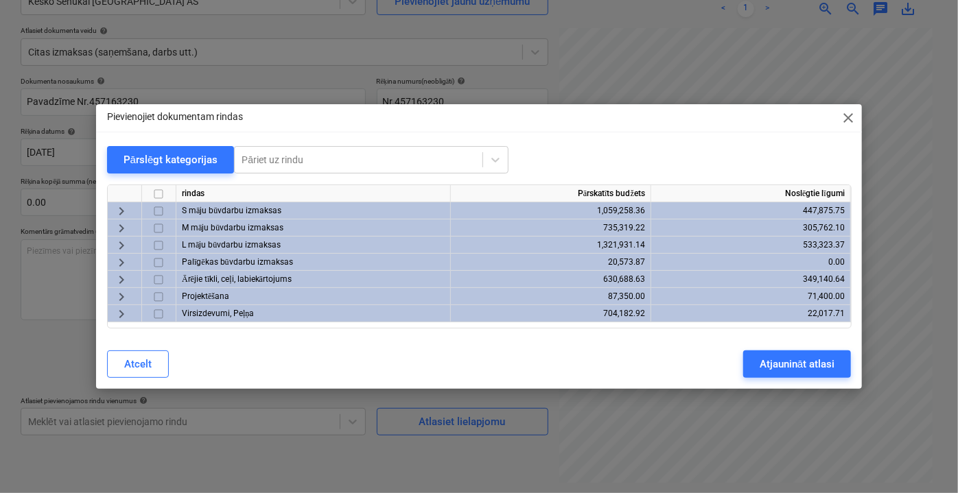
click at [113, 265] on span "keyboard_arrow_right" at bounding box center [121, 263] width 16 height 16
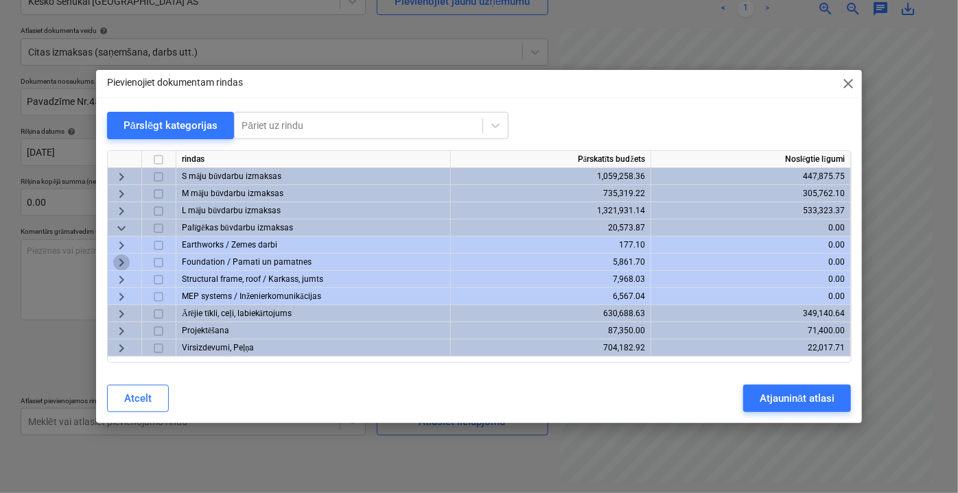
click at [125, 259] on span "keyboard_arrow_right" at bounding box center [121, 263] width 16 height 16
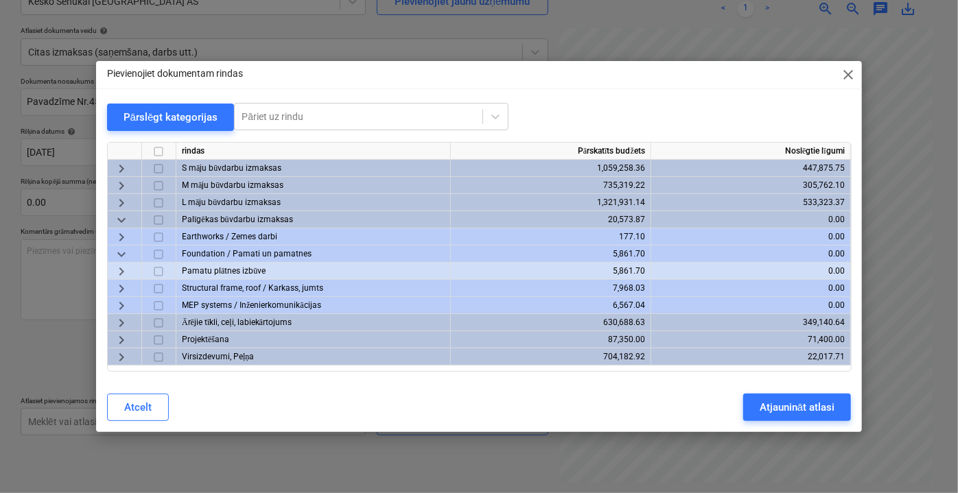
click at [124, 256] on span "keyboard_arrow_down" at bounding box center [121, 254] width 16 height 16
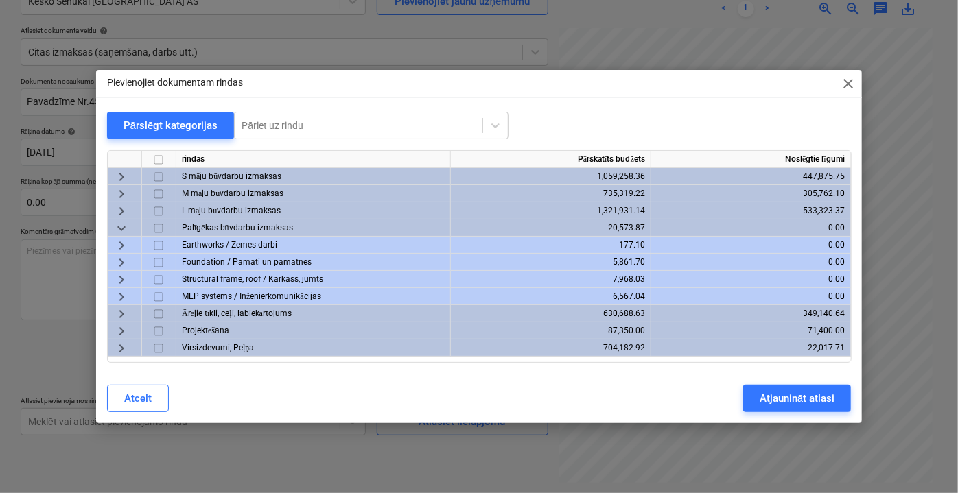
click at [119, 278] on span "keyboard_arrow_right" at bounding box center [121, 280] width 16 height 16
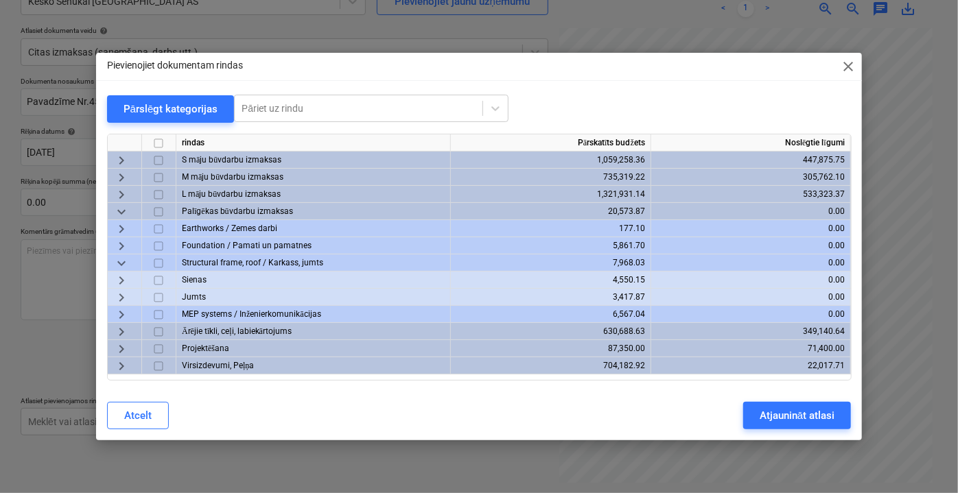
click at [122, 279] on span "keyboard_arrow_right" at bounding box center [121, 280] width 16 height 16
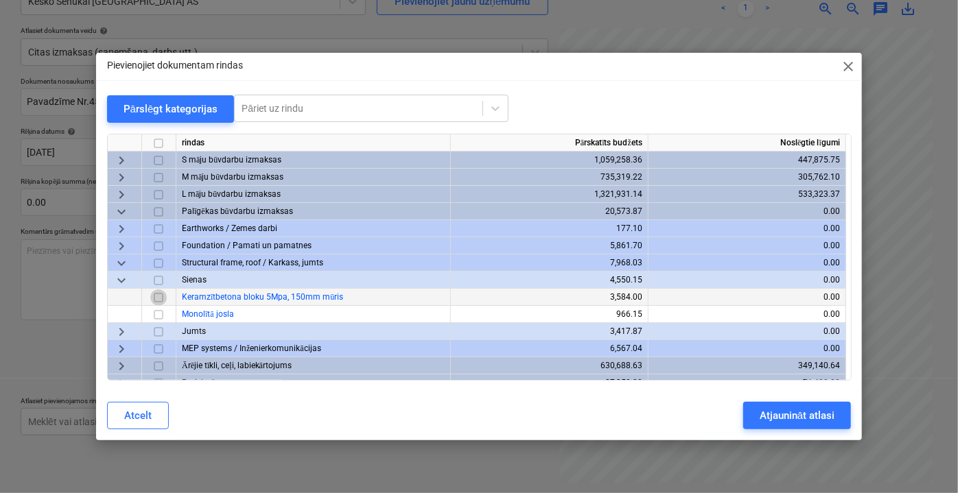
click at [156, 295] on input "checkbox" at bounding box center [158, 297] width 16 height 16
click at [796, 410] on div "Atjaunināt atlasi" at bounding box center [796, 416] width 75 height 18
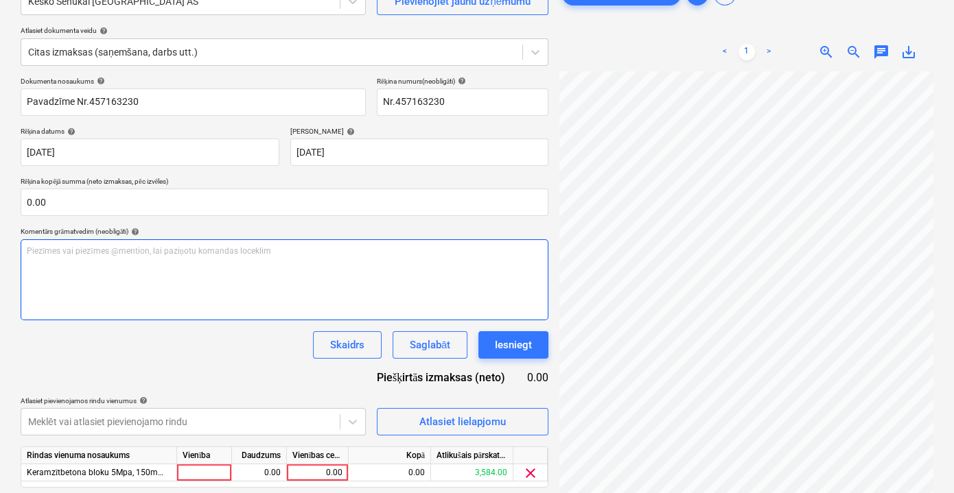
scroll to position [180, 0]
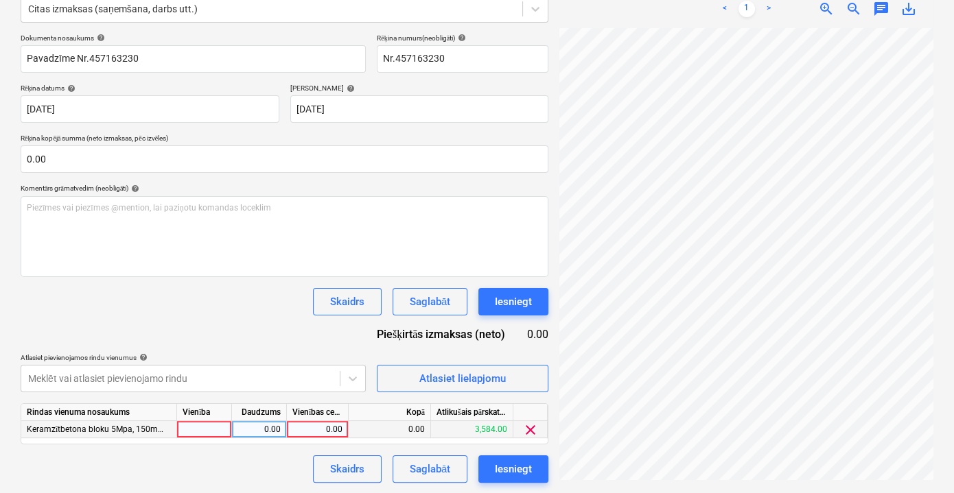
click at [324, 429] on div "0.00" at bounding box center [317, 429] width 50 height 17
type input "175.26"
click at [275, 460] on div "Skaidrs Saglabāt Iesniegt" at bounding box center [285, 469] width 528 height 27
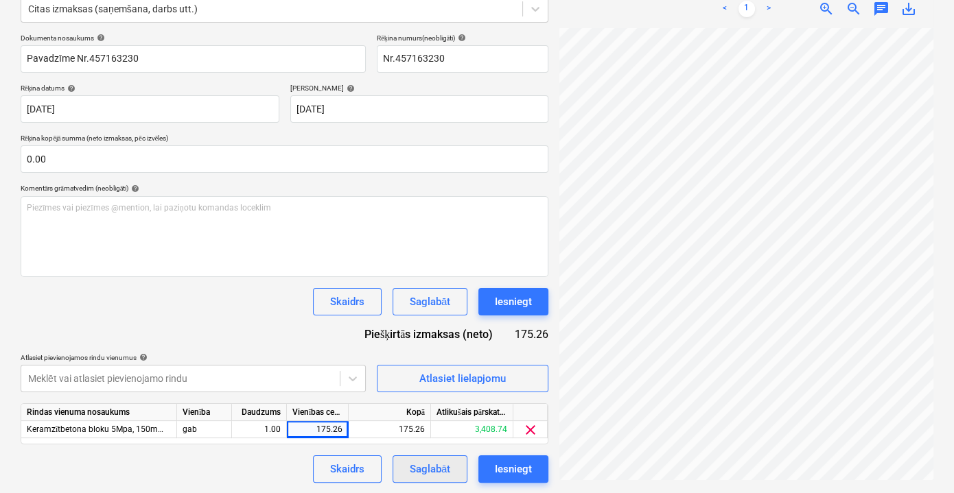
click at [442, 467] on div "Saglabāt" at bounding box center [430, 469] width 40 height 18
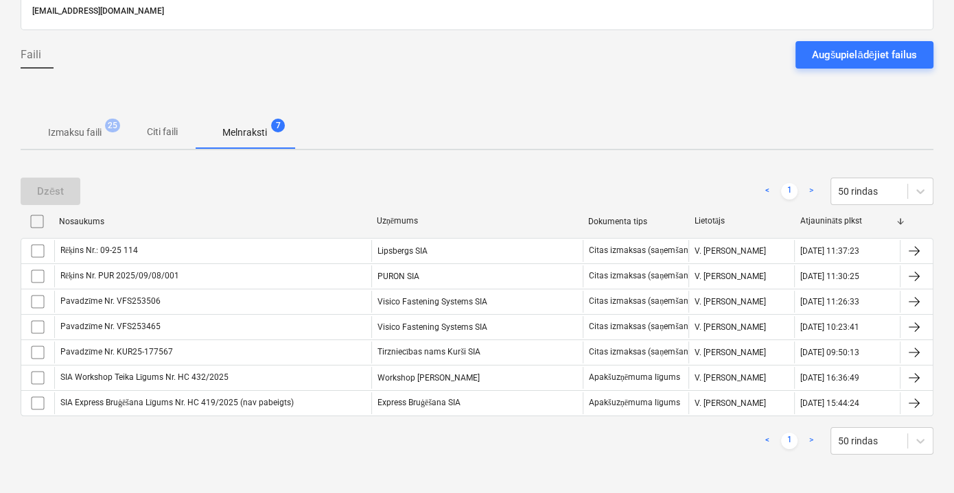
scroll to position [93, 0]
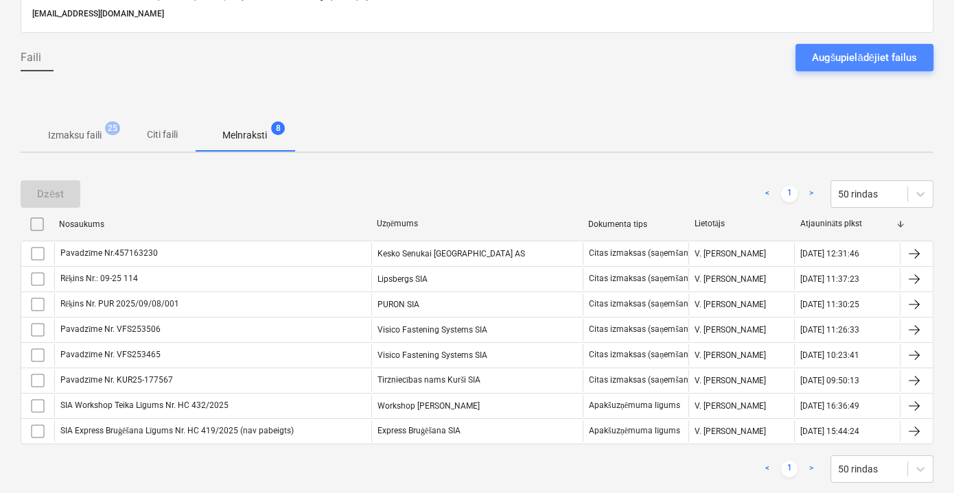
click at [834, 51] on div "Augšupielādējiet failus" at bounding box center [864, 58] width 105 height 18
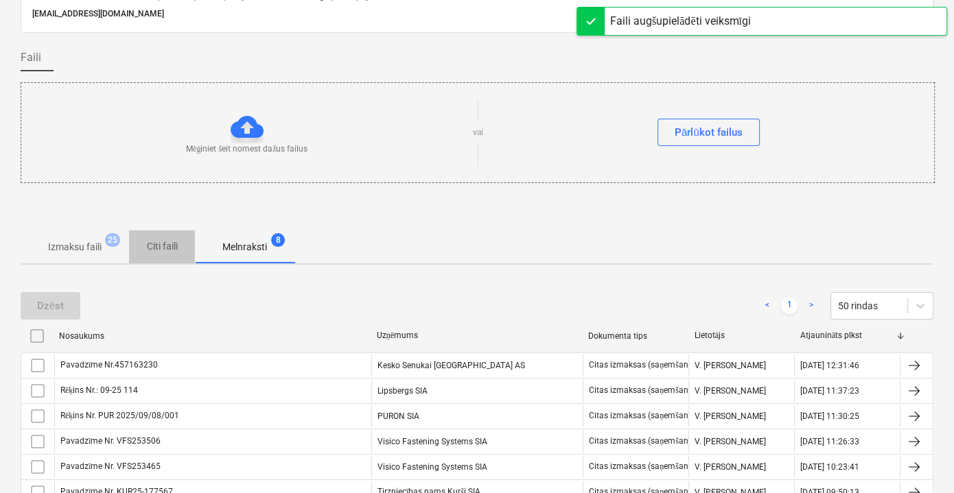
click at [167, 242] on p "Citi faili" at bounding box center [161, 246] width 33 height 14
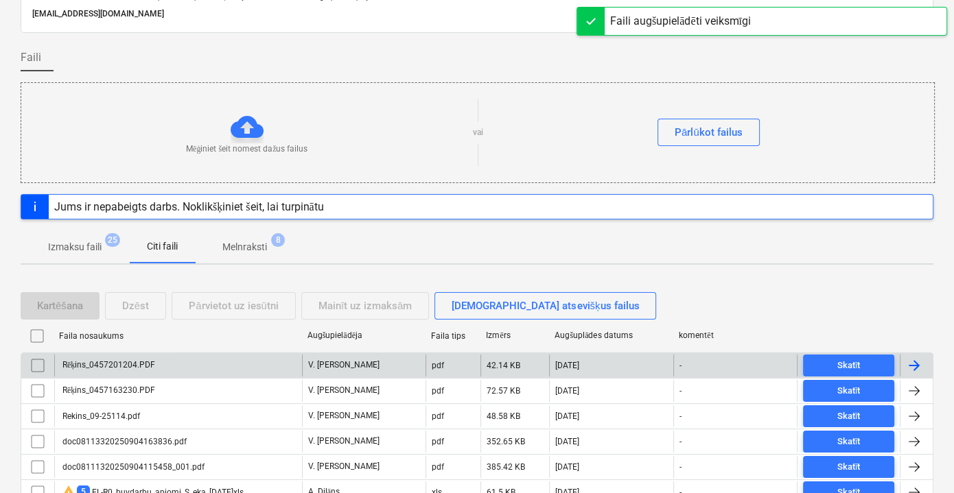
click at [213, 359] on div "Rēķins_0457201204.PDF" at bounding box center [178, 366] width 248 height 22
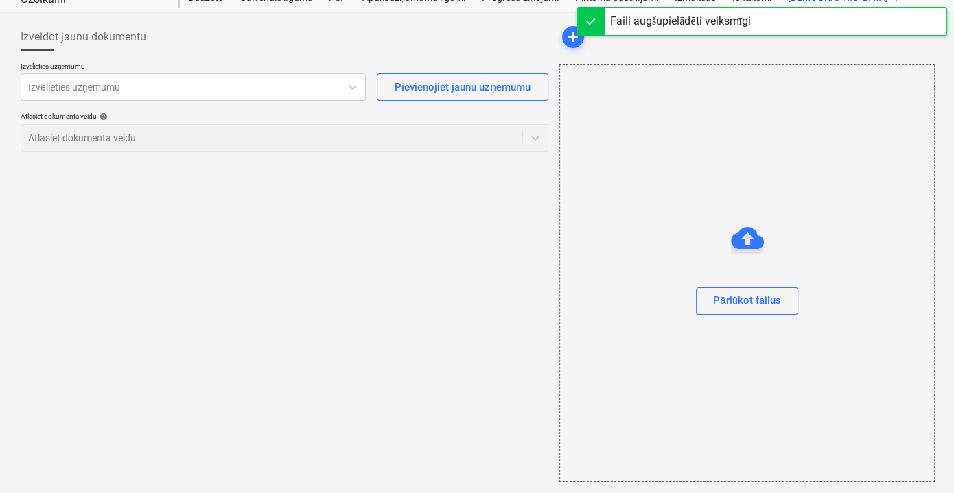
scroll to position [49, 0]
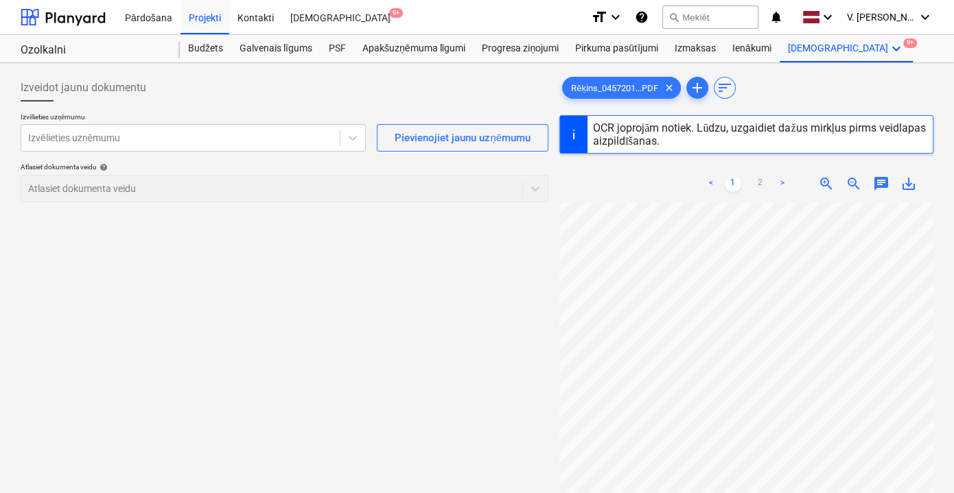
scroll to position [133, 0]
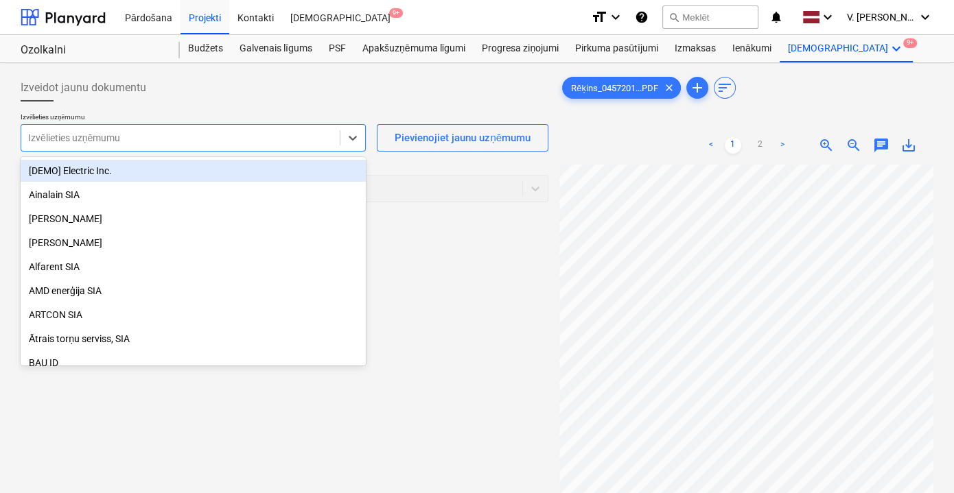
click at [141, 141] on div at bounding box center [180, 138] width 305 height 14
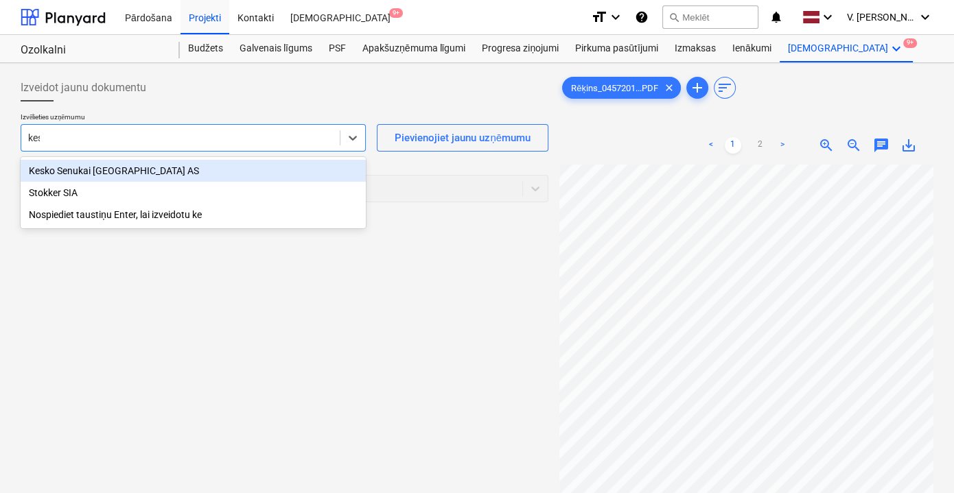
type input "kesk"
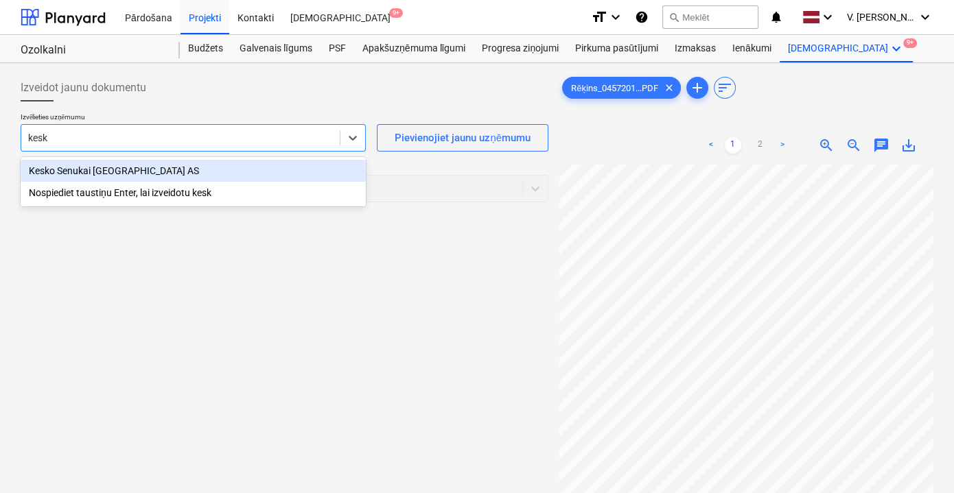
click at [212, 171] on div "Kesko Senukai [GEOGRAPHIC_DATA] AS" at bounding box center [193, 171] width 345 height 22
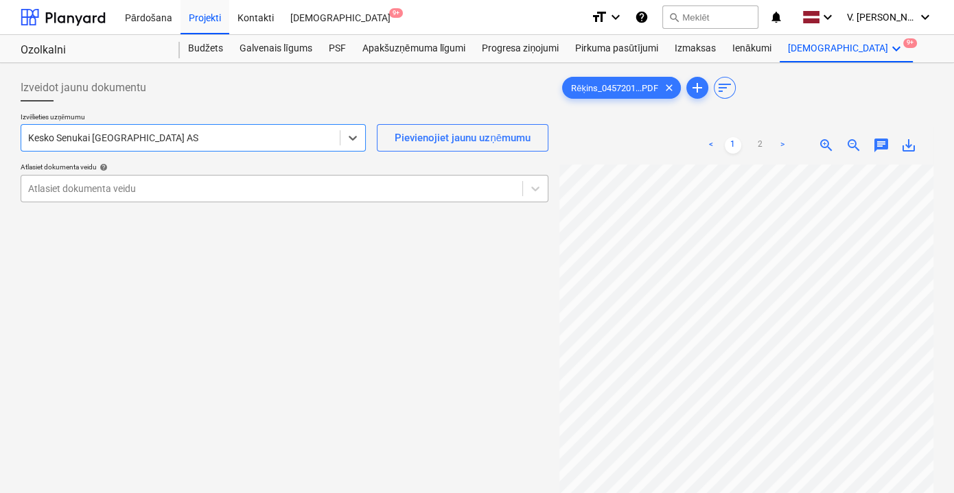
click at [252, 185] on div at bounding box center [271, 189] width 487 height 14
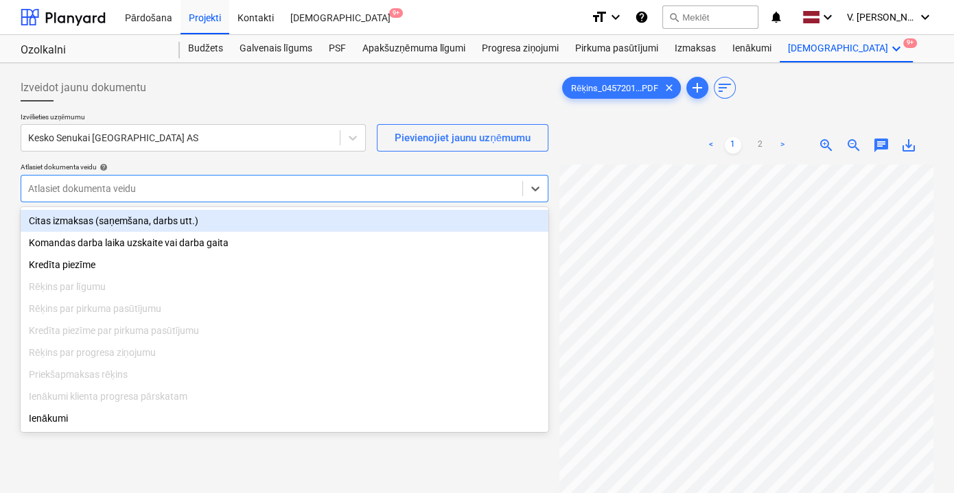
click at [157, 223] on div "Citas izmaksas (saņemšana, darbs utt.)" at bounding box center [285, 221] width 528 height 22
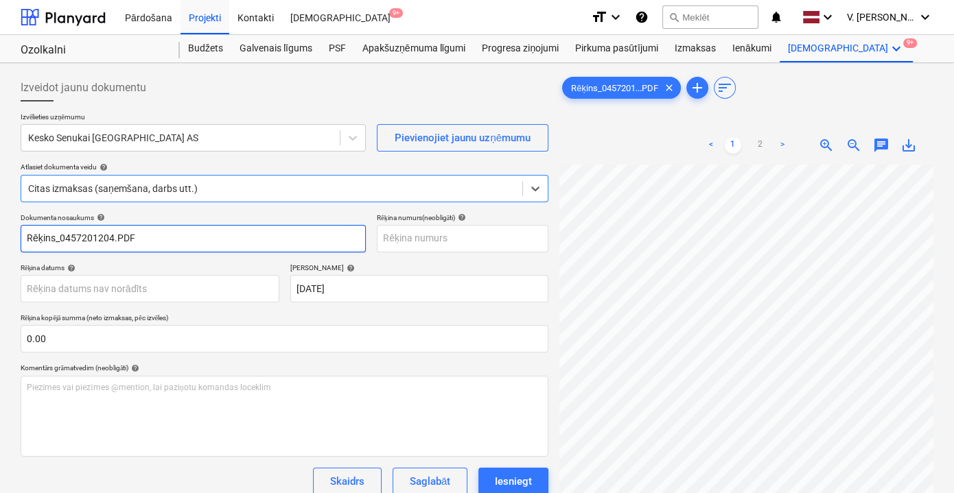
click at [93, 236] on input "Rēķins_0457201204.PDF" at bounding box center [193, 238] width 345 height 27
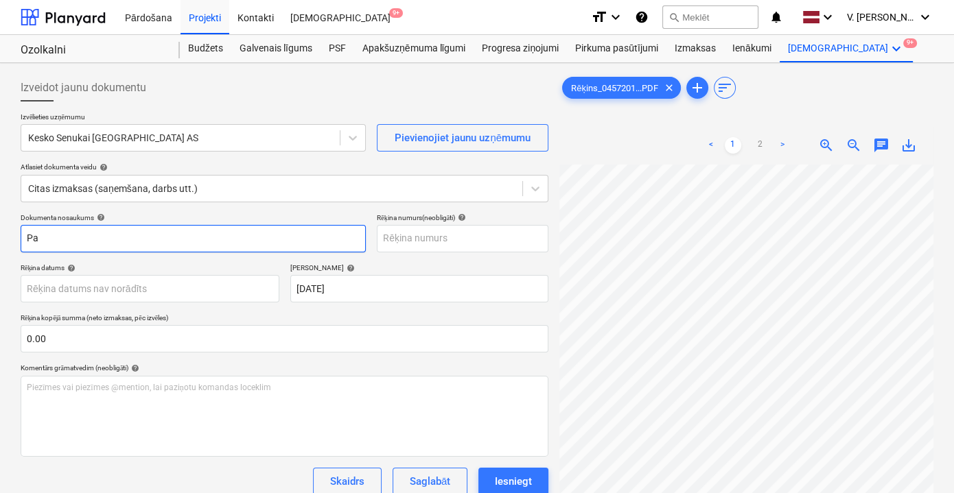
click at [93, 229] on input "Pa" at bounding box center [193, 238] width 345 height 27
type input "Pavadzīme Nr. 457201204"
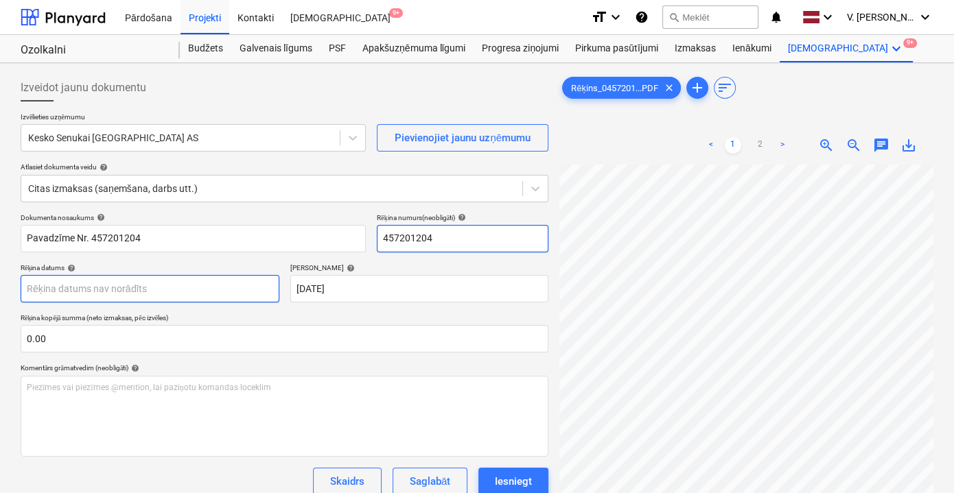
type input "457201204"
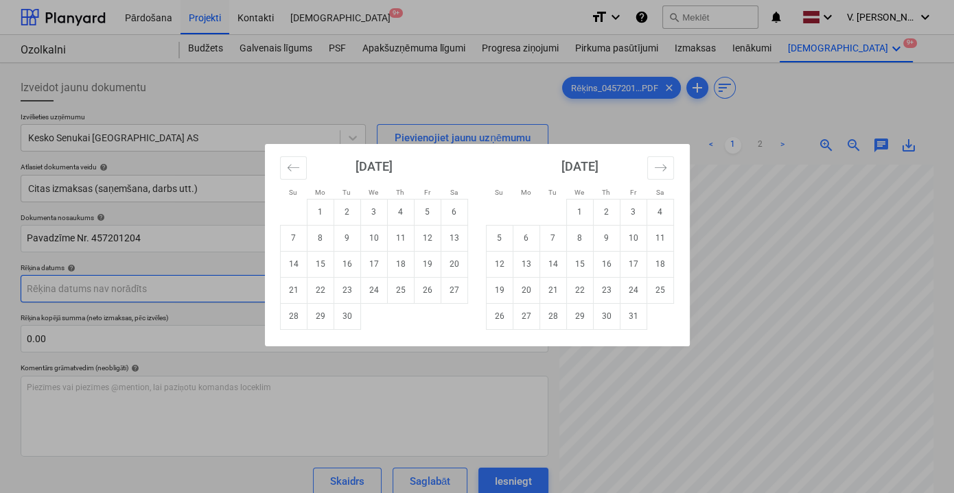
click at [120, 286] on body "Pārdošana Projekti Kontakti Iesūtne 9+ format_size keyboard_arrow_down help sea…" at bounding box center [477, 246] width 954 height 493
click at [689, 127] on div "Su Mo Tu We Th Fr Sa Su Mo Tu We Th Fr Sa [DATE] 1 2 3 4 5 6 7 8 9 10 11 12 13 …" at bounding box center [477, 246] width 954 height 493
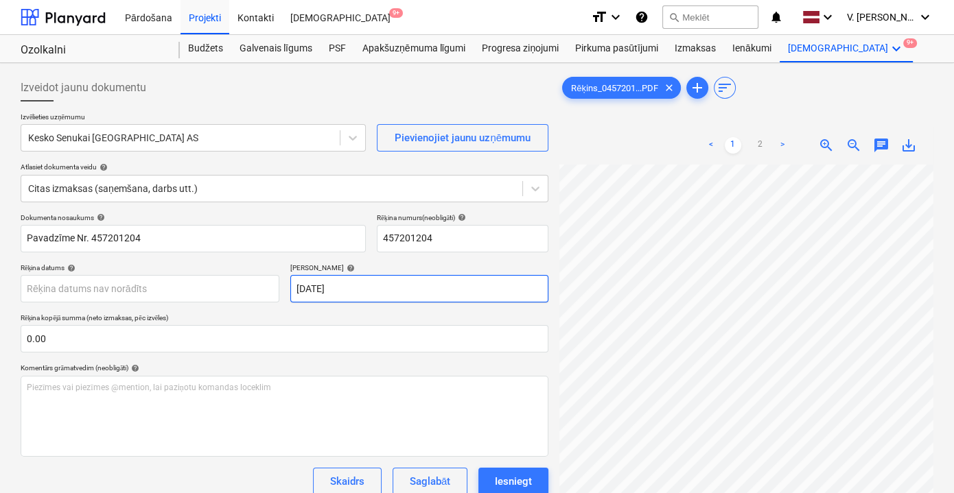
scroll to position [5, 42]
click at [69, 287] on body "Pārdošana Projekti Kontakti Iesūtne 9+ format_size keyboard_arrow_down help sea…" at bounding box center [477, 246] width 954 height 493
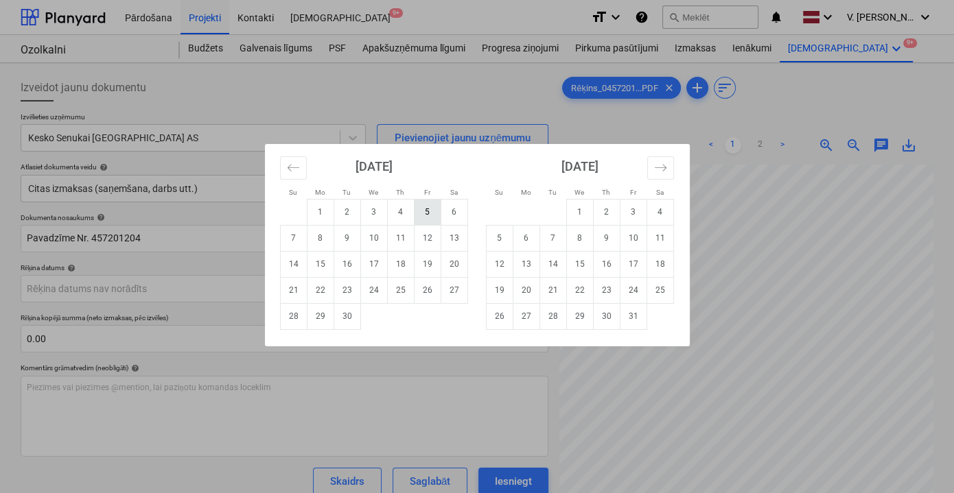
click at [426, 209] on td "5" at bounding box center [427, 212] width 27 height 26
type input "[DATE]"
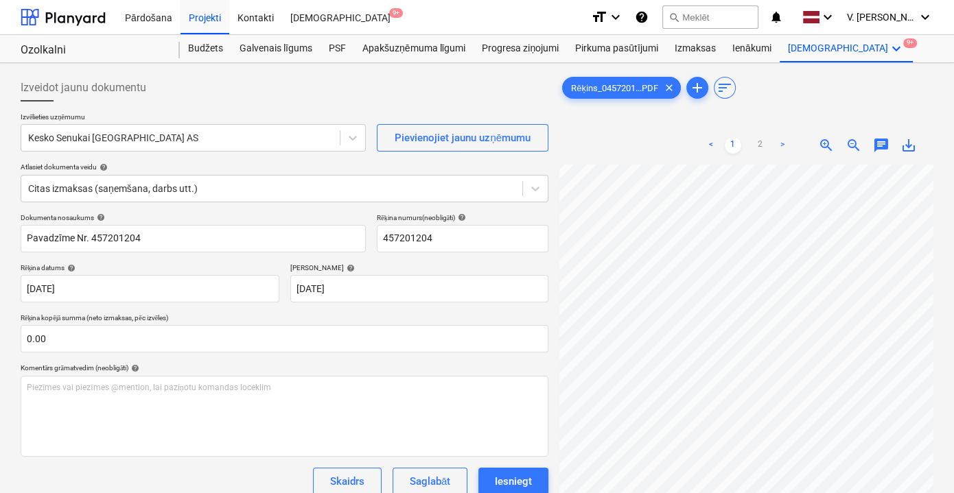
scroll to position [124, 42]
click at [208, 473] on div "Skaidrs Saglabāt Iesniegt" at bounding box center [285, 481] width 528 height 27
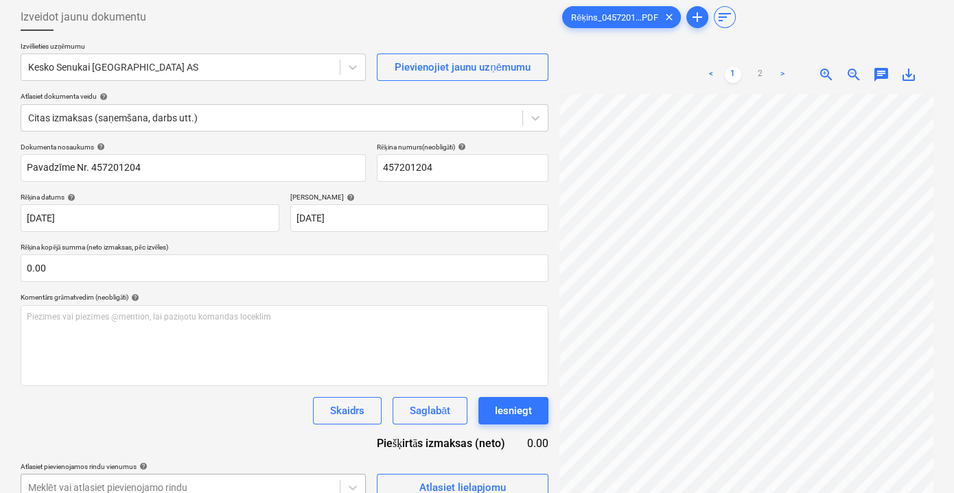
scroll to position [137, 0]
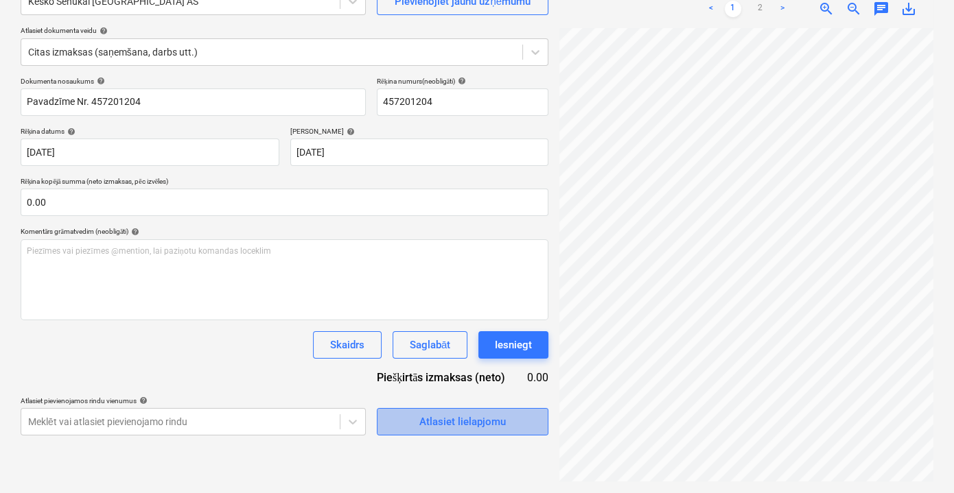
click at [453, 418] on div "Atlasiet lielapjomu" at bounding box center [462, 422] width 86 height 18
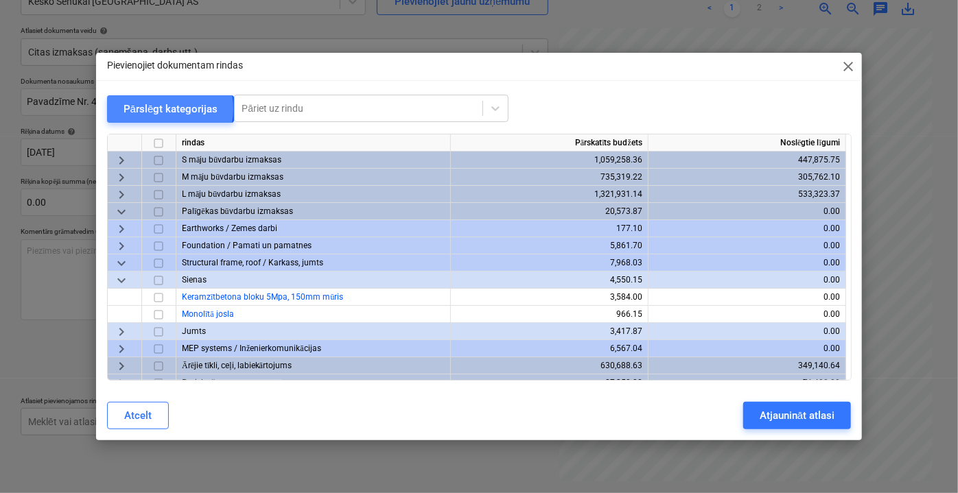
click at [146, 109] on div "Pārslēgt kategorijas" at bounding box center [170, 109] width 95 height 18
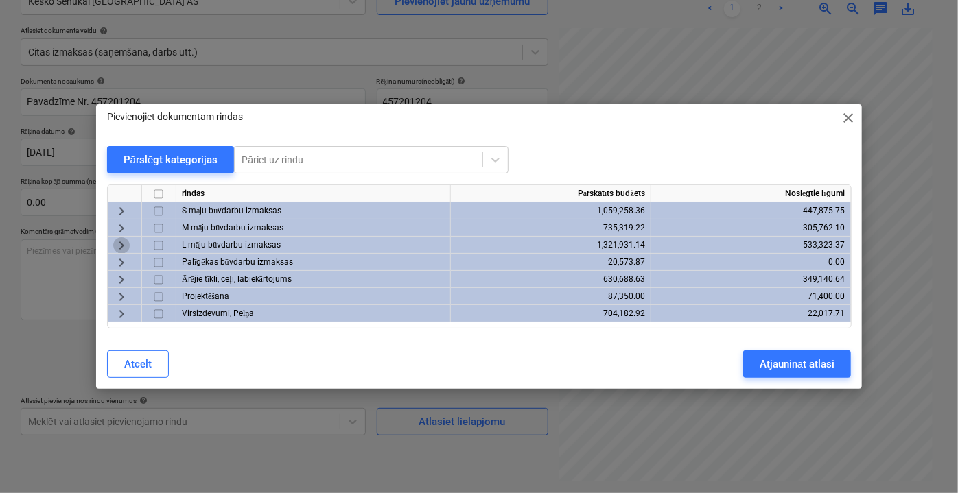
click at [118, 243] on span "keyboard_arrow_right" at bounding box center [121, 245] width 16 height 16
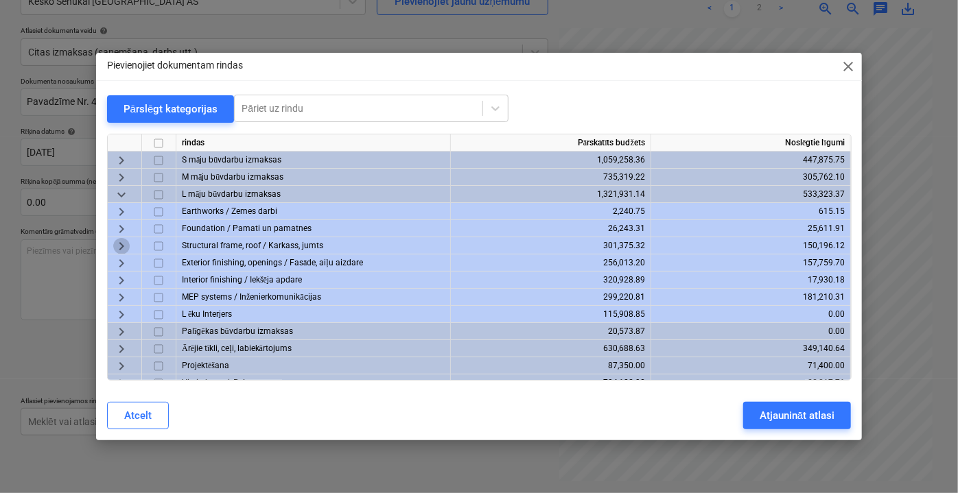
click at [115, 241] on span "keyboard_arrow_right" at bounding box center [121, 245] width 16 height 16
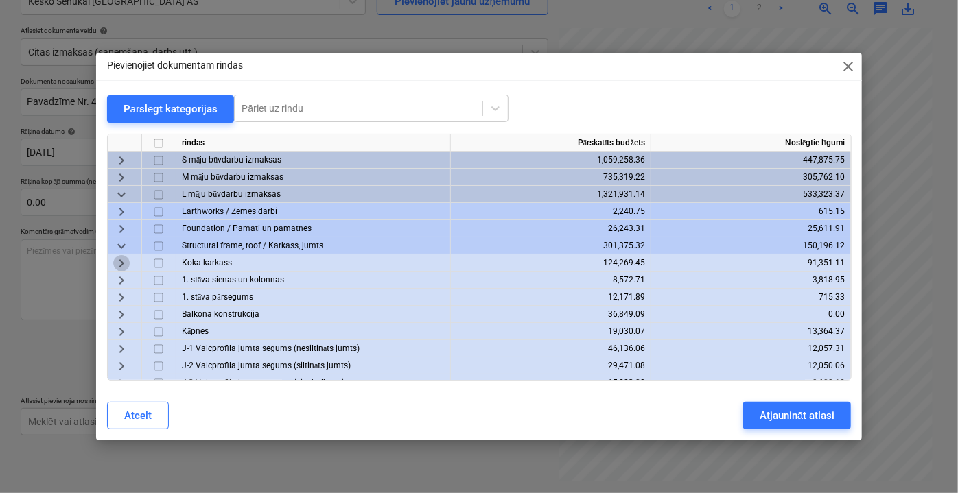
click at [121, 261] on span "keyboard_arrow_right" at bounding box center [121, 263] width 16 height 16
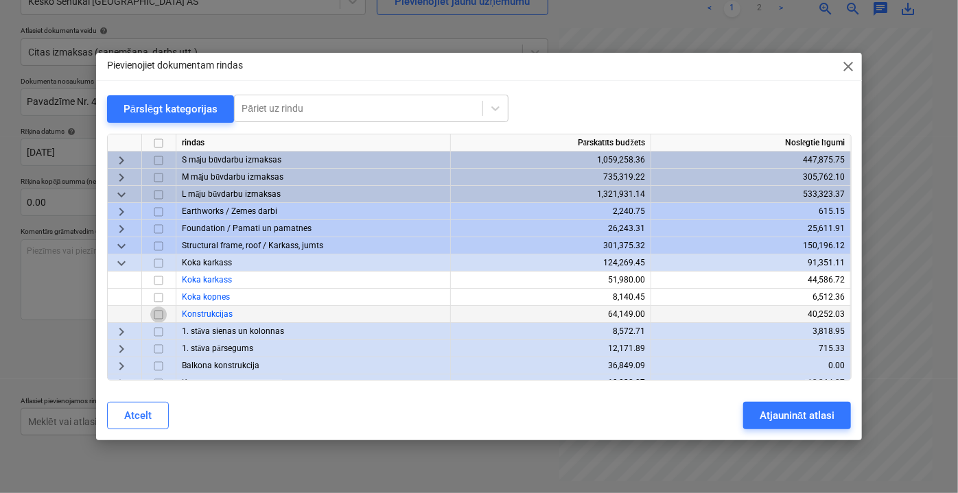
click at [163, 318] on input "checkbox" at bounding box center [158, 314] width 16 height 16
click at [818, 410] on div "Atjaunināt atlasi" at bounding box center [796, 416] width 75 height 18
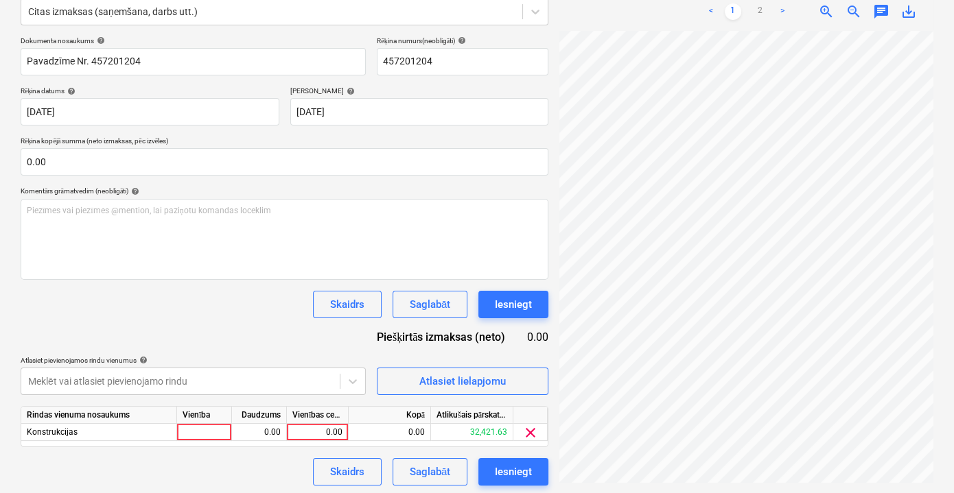
scroll to position [180, 0]
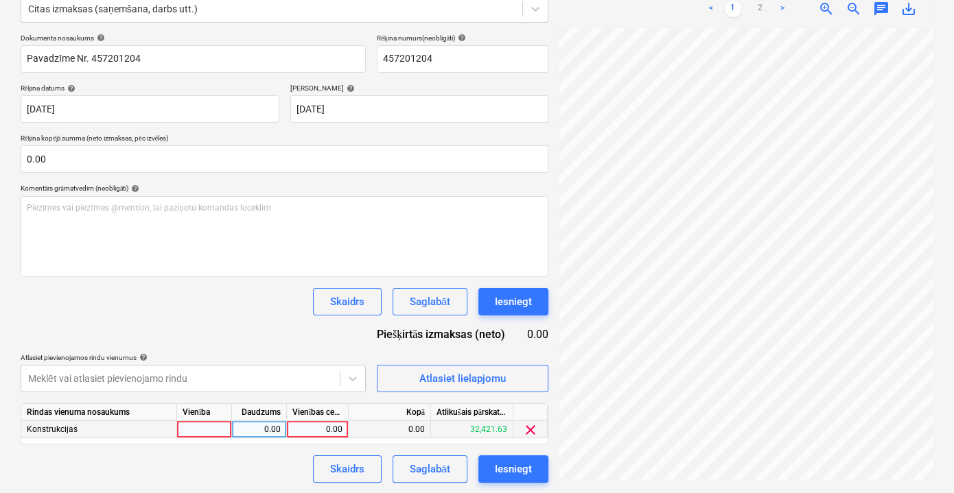
click at [311, 424] on div "0.00" at bounding box center [317, 429] width 50 height 17
type input "174.94"
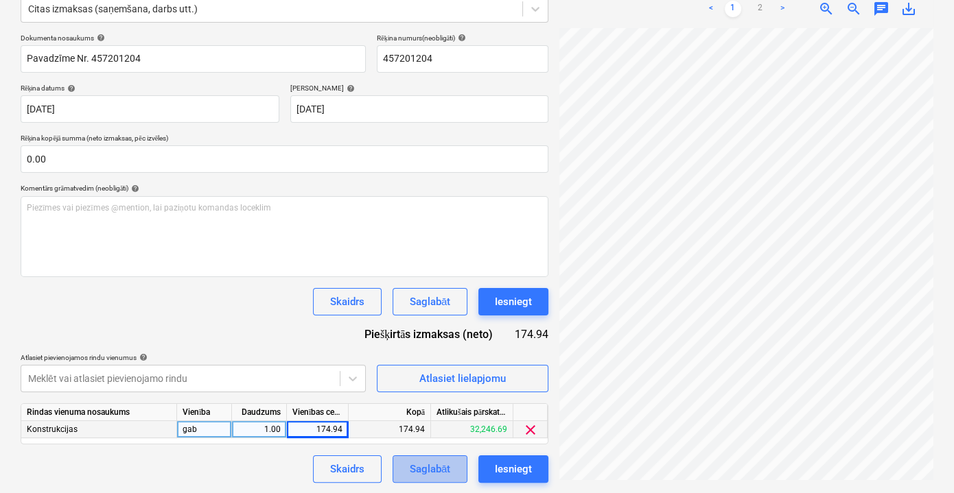
click at [434, 460] on div "Saglabāt" at bounding box center [430, 469] width 40 height 18
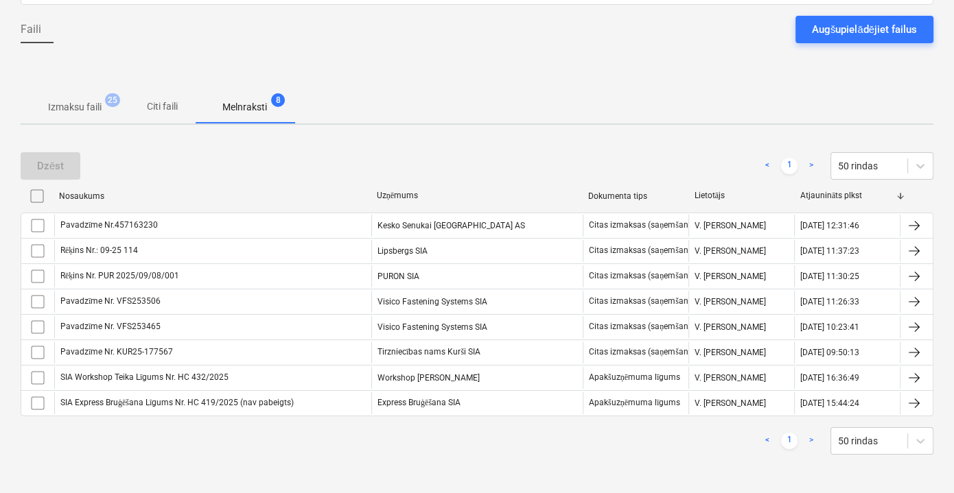
scroll to position [118, 0]
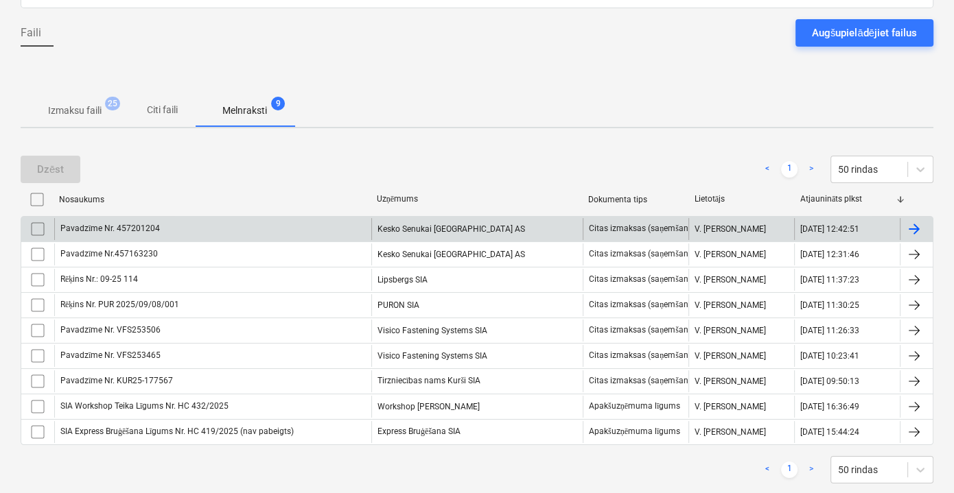
click at [320, 224] on div "Pavadzīme Nr. 457201204" at bounding box center [212, 229] width 317 height 22
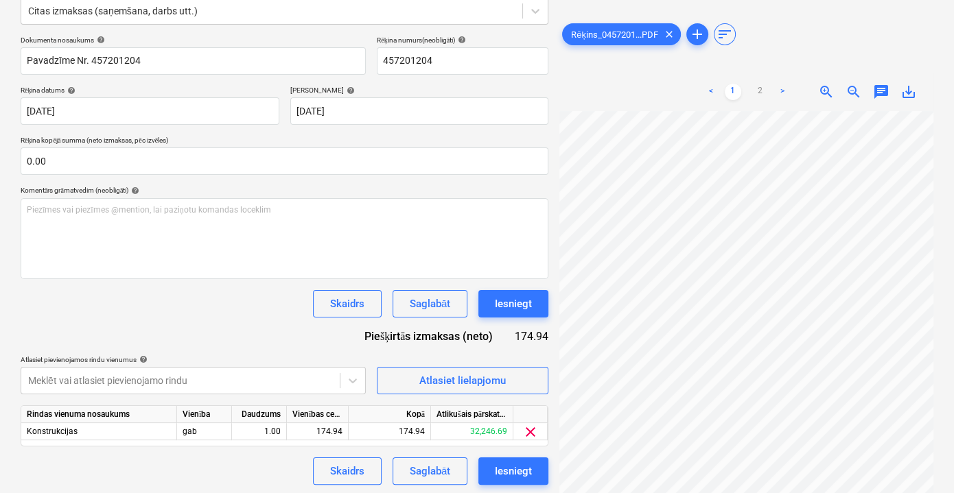
scroll to position [180, 0]
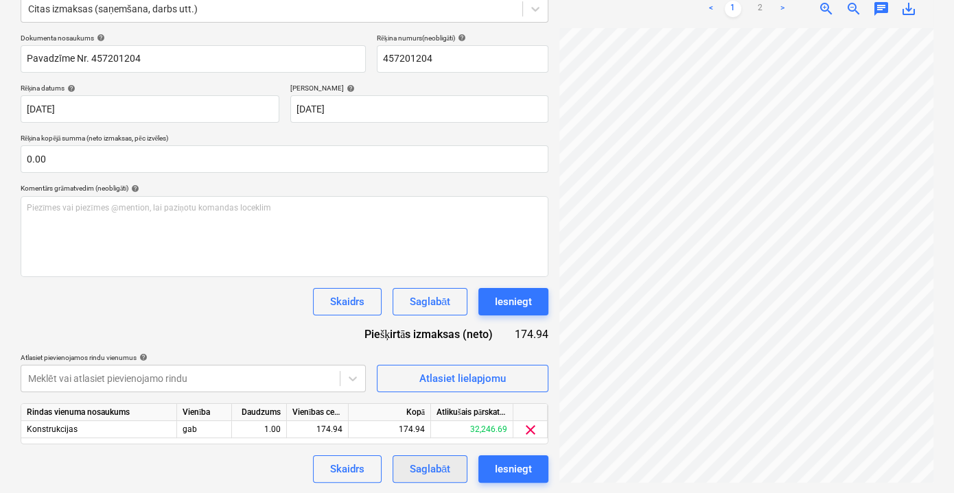
click at [445, 469] on div "Saglabāt" at bounding box center [430, 469] width 40 height 18
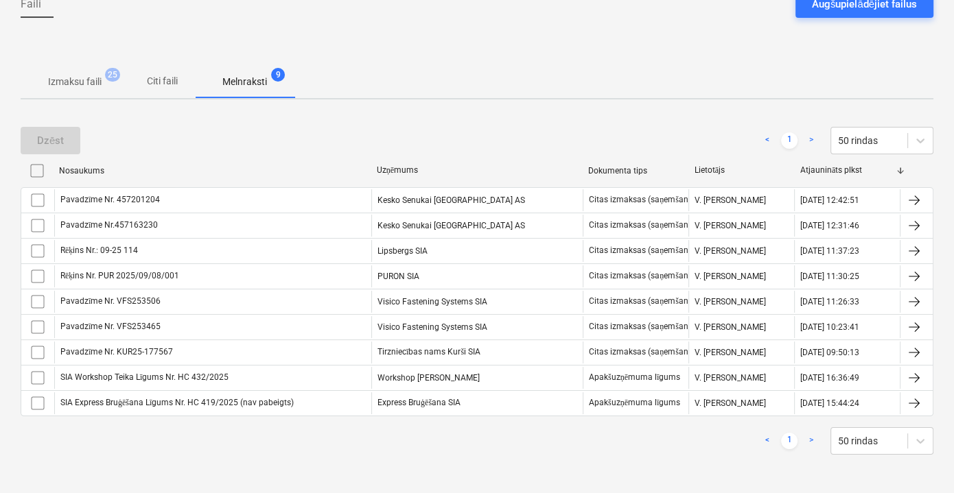
scroll to position [143, 0]
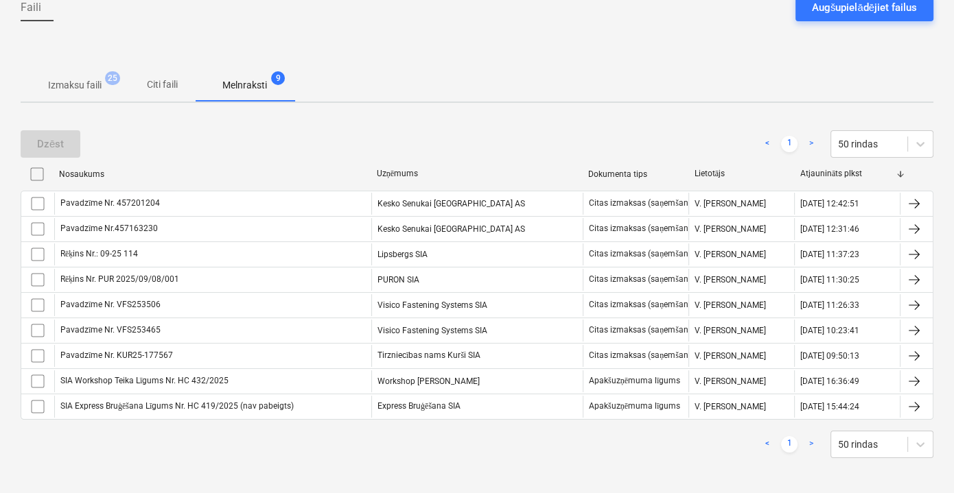
click at [390, 128] on div "Dzēst < 1 > 50 rindas" at bounding box center [477, 144] width 912 height 38
click at [145, 40] on div at bounding box center [477, 50] width 912 height 36
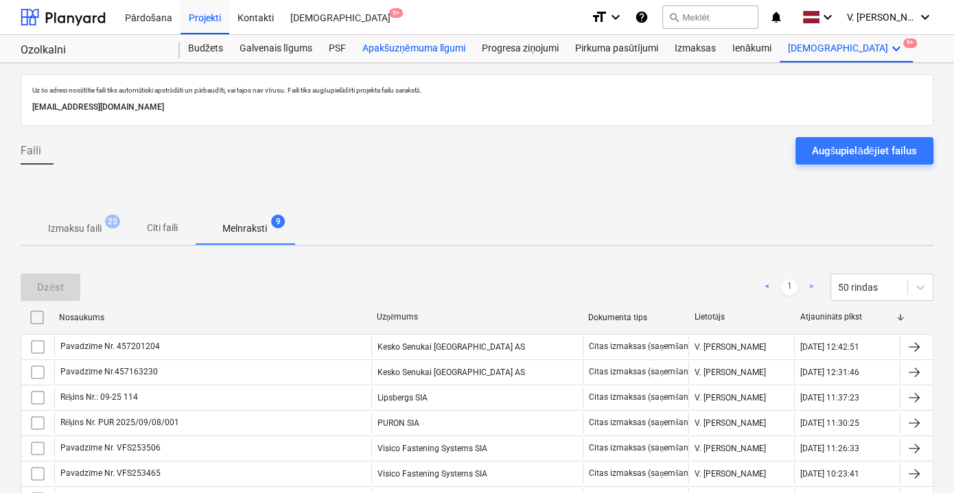
click at [434, 43] on div "Apakšuzņēmuma līgumi" at bounding box center [413, 48] width 119 height 27
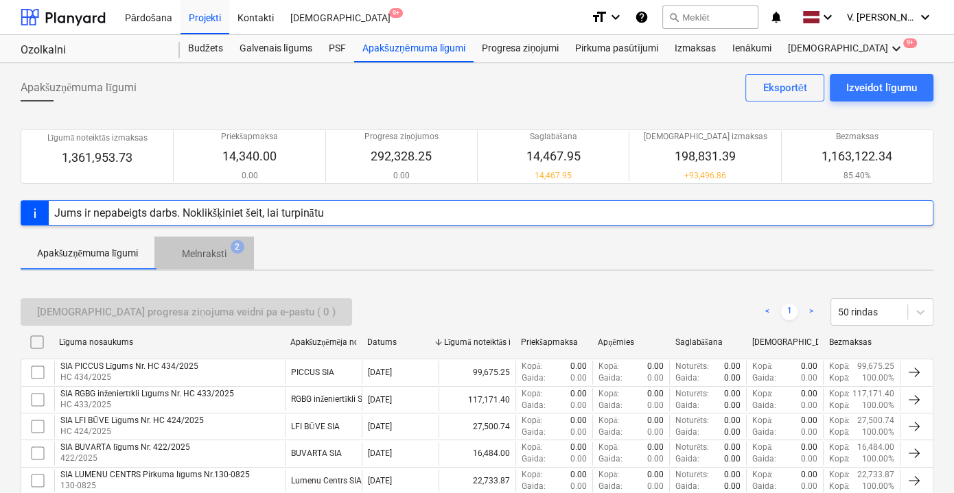
click at [233, 254] on span "Melnraksti 2" at bounding box center [204, 254] width 67 height 14
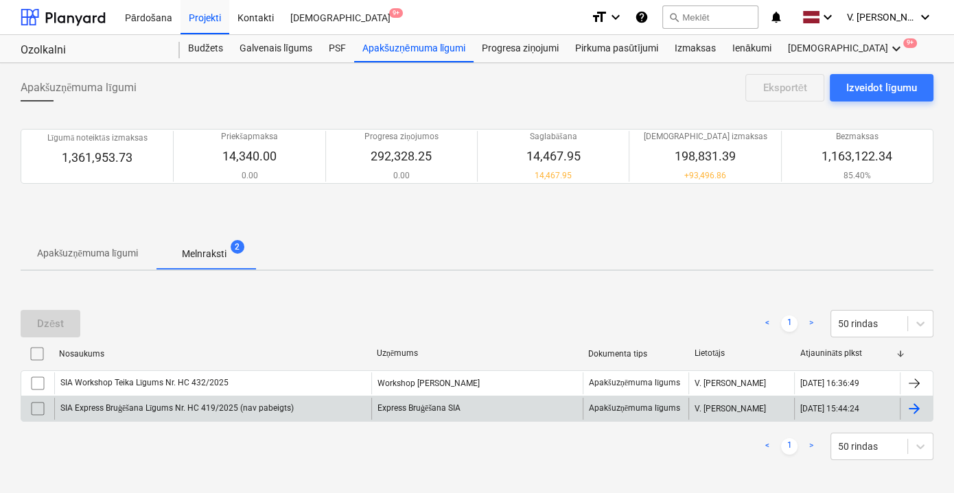
click at [434, 403] on div "Express Bruģēšana SIA" at bounding box center [476, 409] width 211 height 22
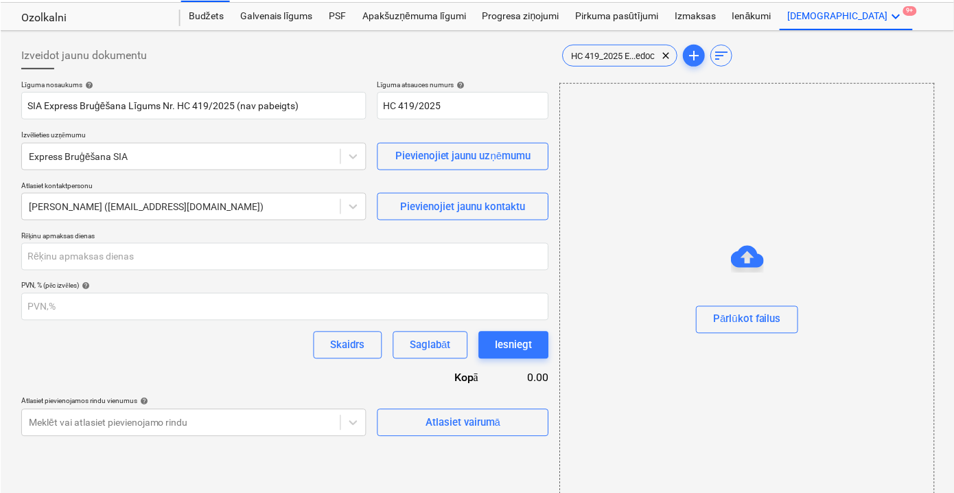
scroll to position [49, 0]
